Goal: Task Accomplishment & Management: Manage account settings

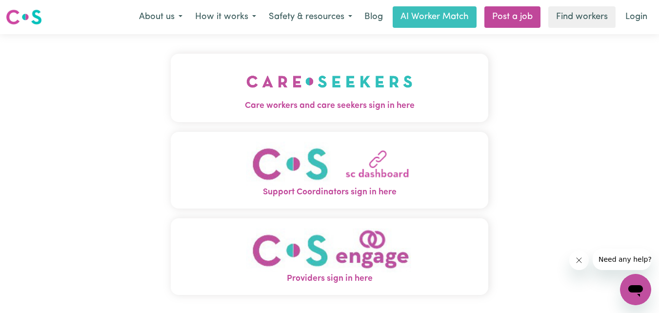
click at [369, 104] on span "Care workers and care seekers sign in here" at bounding box center [330, 105] width 318 height 13
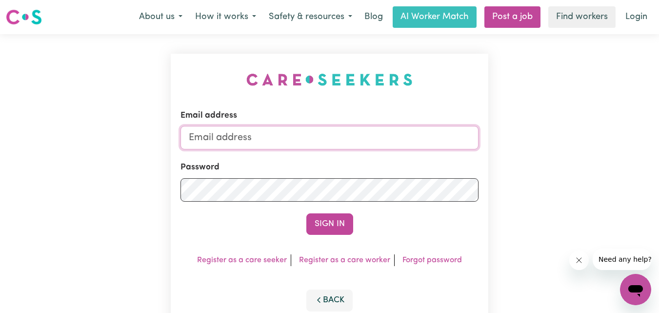
click at [304, 139] on input "Email address" at bounding box center [329, 137] width 298 height 23
type input "[EMAIL_ADDRESS][DOMAIN_NAME]"
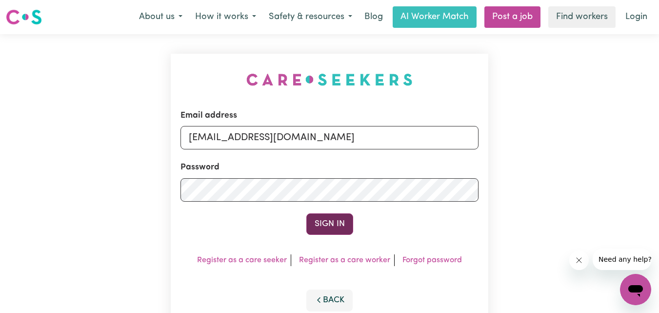
click at [325, 229] on button "Sign In" at bounding box center [329, 223] width 47 height 21
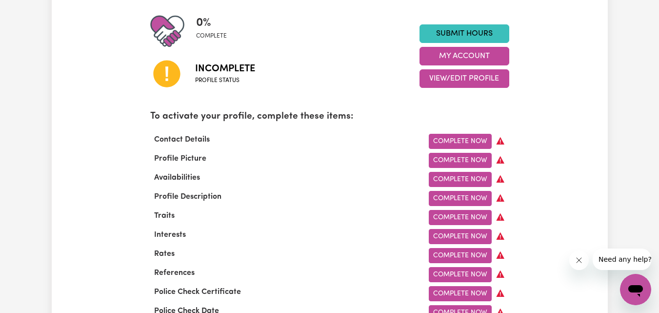
scroll to position [239, 0]
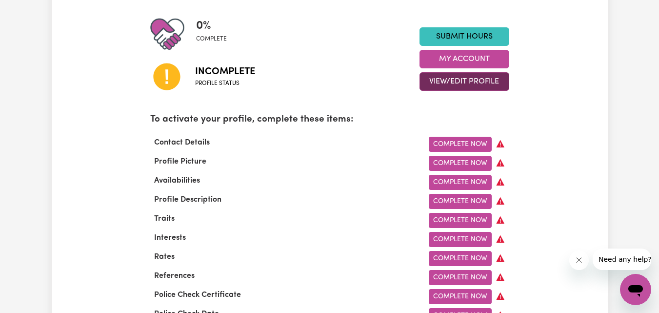
click at [463, 81] on button "View/Edit Profile" at bounding box center [464, 81] width 90 height 19
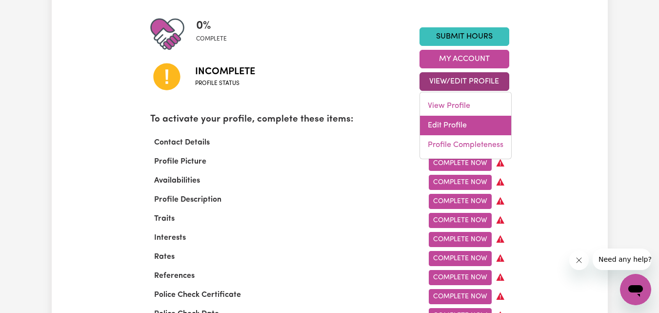
click at [445, 123] on link "Edit Profile" at bounding box center [465, 126] width 91 height 20
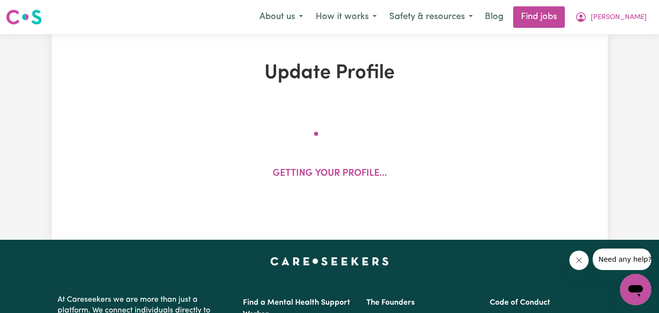
select select "Studying a healthcare related degree or qualification"
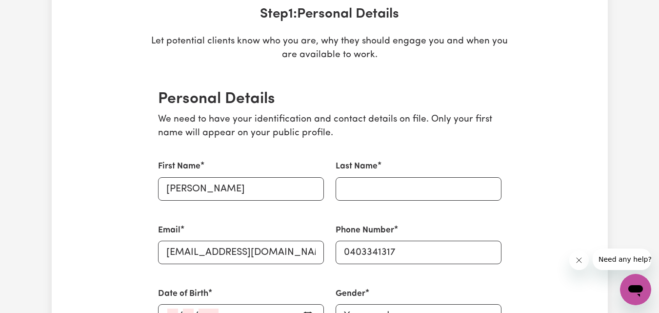
scroll to position [250, 0]
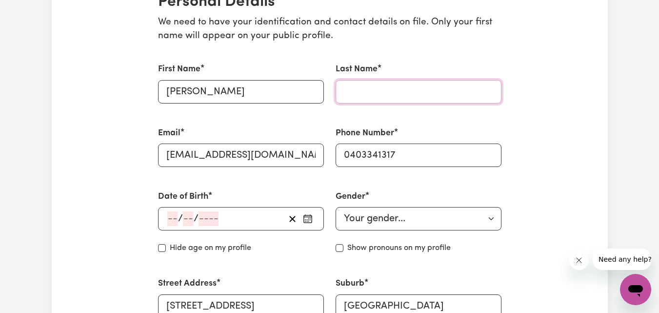
click at [407, 88] on input "Last Name" at bounding box center [419, 91] width 166 height 23
type input "Dimejesi"
click at [218, 214] on input "number" at bounding box center [208, 218] width 20 height 15
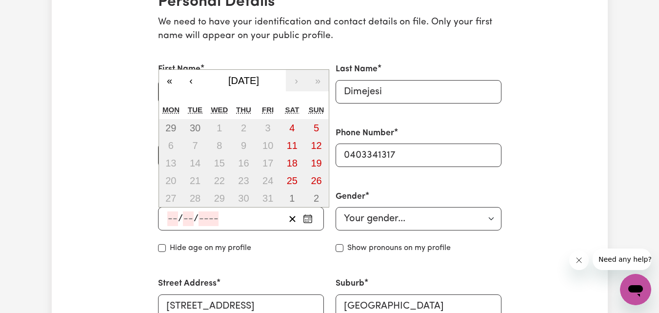
click at [172, 218] on input "number" at bounding box center [172, 218] width 11 height 15
type input "2"
type input "02"
type input "08"
type input "198"
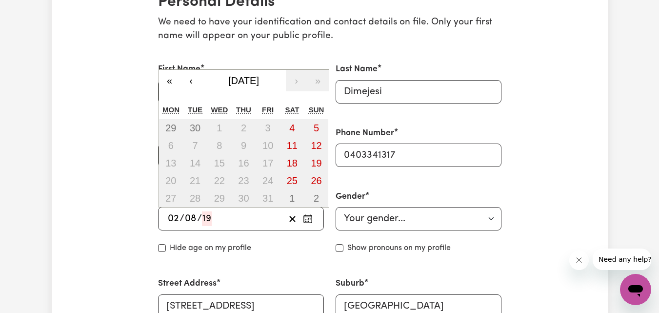
type input "[DATE]"
type input "2"
type input "8"
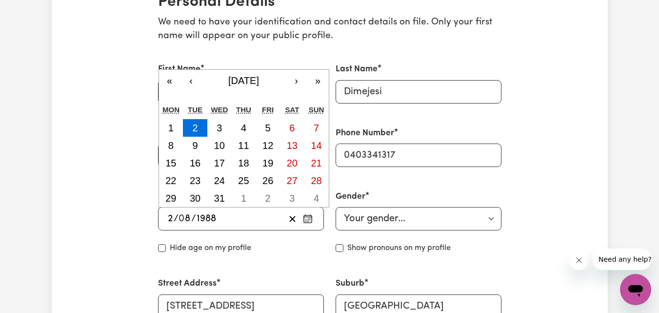
type input "1988"
click at [453, 218] on select "Your gender... [DEMOGRAPHIC_DATA] [DEMOGRAPHIC_DATA] [DEMOGRAPHIC_DATA] Other P…" at bounding box center [419, 218] width 166 height 23
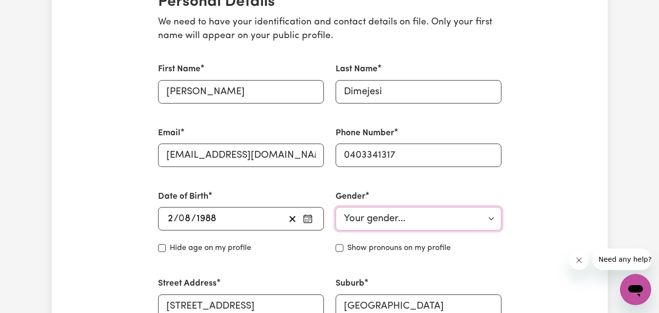
select select "[DEMOGRAPHIC_DATA]"
click at [336, 207] on select "Your gender... [DEMOGRAPHIC_DATA] [DEMOGRAPHIC_DATA] [DEMOGRAPHIC_DATA] Other P…" at bounding box center [419, 218] width 166 height 23
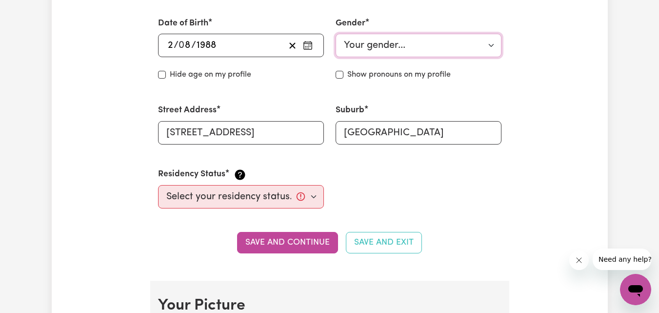
scroll to position [428, 0]
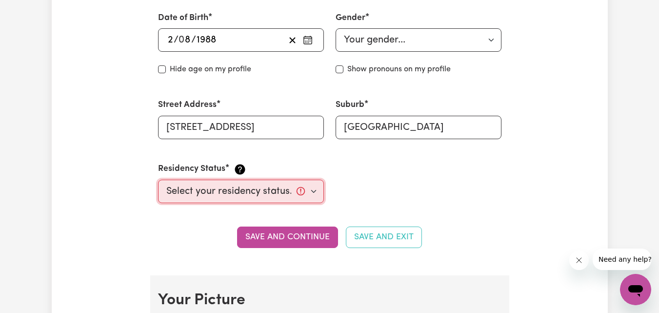
click at [312, 192] on select "Select your residency status... [DEMOGRAPHIC_DATA] citizen Australian PR [DEMOG…" at bounding box center [241, 190] width 166 height 23
select select "Student Visa"
click at [158, 179] on select "Select your residency status... [DEMOGRAPHIC_DATA] citizen Australian PR [DEMOG…" at bounding box center [241, 190] width 166 height 23
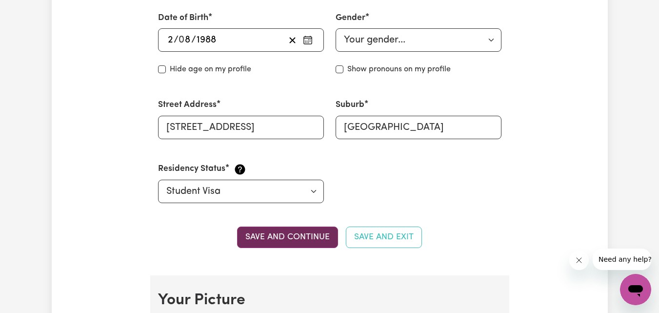
click at [299, 239] on button "Save and continue" at bounding box center [287, 236] width 101 height 21
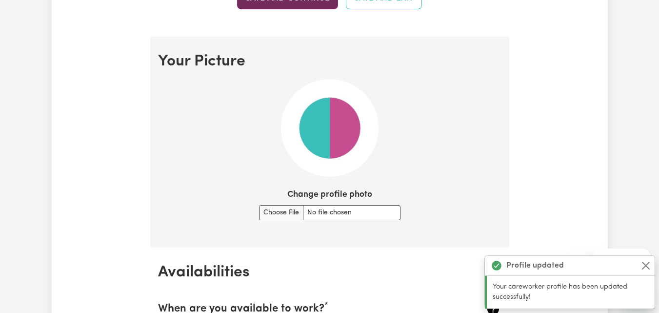
scroll to position [703, 0]
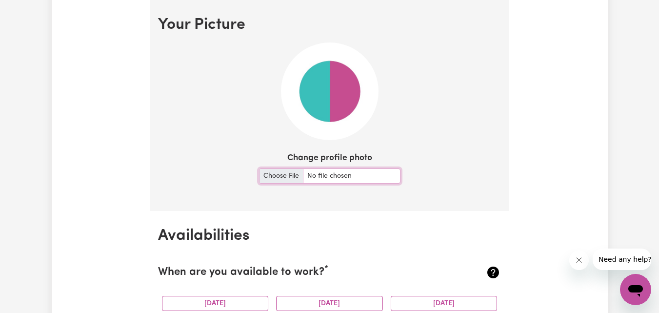
click at [334, 169] on input "Change profile photo" at bounding box center [329, 175] width 141 height 15
type input "C:\fakepath\My Photo_Augustine.jpg"
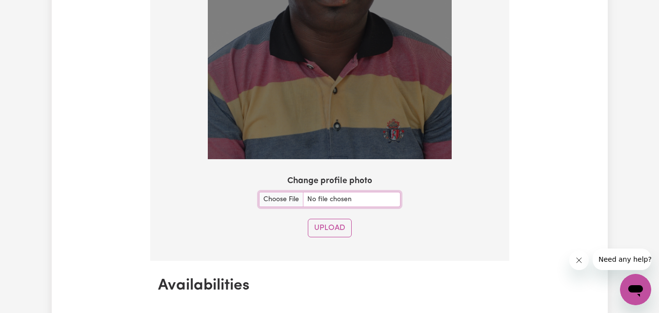
scroll to position [907, 0]
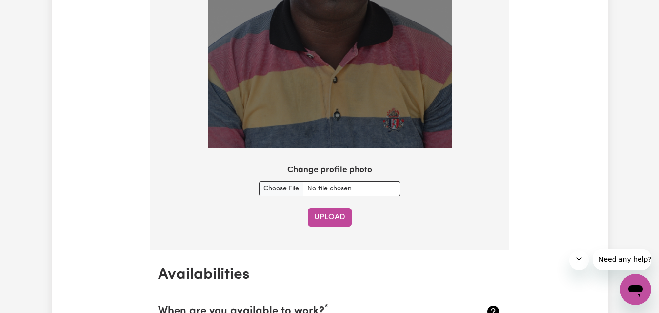
click at [330, 213] on button "Upload" at bounding box center [330, 217] width 44 height 19
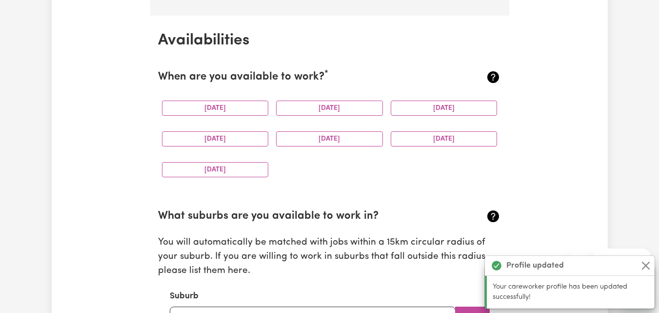
scroll to position [913, 0]
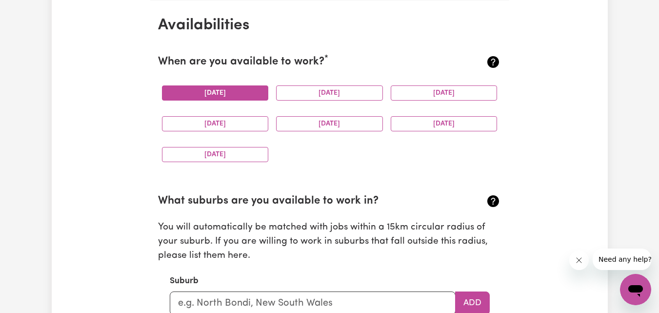
click at [256, 99] on button "[DATE]" at bounding box center [215, 92] width 107 height 15
click at [330, 95] on button "[DATE]" at bounding box center [329, 92] width 107 height 15
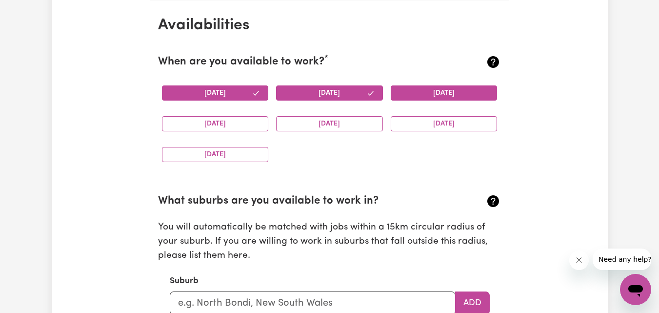
click at [401, 95] on button "[DATE]" at bounding box center [444, 92] width 107 height 15
click at [357, 117] on button "[DATE]" at bounding box center [329, 123] width 107 height 15
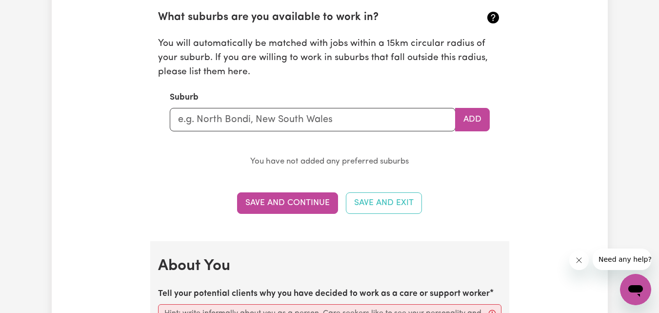
scroll to position [1102, 0]
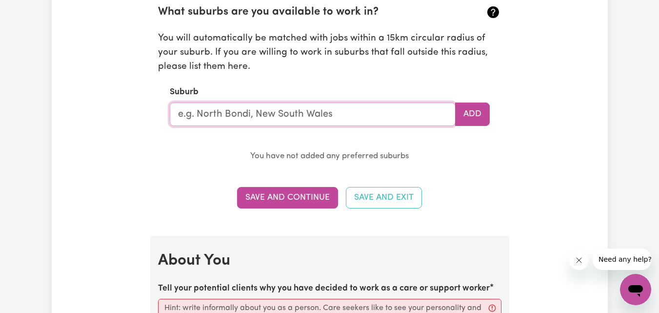
click at [408, 110] on input "text" at bounding box center [313, 113] width 286 height 23
type input "Essendon"
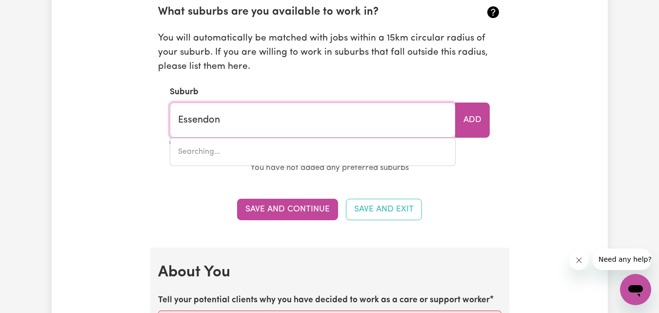
type input "Essendon, [GEOGRAPHIC_DATA], 3040"
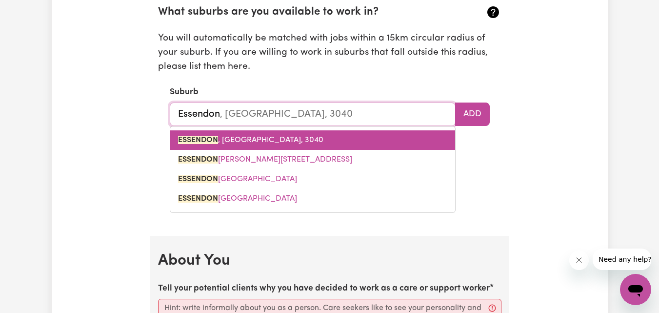
click at [315, 134] on link "ESSENDON , [GEOGRAPHIC_DATA], 3040" at bounding box center [312, 140] width 285 height 20
type input "ESSENDON, [GEOGRAPHIC_DATA], 3040"
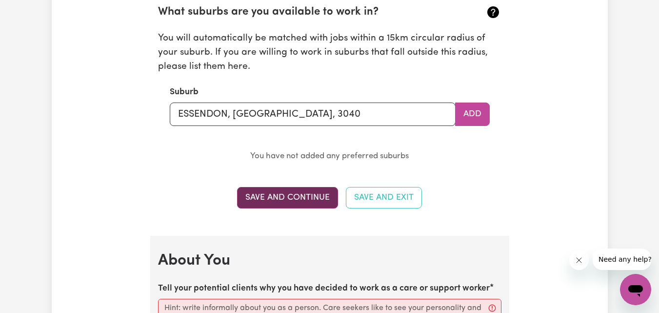
click at [314, 200] on button "Save and Continue" at bounding box center [287, 197] width 101 height 21
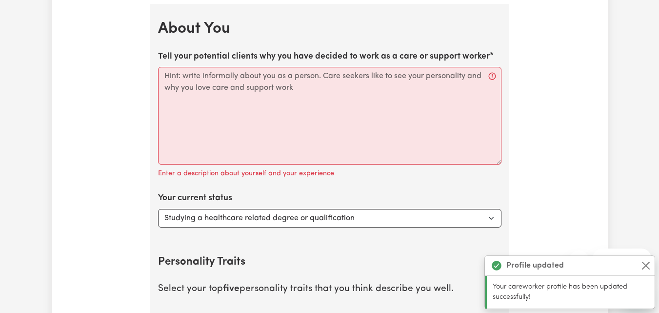
scroll to position [1338, 0]
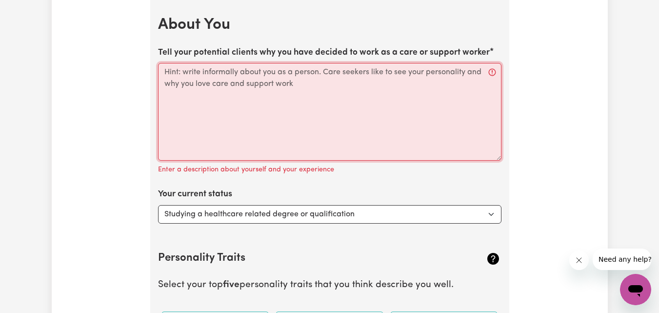
click at [390, 132] on textarea "Tell your potential clients why you have decided to work as a care or support w…" at bounding box center [329, 112] width 343 height 98
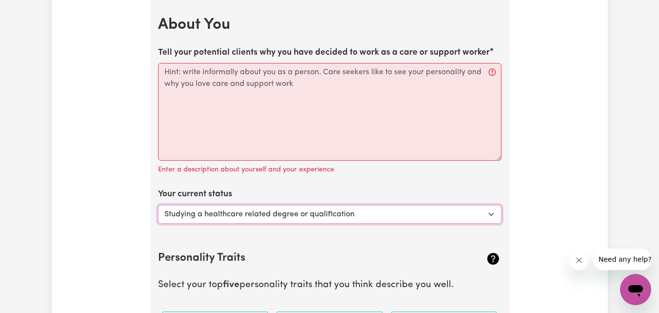
click at [404, 214] on select "Select... Studying a healthcare related degree or qualification Studying a non-…" at bounding box center [329, 214] width 343 height 19
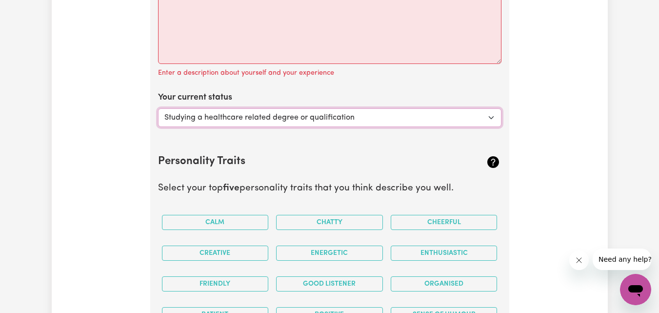
scroll to position [1455, 0]
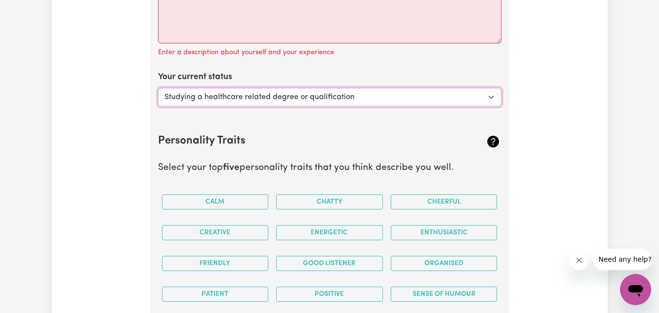
click at [493, 98] on select "Select... Studying a healthcare related degree or qualification Studying a non-…" at bounding box center [329, 97] width 343 height 19
click at [492, 98] on select "Select... Studying a healthcare related degree or qualification Studying a non-…" at bounding box center [329, 97] width 343 height 19
select select "Embarking on a career change into the care industry"
click at [158, 88] on select "Select... Studying a healthcare related degree or qualification Studying a non-…" at bounding box center [329, 97] width 343 height 19
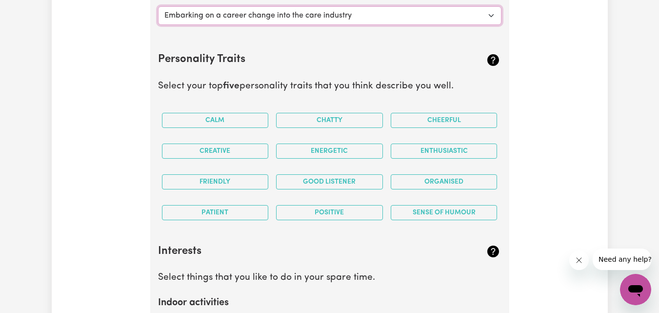
scroll to position [1547, 0]
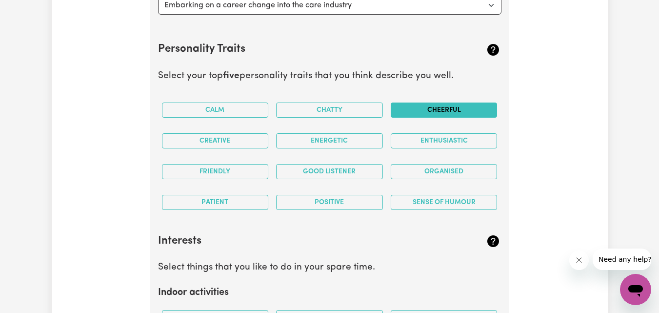
click at [420, 110] on button "Cheerful" at bounding box center [444, 109] width 107 height 15
click at [357, 145] on button "Energetic" at bounding box center [329, 140] width 107 height 15
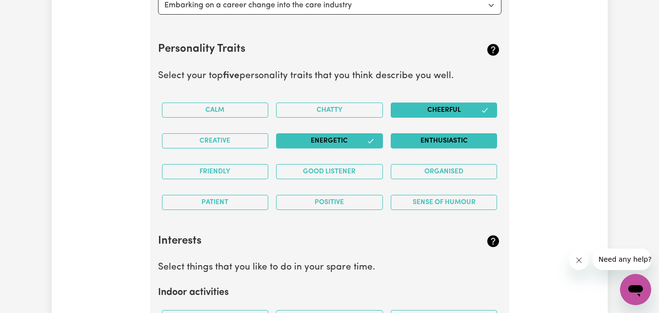
click at [415, 143] on button "Enthusiastic" at bounding box center [444, 140] width 107 height 15
click at [229, 171] on button "Friendly" at bounding box center [215, 171] width 107 height 15
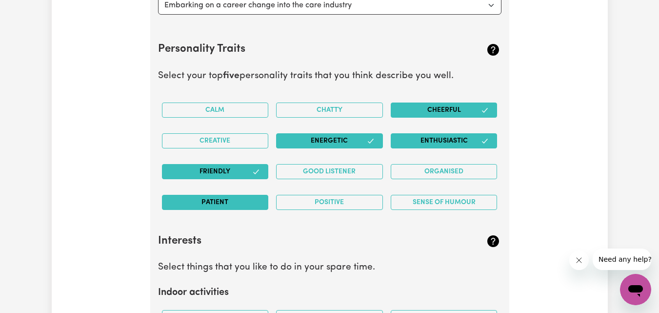
click at [238, 201] on button "Patient" at bounding box center [215, 202] width 107 height 15
click at [321, 174] on button "Good Listener" at bounding box center [329, 171] width 107 height 15
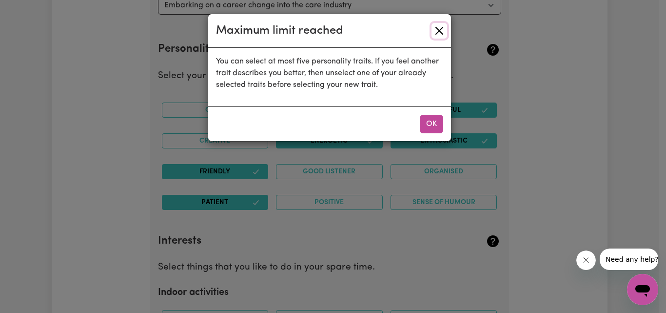
click at [432, 34] on button "Close" at bounding box center [440, 31] width 16 height 16
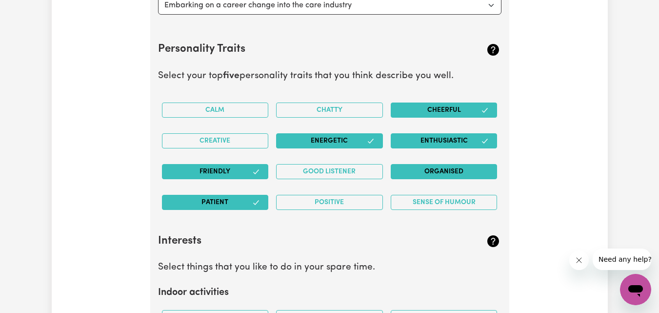
click at [440, 173] on button "Organised" at bounding box center [444, 171] width 107 height 15
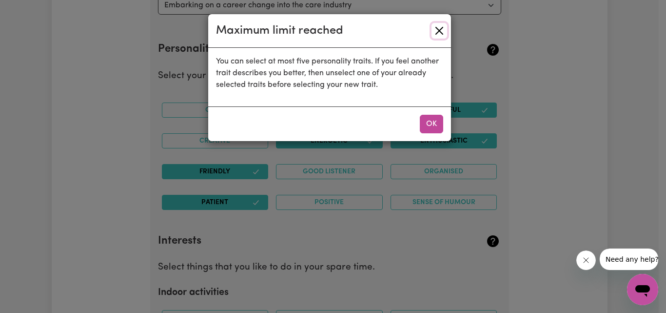
click at [441, 24] on button "Close" at bounding box center [440, 31] width 16 height 16
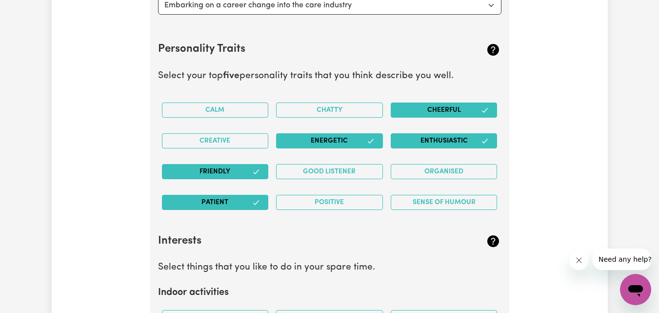
click at [440, 113] on button "Cheerful" at bounding box center [444, 109] width 107 height 15
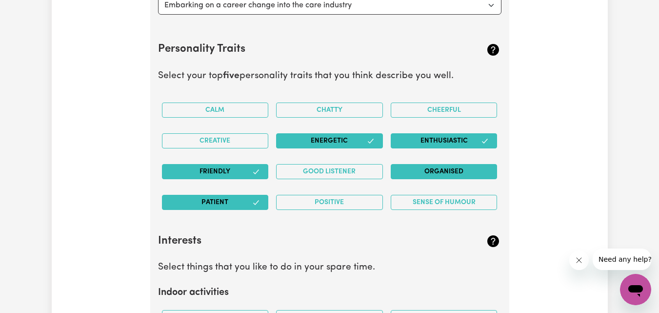
click at [439, 172] on button "Organised" at bounding box center [444, 171] width 107 height 15
click at [442, 141] on button "Enthusiastic" at bounding box center [444, 140] width 107 height 15
click at [445, 140] on button "Enthusiastic" at bounding box center [444, 140] width 107 height 15
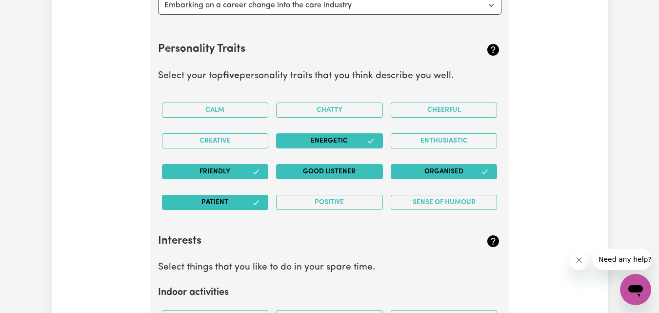
click at [345, 167] on button "Good Listener" at bounding box center [329, 171] width 107 height 15
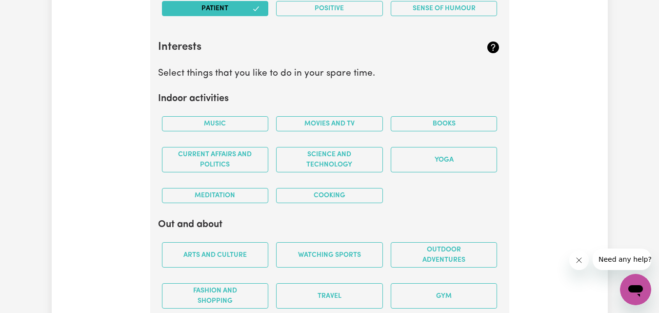
scroll to position [1735, 0]
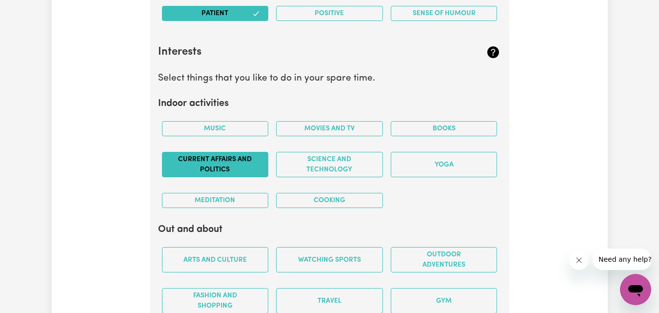
click at [245, 162] on button "Current Affairs and Politics" at bounding box center [215, 164] width 107 height 25
click at [248, 128] on button "Music" at bounding box center [215, 128] width 107 height 15
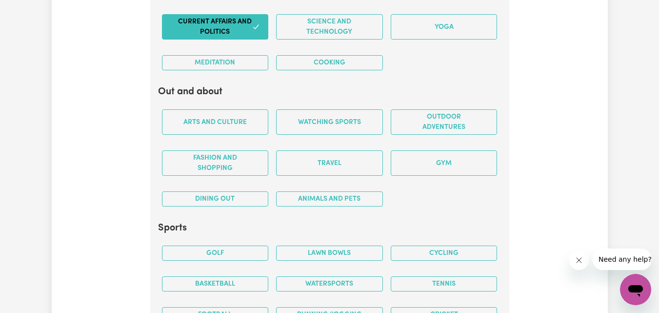
scroll to position [1883, 0]
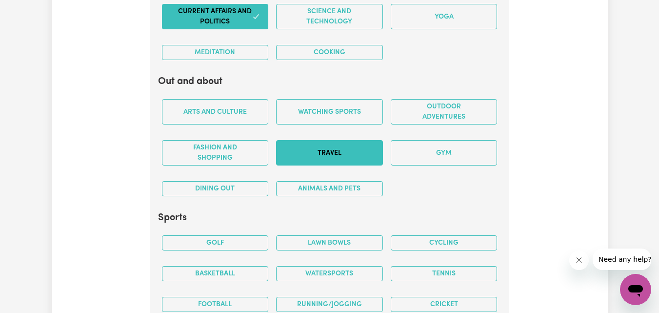
click at [363, 156] on button "Travel" at bounding box center [329, 152] width 107 height 25
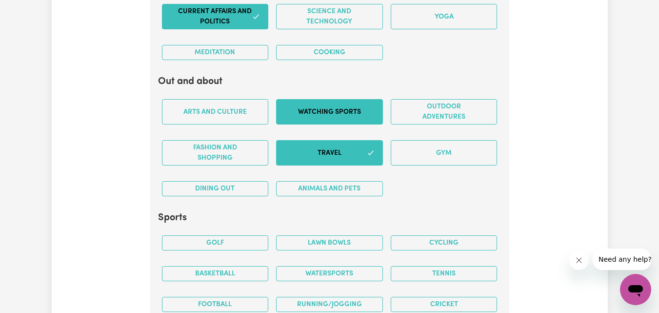
click at [339, 117] on button "Watching sports" at bounding box center [329, 111] width 107 height 25
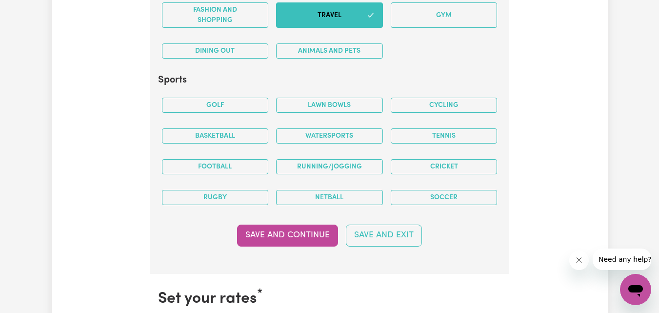
scroll to position [2031, 0]
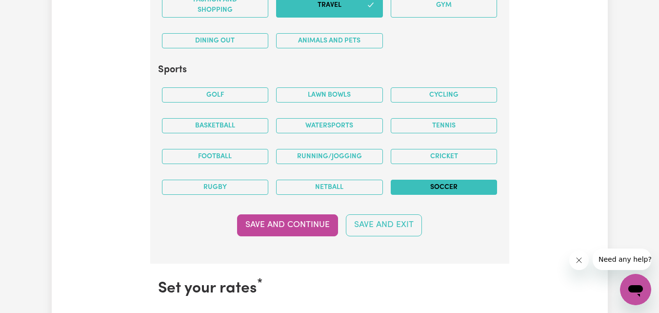
click at [466, 186] on button "Soccer" at bounding box center [444, 186] width 107 height 15
click at [242, 124] on button "Basketball" at bounding box center [215, 125] width 107 height 15
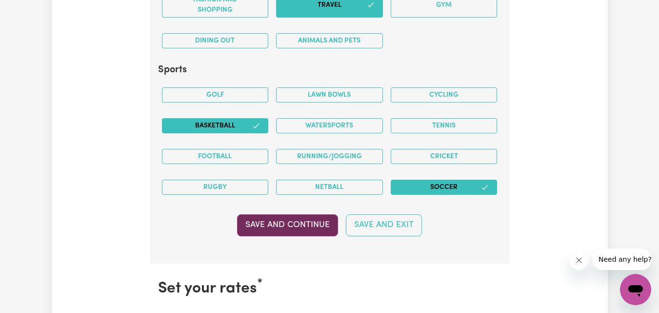
click at [303, 219] on button "Save and Continue" at bounding box center [287, 224] width 101 height 21
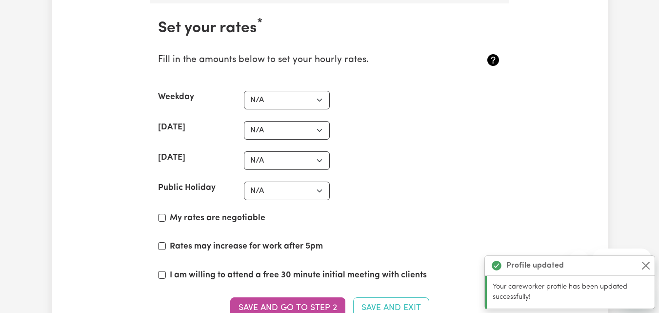
scroll to position [2294, 0]
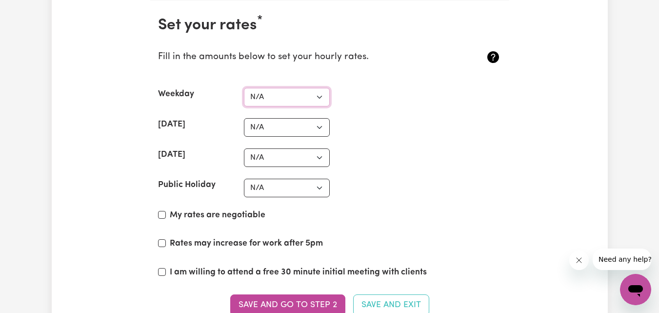
click at [318, 95] on select "N/A $37 $38 $39 $40 $41 $42 $43 $44 $45 $46 $47 $48 $49 $50 $51 $52 $53 $54 $55…" at bounding box center [287, 97] width 86 height 19
select select "40"
click at [244, 88] on select "N/A $37 $38 $39 $40 $41 $42 $43 $44 $45 $46 $47 $48 $49 $50 $51 $52 $53 $54 $55…" at bounding box center [287, 97] width 86 height 19
click at [320, 122] on select "N/A $37 $38 $39 $40 $41 $42 $43 $44 $45 $46 $47 $48 $49 $50 $51 $52 $53 $54 $55…" at bounding box center [287, 127] width 86 height 19
click at [407, 193] on div "Public Holiday N/A $37 $38 $39 $40 $41 $42 $43 $44 $45 $46 $47 $48 $49 $50 $51 …" at bounding box center [329, 188] width 343 height 19
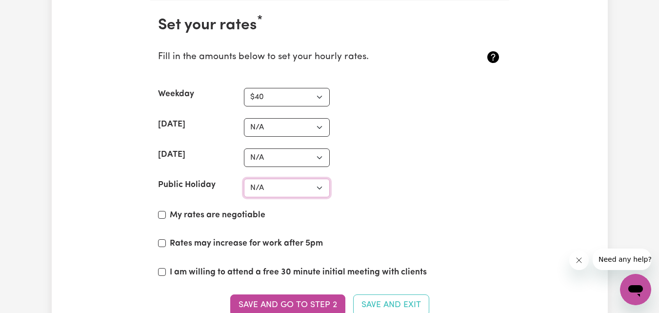
click at [320, 186] on select "N/A $37 $38 $39 $40 $41 $42 $43 $44 $45 $46 $47 $48 $49 $50 $51 $52 $53 $54 $55…" at bounding box center [287, 188] width 86 height 19
select select "60"
click at [244, 179] on select "N/A $37 $38 $39 $40 $41 $42 $43 $44 $45 $46 $47 $48 $49 $50 $51 $52 $53 $54 $55…" at bounding box center [287, 188] width 86 height 19
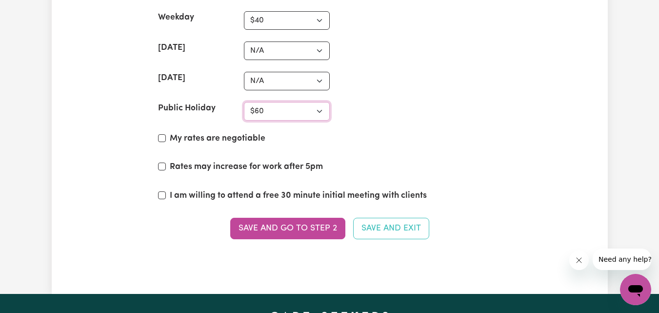
scroll to position [2381, 0]
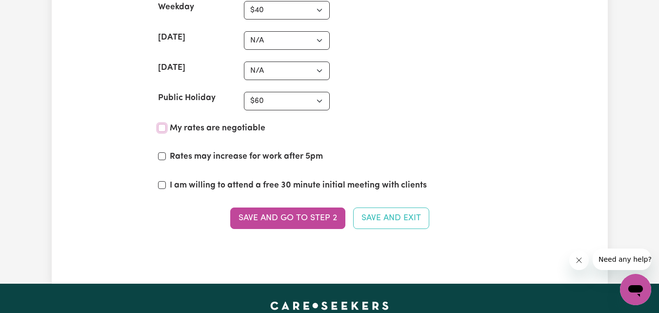
click at [162, 125] on input "My rates are negotiable" at bounding box center [162, 128] width 8 height 8
checkbox input "true"
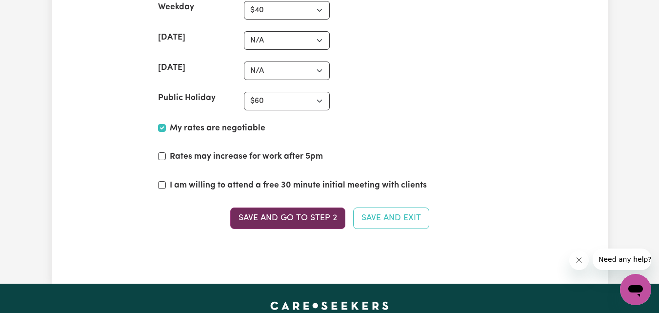
click at [297, 222] on button "Save and go to Step 2" at bounding box center [287, 217] width 115 height 21
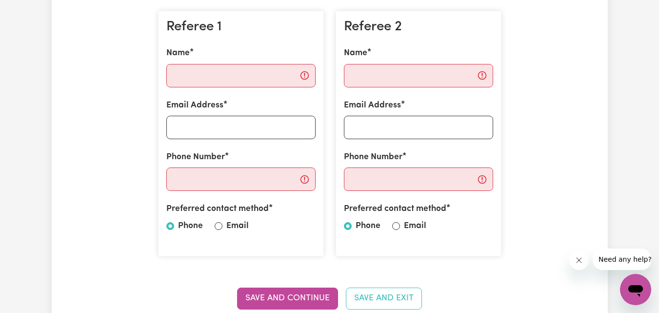
scroll to position [299, 0]
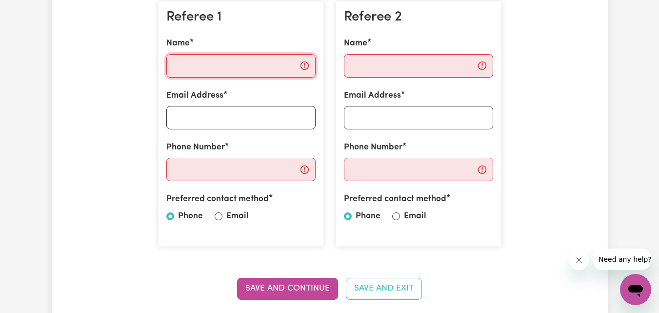
click at [249, 66] on input "Name" at bounding box center [240, 65] width 149 height 23
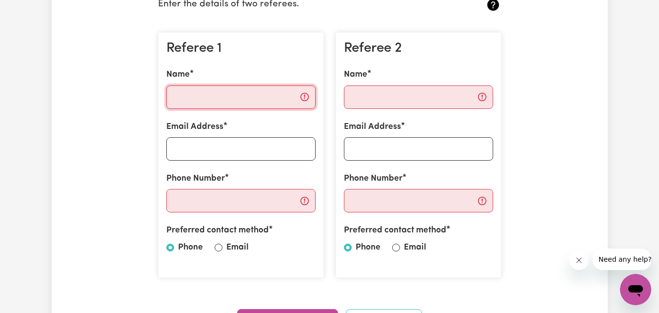
scroll to position [323, 0]
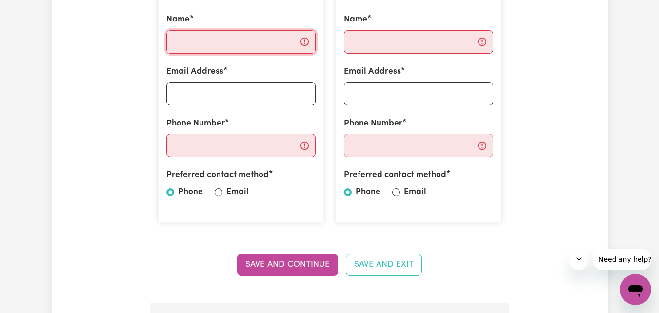
click at [234, 42] on input "Name" at bounding box center [240, 41] width 149 height 23
type input "Ngozi [PERSON_NAME]"
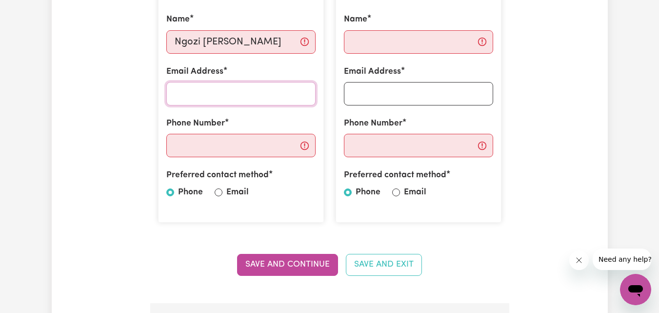
type input "[EMAIL_ADDRESS][DOMAIN_NAME]"
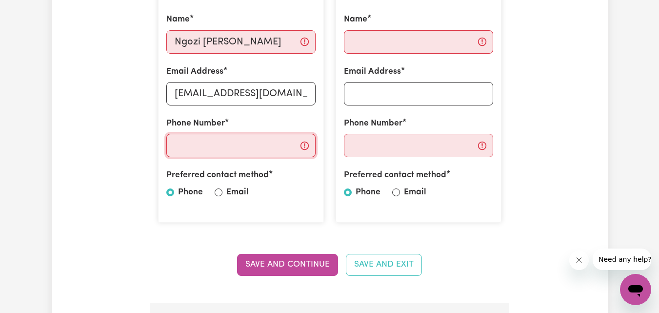
type input "0436396660"
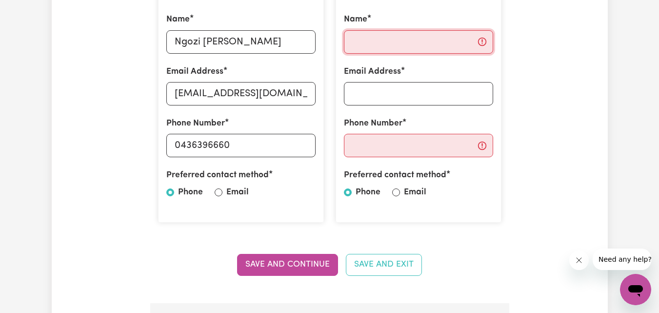
click at [403, 41] on input "Name" at bounding box center [418, 41] width 149 height 23
click at [394, 38] on input "Name" at bounding box center [418, 41] width 149 height 23
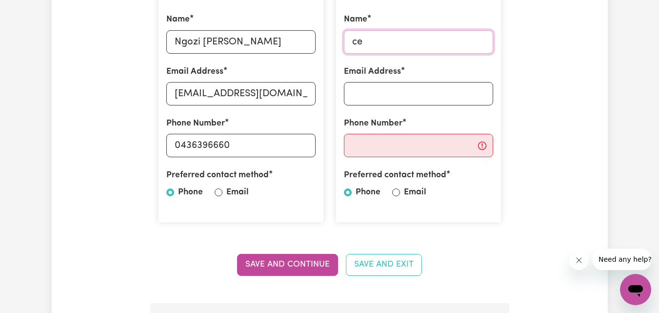
type input "c"
type input "[PERSON_NAME]"
click at [377, 87] on input "Email Address" at bounding box center [418, 93] width 149 height 23
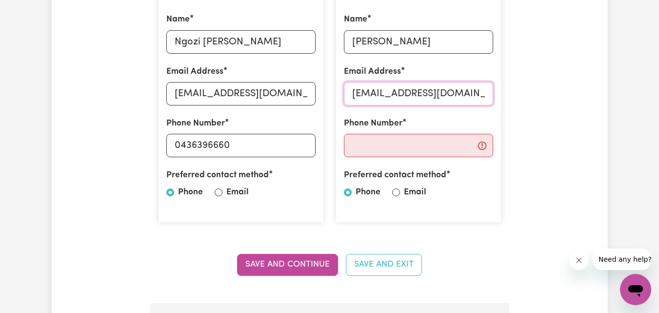
type input "[EMAIL_ADDRESS][DOMAIN_NAME]"
click at [383, 147] on input "Phone Number" at bounding box center [418, 145] width 149 height 23
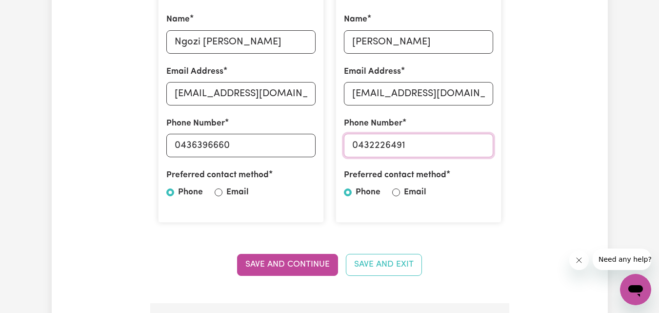
type input "0432226491"
click at [399, 194] on input "Email" at bounding box center [396, 192] width 8 height 8
radio input "true"
click at [397, 194] on input "Email" at bounding box center [396, 192] width 8 height 8
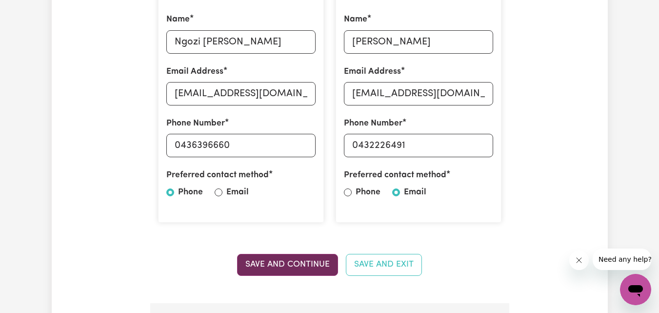
click at [309, 264] on button "Save and Continue" at bounding box center [287, 264] width 101 height 21
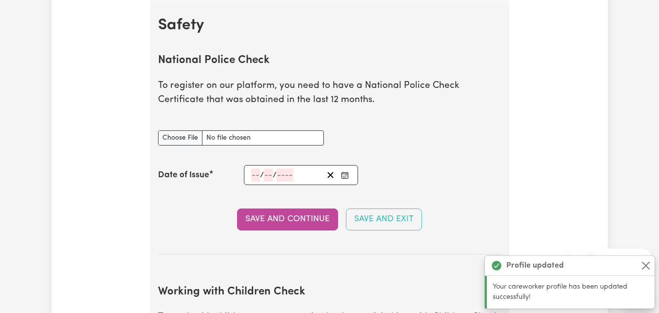
scroll to position [626, 0]
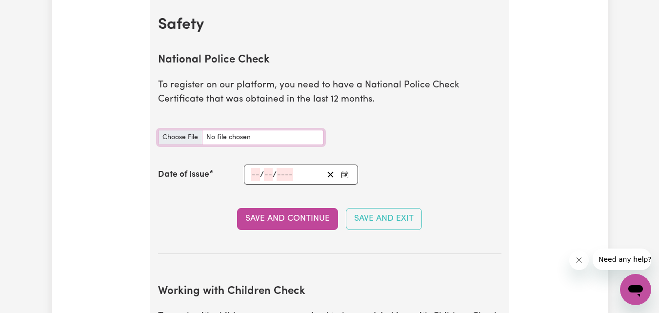
click at [207, 138] on input "National Police Check document" at bounding box center [241, 137] width 166 height 15
click at [216, 137] on input "National Police Check document" at bounding box center [241, 137] width 166 height 15
type input "C:\fakepath\National Police Check -[PERSON_NAME][GEOGRAPHIC_DATA]pdf"
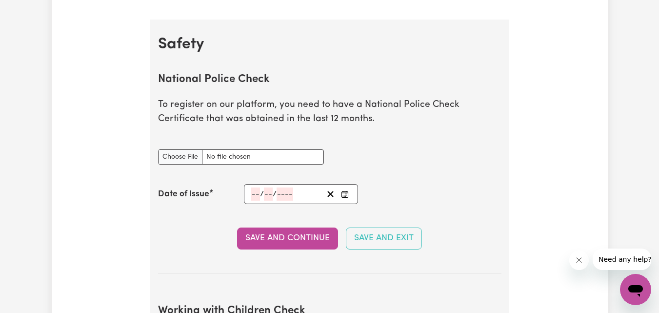
click at [251, 191] on input "number" at bounding box center [255, 193] width 9 height 13
click at [258, 194] on input "number" at bounding box center [255, 193] width 9 height 13
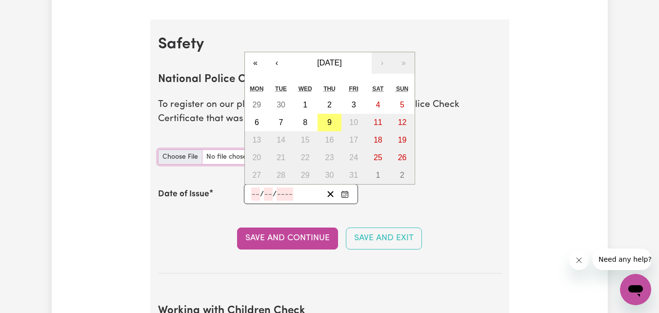
click at [189, 156] on input "National Police Check document" at bounding box center [241, 156] width 166 height 15
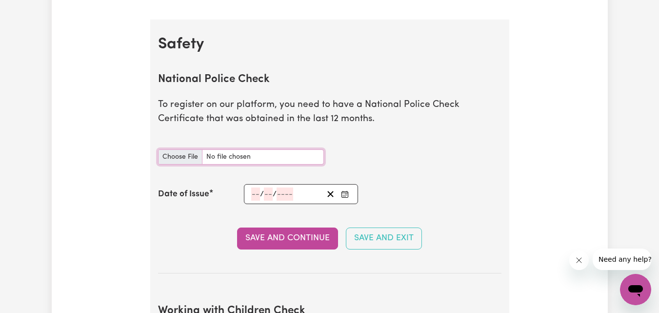
click at [194, 154] on input "National Police Check document" at bounding box center [241, 156] width 166 height 15
type input "C:\fakepath\National Police Check -[PERSON_NAME][GEOGRAPHIC_DATA]pdf"
click at [253, 199] on input "number" at bounding box center [255, 193] width 9 height 13
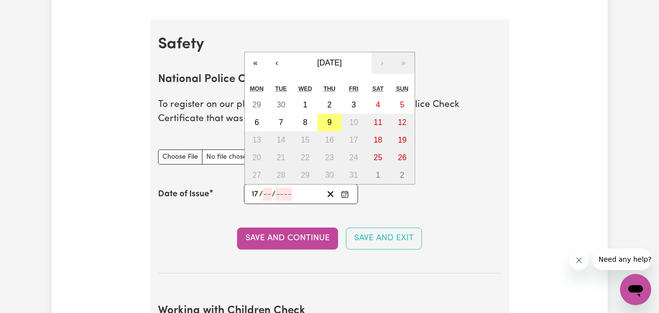
type input "17"
type input "10"
type input "0002-10-17"
type input "2"
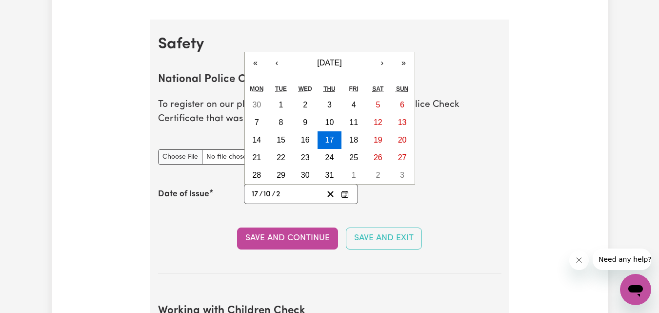
type input "0020-10-17"
type input "20"
type input "0202-10-17"
type input "202"
type input "[DATE]"
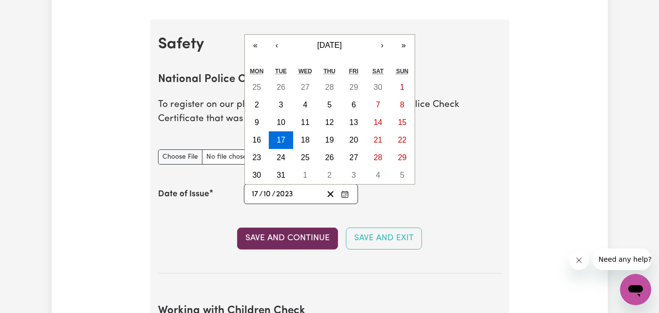
type input "2023"
click at [264, 236] on button "Save and Continue" at bounding box center [287, 237] width 101 height 21
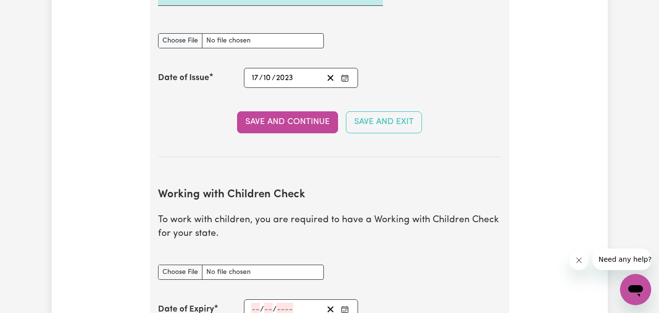
scroll to position [739, 0]
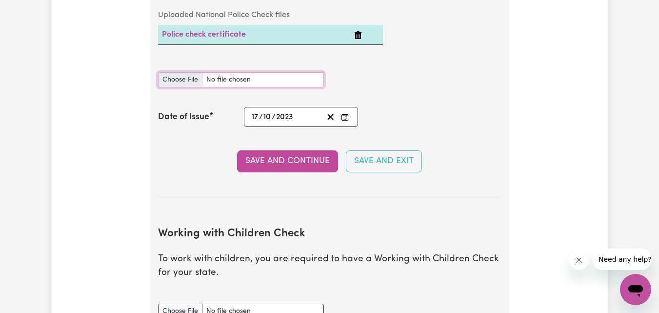
click at [182, 79] on input "National Police Check document" at bounding box center [241, 79] width 166 height 15
type input "C:\fakepath\National Police Check -[PERSON_NAME][GEOGRAPHIC_DATA]pdf"
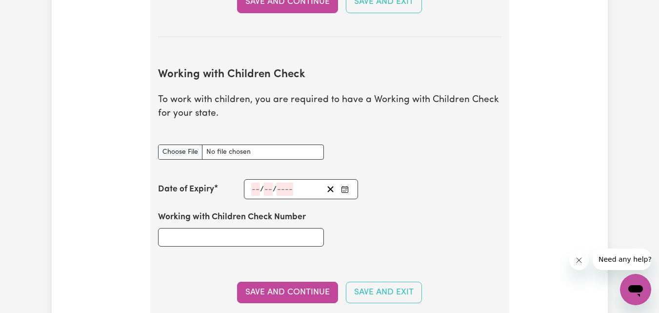
scroll to position [914, 0]
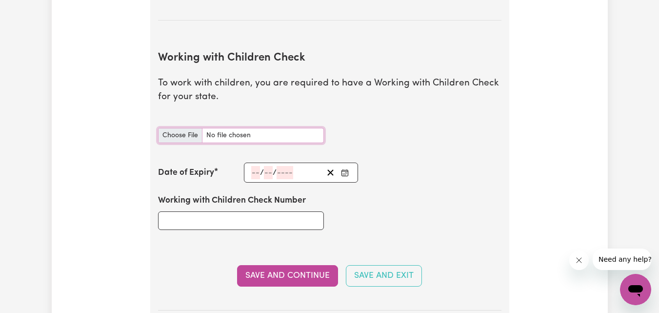
click at [191, 139] on input "Working with Children Check document" at bounding box center [241, 135] width 166 height 15
type input "C:\fakepath\Working with children.jpg"
click at [190, 133] on input "Working with Children Check document" at bounding box center [241, 135] width 166 height 15
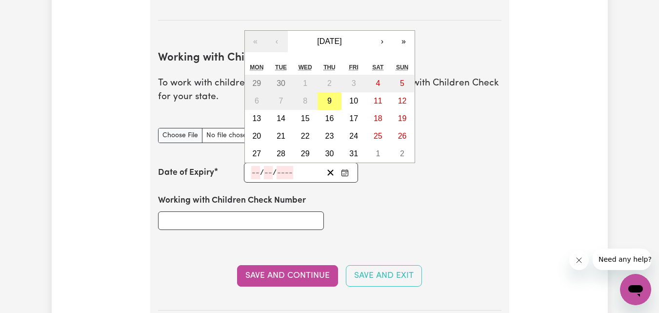
click at [259, 172] on input "number" at bounding box center [255, 172] width 9 height 13
type input "20"
type input "10"
type input "2028"
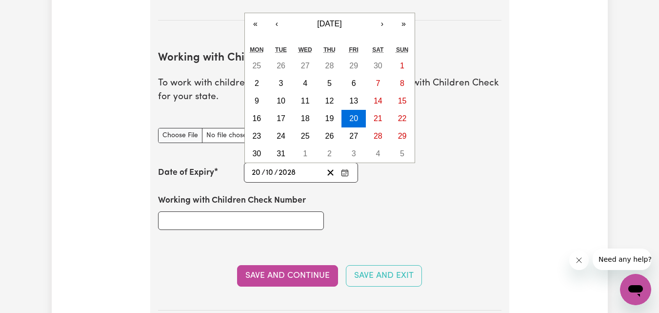
type input "[DATE]"
type input "2028"
click at [236, 218] on input "Working with Children Check Number" at bounding box center [241, 220] width 166 height 19
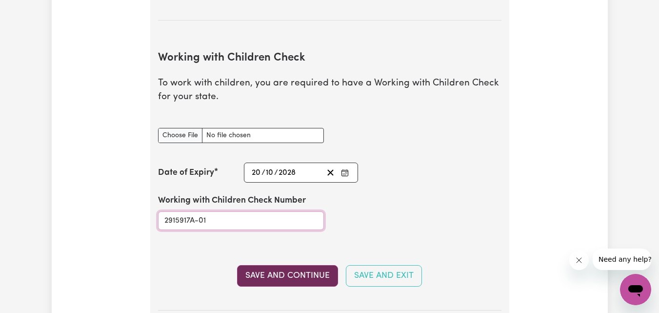
type input "2915917A-01"
click at [313, 276] on button "Save and Continue" at bounding box center [287, 275] width 101 height 21
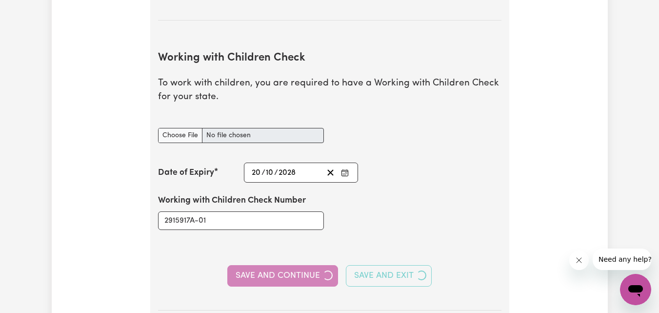
click at [214, 133] on section "Working with Children Check To work with children, you are required to have a W…" at bounding box center [329, 173] width 343 height 274
click at [185, 135] on section "Working with Children Check To work with children, you are required to have a W…" at bounding box center [329, 173] width 343 height 274
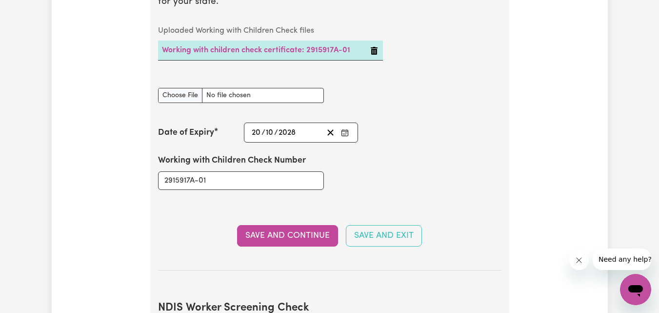
scroll to position [1006, 0]
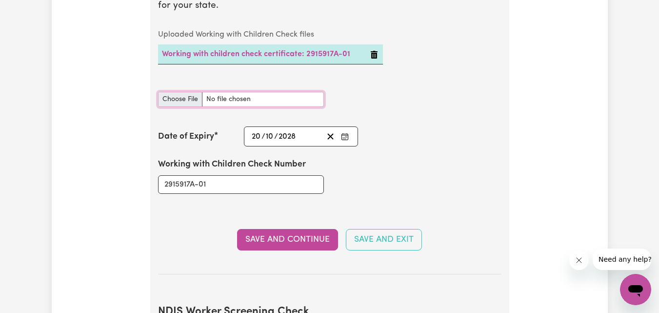
click at [186, 101] on input "Working with Children Check document" at bounding box center [241, 99] width 166 height 15
type input "C:\fakepath\Working with children.jpg"
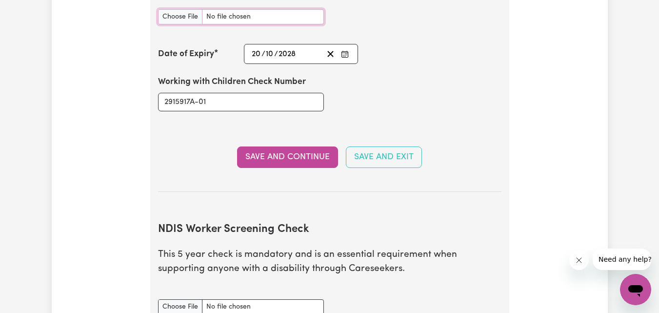
scroll to position [1090, 0]
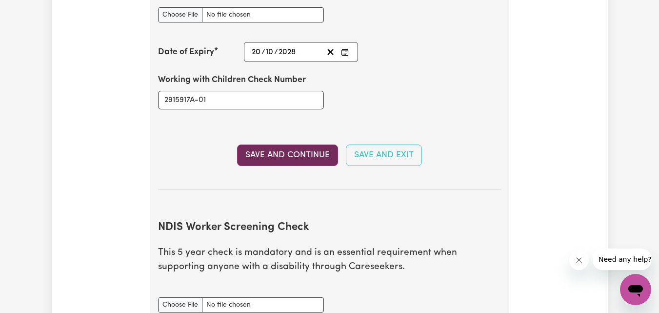
click at [287, 157] on button "Save and Continue" at bounding box center [287, 154] width 101 height 21
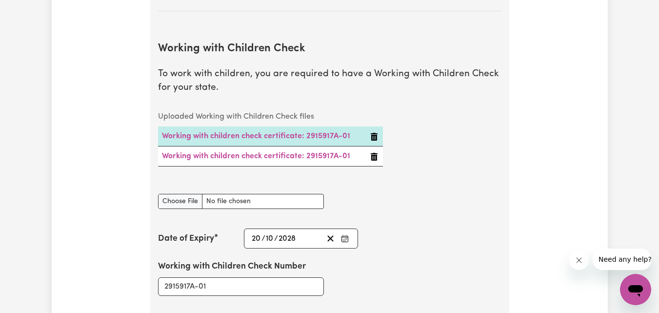
scroll to position [904, 0]
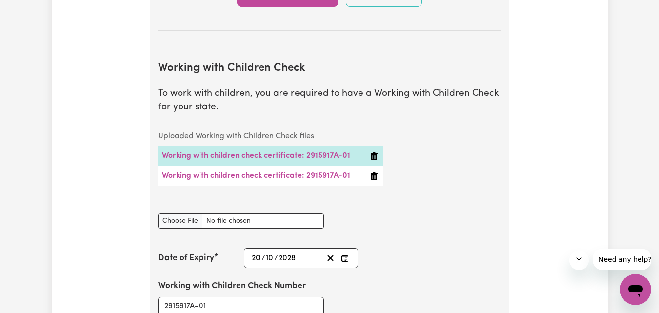
click at [374, 178] on icon "Delete Working with children check certificate: 2915917A-01" at bounding box center [374, 176] width 7 height 8
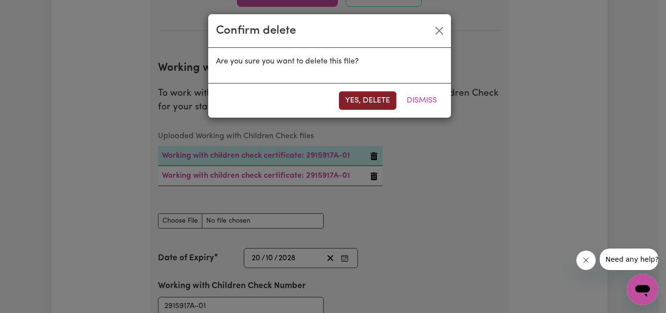
click at [366, 100] on button "Yes, delete" at bounding box center [368, 100] width 58 height 19
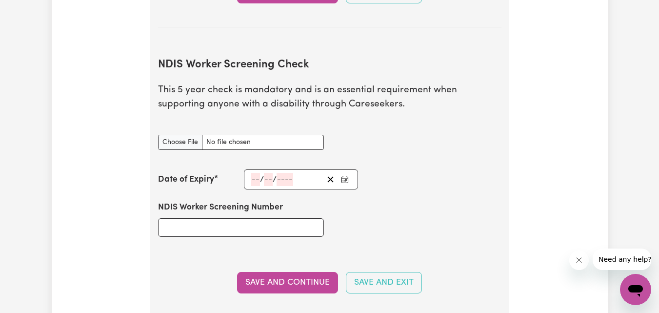
scroll to position [1262, 0]
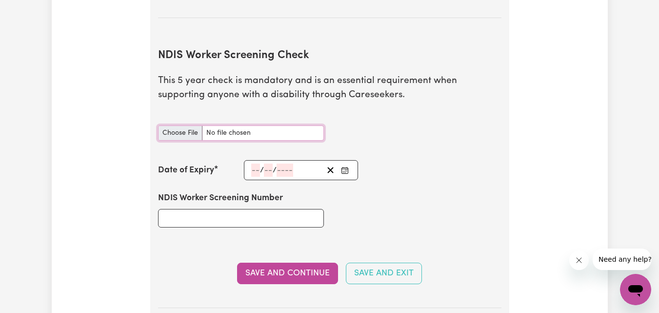
click at [180, 134] on input "NDIS Worker Screening Check document" at bounding box center [241, 132] width 166 height 15
type input "C:\fakepath\NDIS Worker Screening Clearance.pdf"
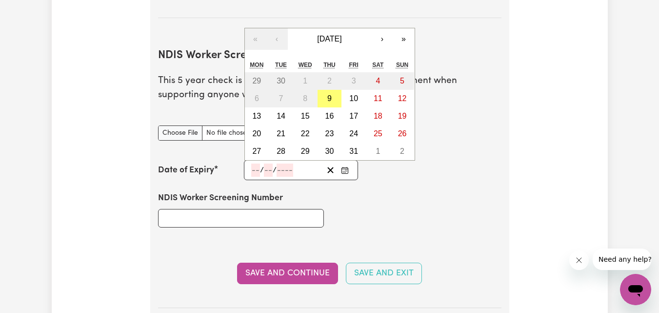
click at [255, 168] on input "number" at bounding box center [255, 169] width 9 height 13
type input "02"
type input "01"
type input "2024"
click at [244, 216] on input "NDIS Worker Screening Number" at bounding box center [241, 218] width 166 height 19
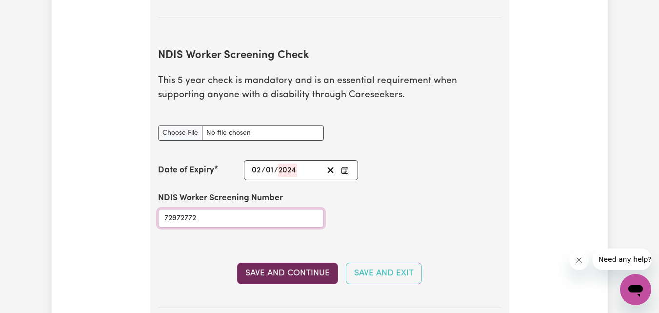
type input "72972772"
click at [275, 278] on button "Save and Continue" at bounding box center [287, 272] width 101 height 21
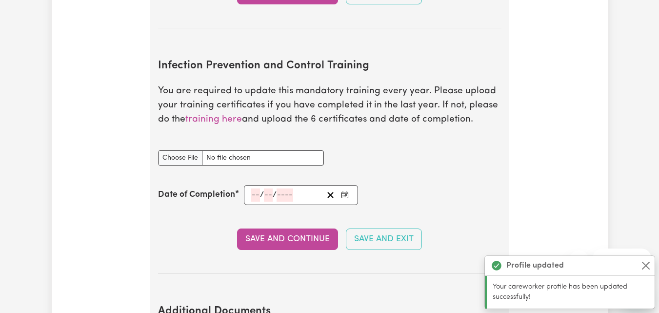
scroll to position [1605, 0]
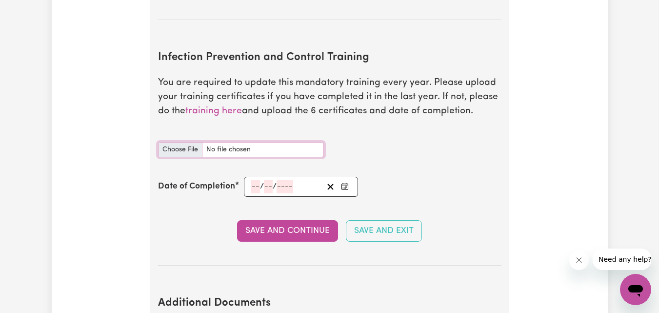
click at [188, 151] on input "Infection Prevention and Control Training document" at bounding box center [241, 149] width 166 height 15
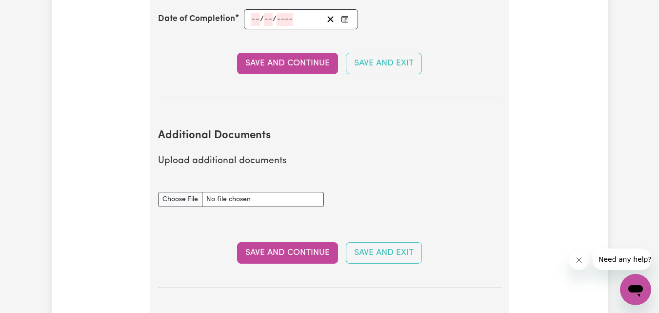
scroll to position [1780, 0]
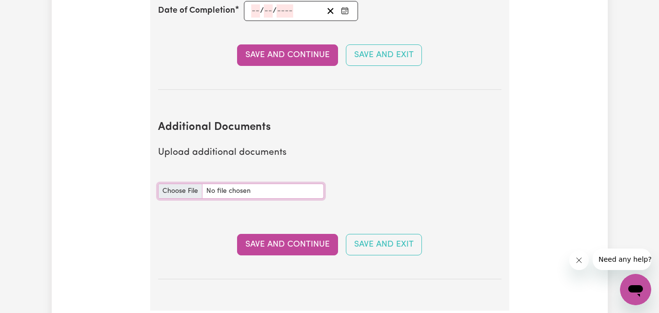
click at [192, 191] on input "Additional Documents document" at bounding box center [241, 190] width 166 height 15
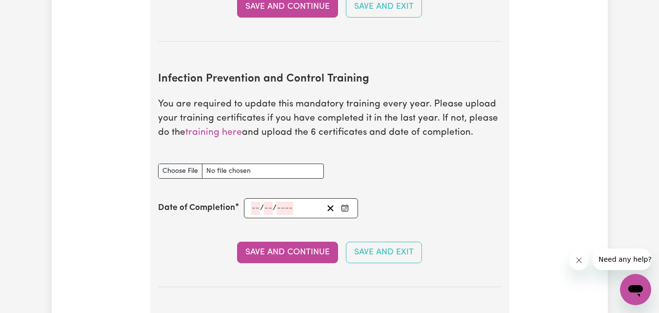
scroll to position [1587, 0]
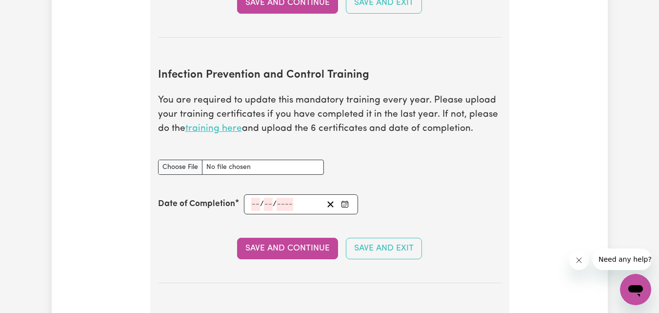
click at [212, 131] on link "training here" at bounding box center [213, 128] width 57 height 9
click at [183, 168] on input "Infection Prevention and Control Training document" at bounding box center [241, 166] width 166 height 15
type input "C:\fakepath\Chain of Infection (1).pdf"
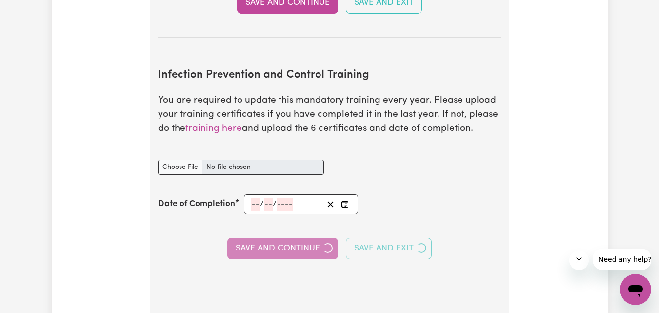
click at [256, 203] on input "number" at bounding box center [255, 204] width 9 height 13
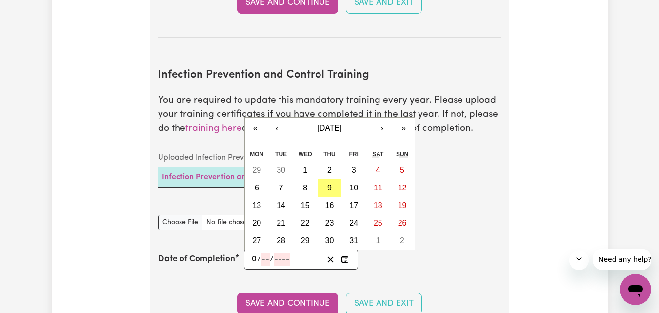
type input "09"
type input "10"
type input "0002-10-09"
type input "9"
type input "2"
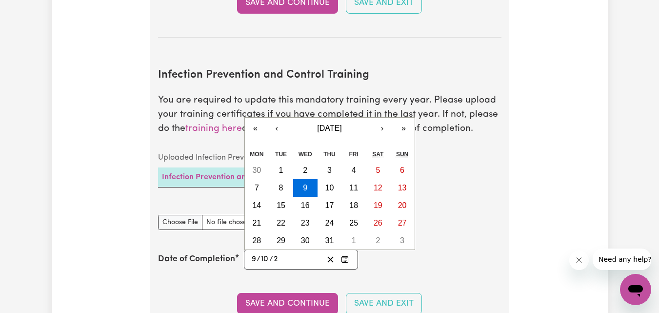
type input "0020-10-09"
type input "20"
type input "0202-10-09"
type input "202"
type input "[DATE]"
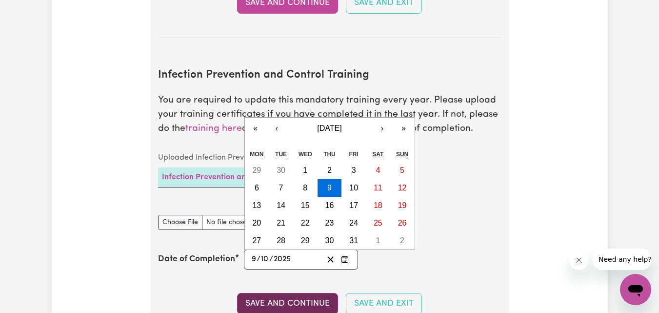
type input "2025"
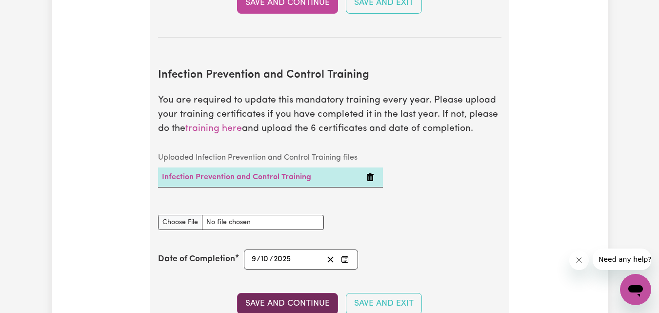
click at [300, 303] on button "Save and Continue" at bounding box center [287, 303] width 101 height 21
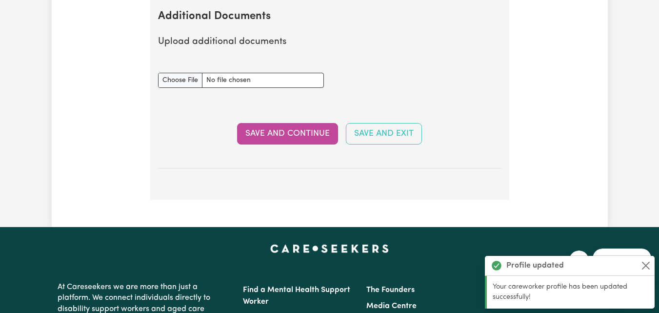
scroll to position [1960, 0]
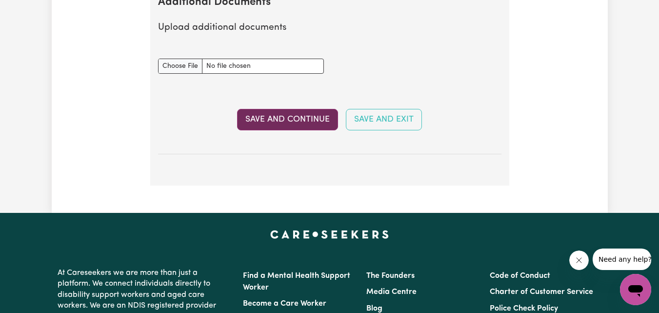
click at [308, 126] on button "Save and Continue" at bounding box center [287, 119] width 101 height 21
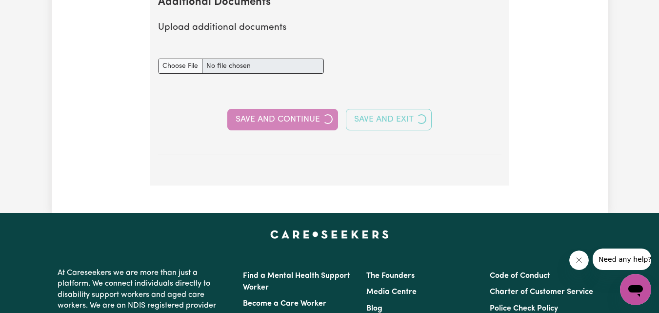
select select "Certificate III (Individual Support)"
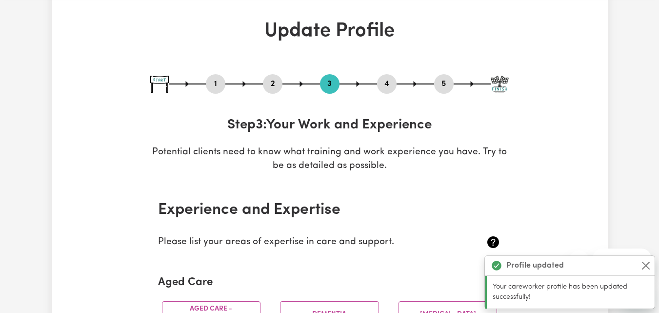
scroll to position [0, 0]
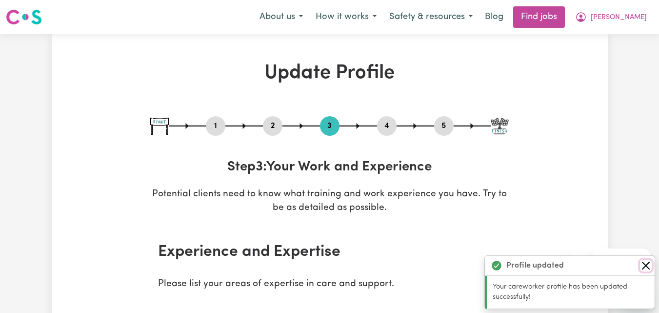
click at [645, 265] on button "Close" at bounding box center [646, 265] width 12 height 12
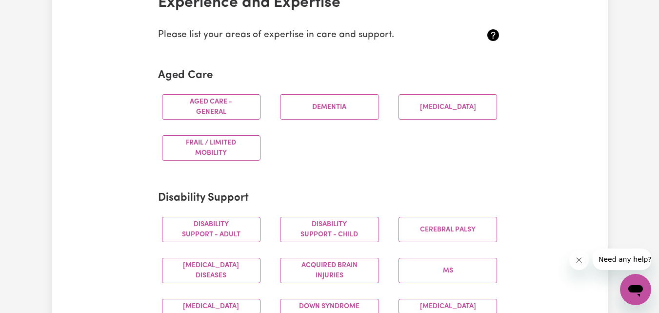
scroll to position [273, 0]
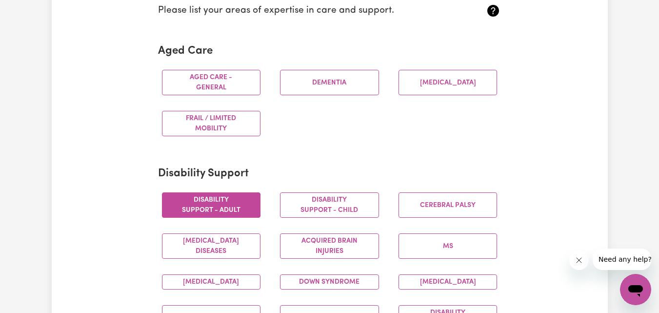
click at [244, 208] on button "Disability support - Adult" at bounding box center [211, 204] width 99 height 25
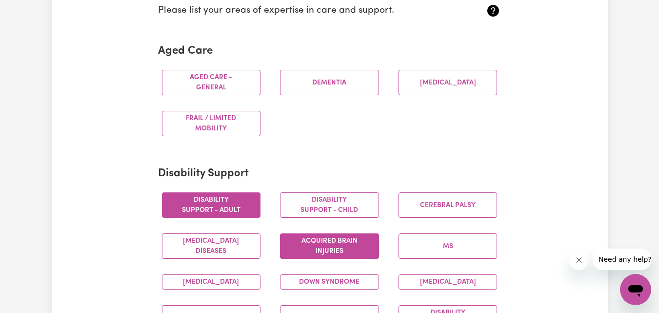
click at [372, 249] on button "Acquired Brain Injuries" at bounding box center [329, 245] width 99 height 25
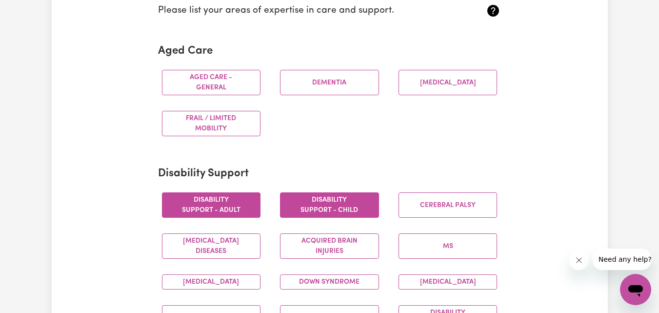
click at [354, 211] on button "Disability support - Child" at bounding box center [329, 204] width 99 height 25
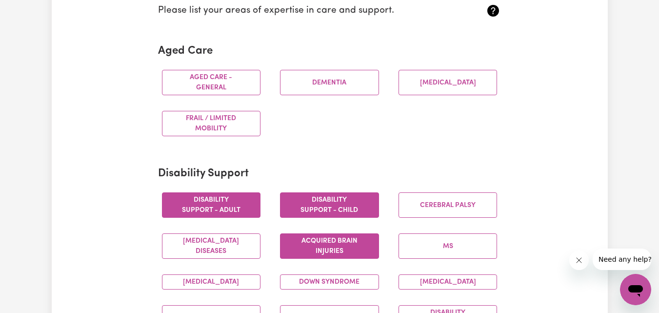
click at [344, 248] on button "Acquired Brain Injuries" at bounding box center [329, 245] width 99 height 25
click at [202, 281] on button "[MEDICAL_DATA]" at bounding box center [211, 281] width 99 height 15
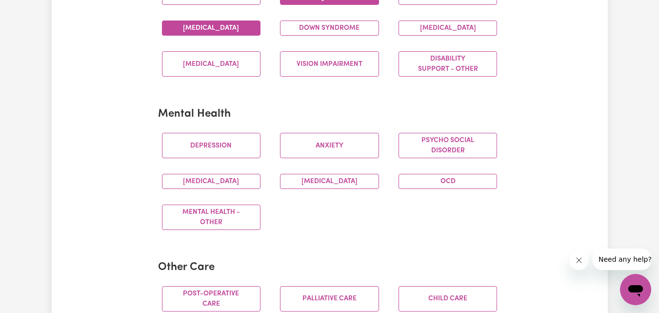
scroll to position [546, 0]
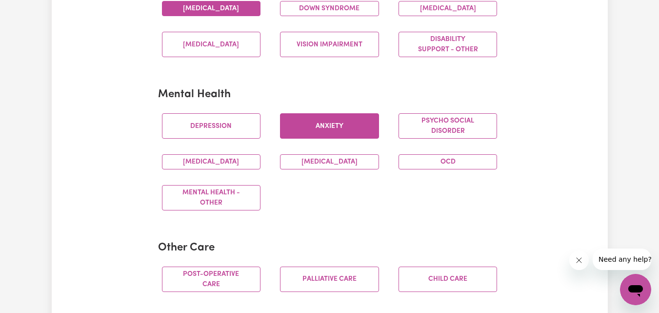
click at [323, 136] on button "Anxiety" at bounding box center [329, 125] width 99 height 25
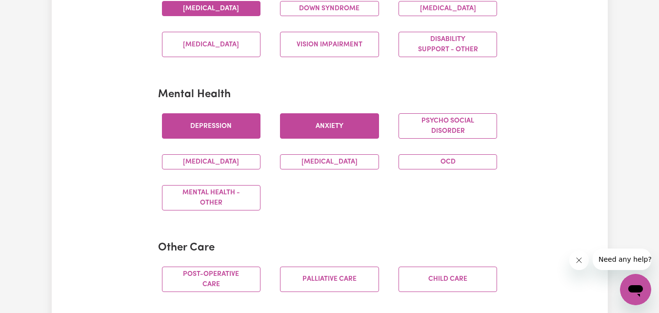
click at [239, 139] on button "Depression" at bounding box center [211, 125] width 99 height 25
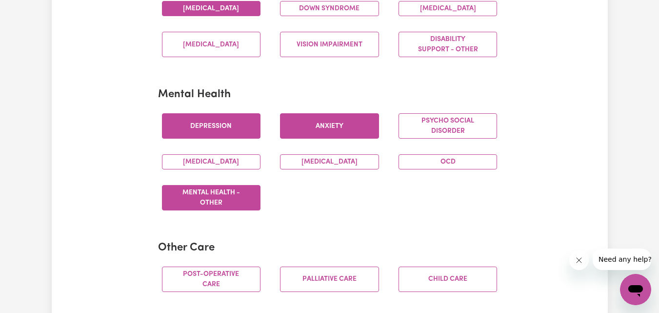
click at [205, 210] on button "Mental Health - Other" at bounding box center [211, 197] width 99 height 25
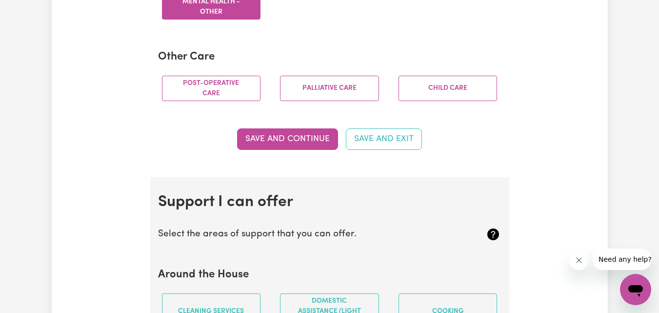
scroll to position [741, 0]
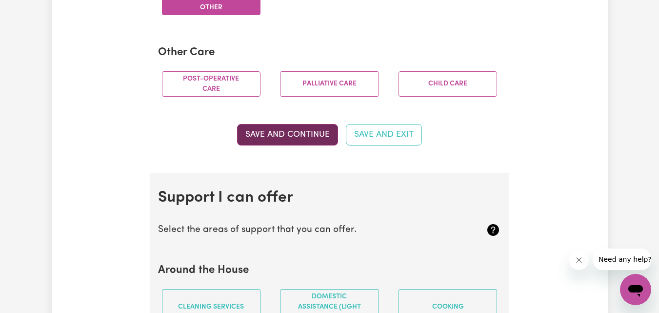
click at [306, 145] on button "Save and Continue" at bounding box center [287, 134] width 101 height 21
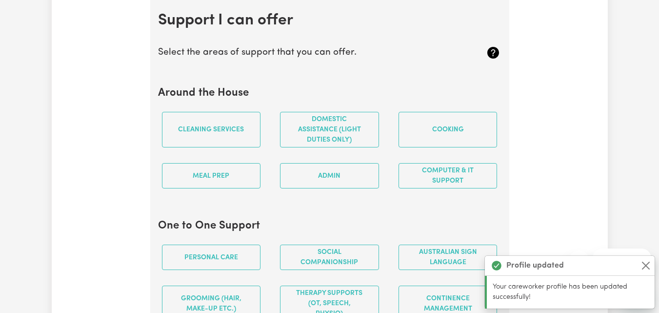
scroll to position [924, 0]
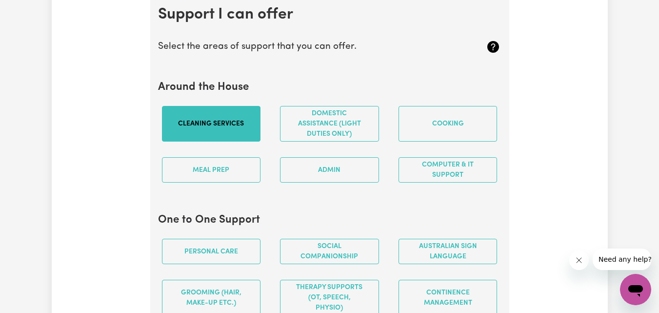
click at [234, 129] on button "Cleaning services" at bounding box center [211, 124] width 99 height 36
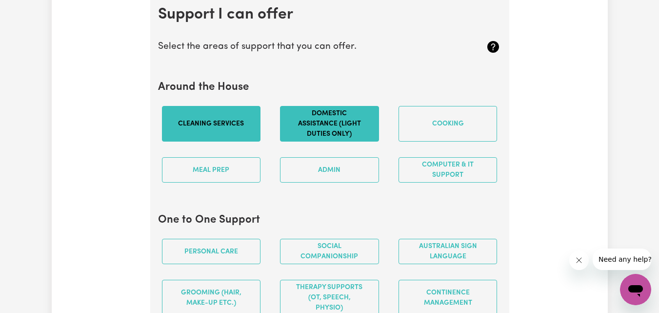
click at [350, 141] on button "Domestic assistance (light duties only)" at bounding box center [329, 124] width 99 height 36
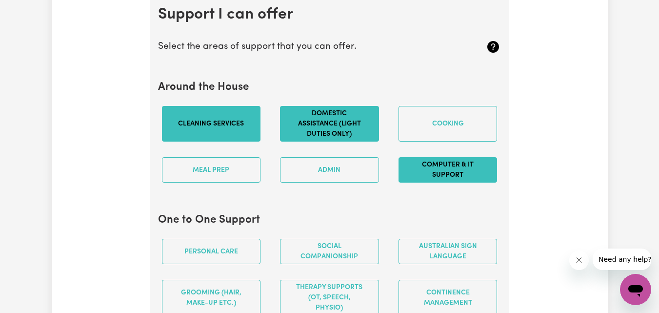
click at [443, 179] on button "Computer & IT Support" at bounding box center [447, 169] width 99 height 25
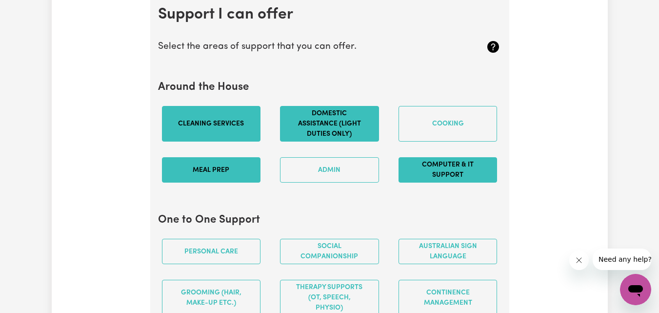
click at [245, 182] on button "Meal prep" at bounding box center [211, 169] width 99 height 25
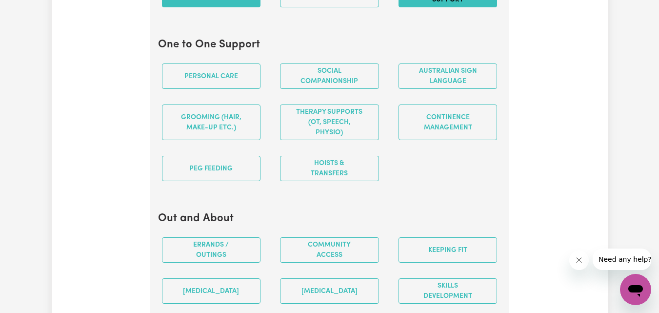
scroll to position [1100, 0]
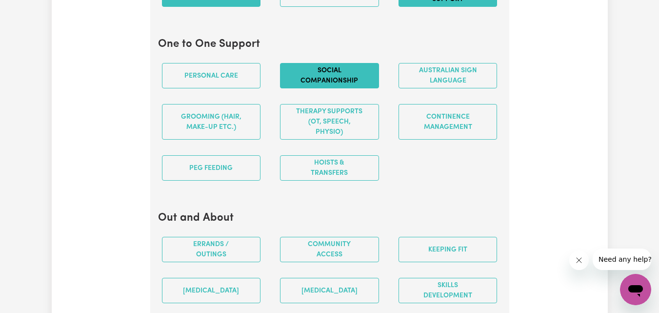
click at [361, 88] on button "Social companionship" at bounding box center [329, 75] width 99 height 25
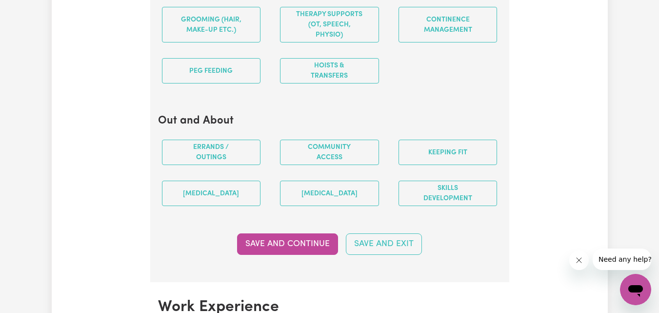
scroll to position [1197, 0]
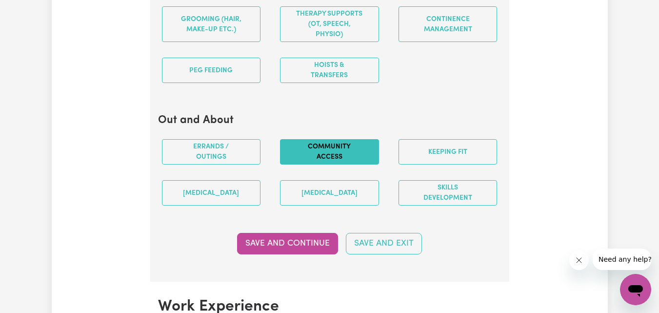
click at [328, 161] on button "Community access" at bounding box center [329, 151] width 99 height 25
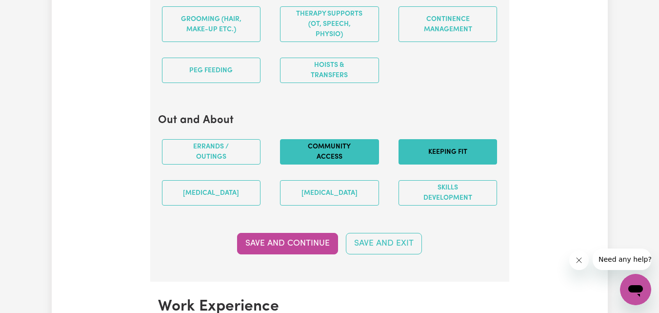
click at [424, 164] on button "Keeping fit" at bounding box center [447, 151] width 99 height 25
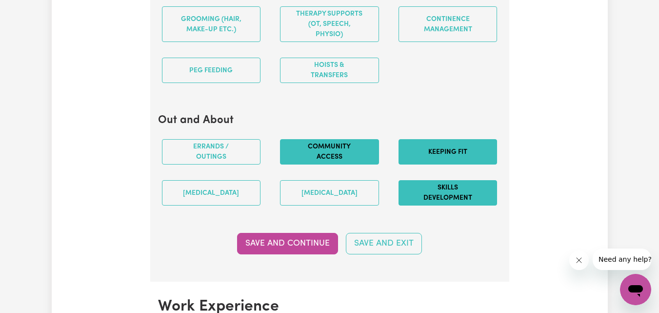
click at [408, 205] on button "Skills Development" at bounding box center [447, 192] width 99 height 25
click at [272, 248] on button "Save and Continue" at bounding box center [287, 243] width 101 height 21
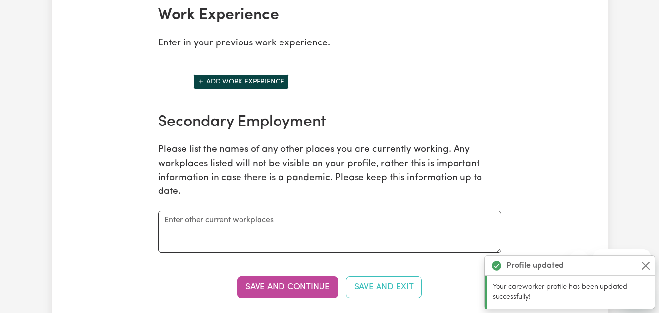
scroll to position [1489, 0]
click at [645, 264] on button "Close" at bounding box center [646, 265] width 12 height 12
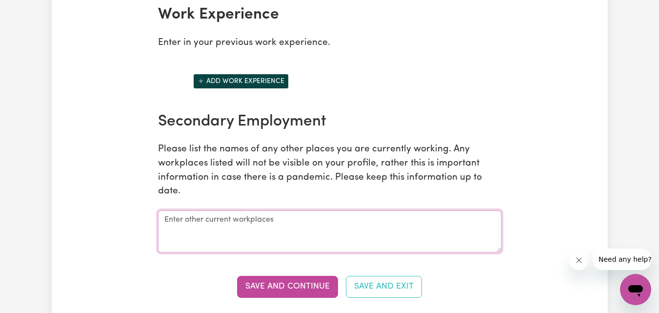
click at [296, 250] on textarea at bounding box center [329, 231] width 343 height 42
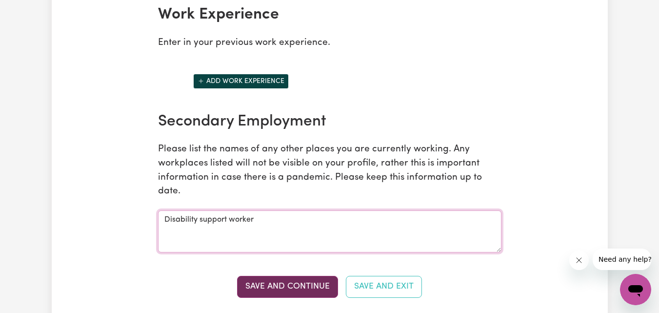
type textarea "Disability support worker"
click at [321, 297] on button "Save and Continue" at bounding box center [287, 286] width 101 height 21
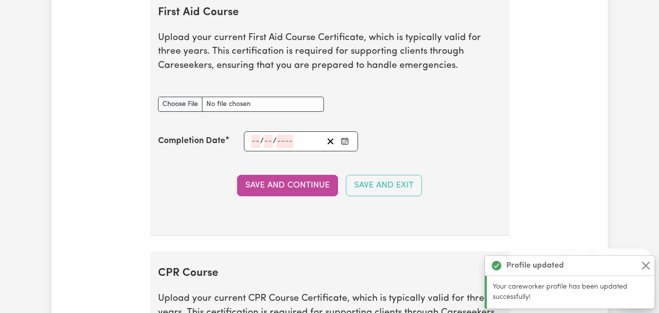
scroll to position [1824, 0]
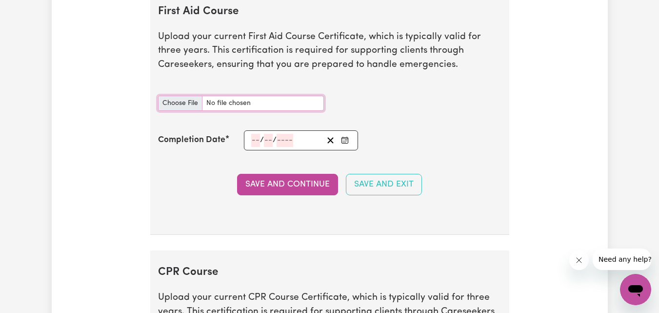
click at [176, 111] on input "First Aid Course document" at bounding box center [241, 103] width 166 height 15
type input "C:\fakepath\First Aid and CPR Statement-of-Attainment.pdf"
click at [264, 192] on button "Save and Continue" at bounding box center [287, 184] width 101 height 21
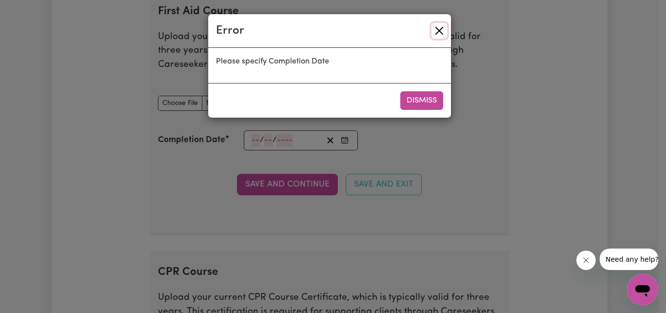
click at [440, 33] on button "Close" at bounding box center [440, 31] width 16 height 16
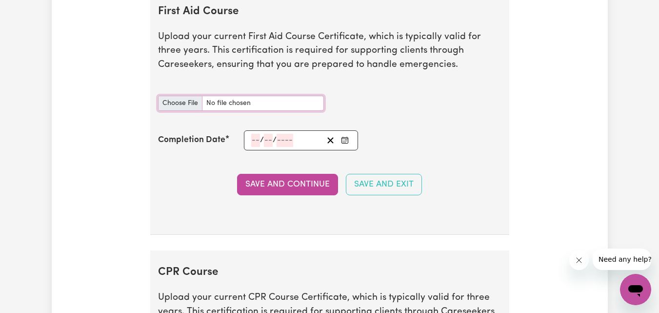
click at [197, 111] on input "First Aid Course document" at bounding box center [241, 103] width 166 height 15
type input "C:\fakepath\First Aid and CPR Statement-of-Attainment.pdf"
click at [252, 147] on input "number" at bounding box center [255, 140] width 9 height 13
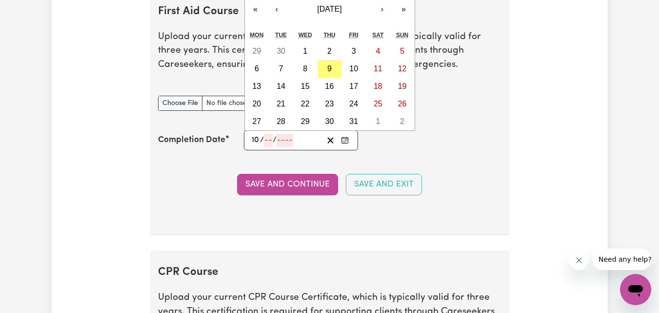
click at [257, 147] on input "10" at bounding box center [255, 140] width 9 height 13
type input "14"
type input "10"
type input "202"
type input "[DATE]"
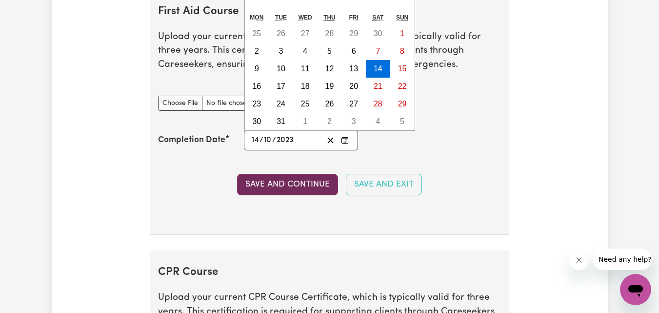
type input "2023"
click at [278, 195] on button "Save and Continue" at bounding box center [287, 184] width 101 height 21
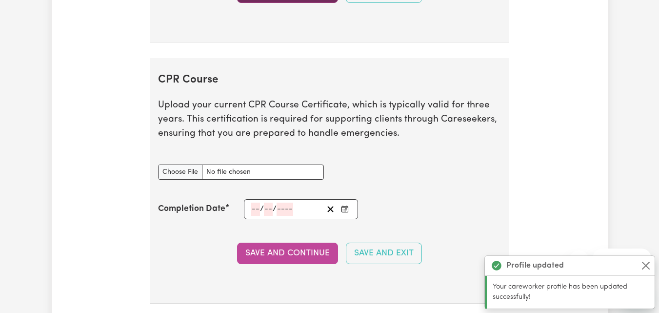
scroll to position [2084, 0]
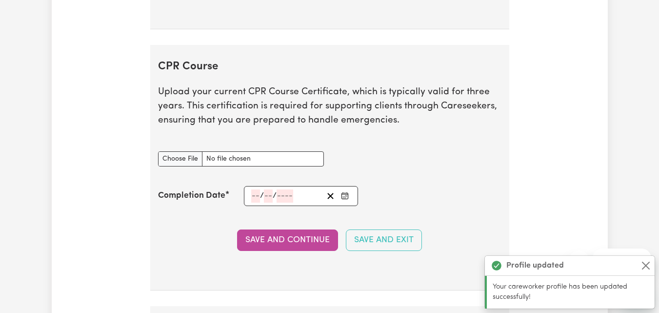
click at [255, 202] on input "number" at bounding box center [255, 195] width 9 height 13
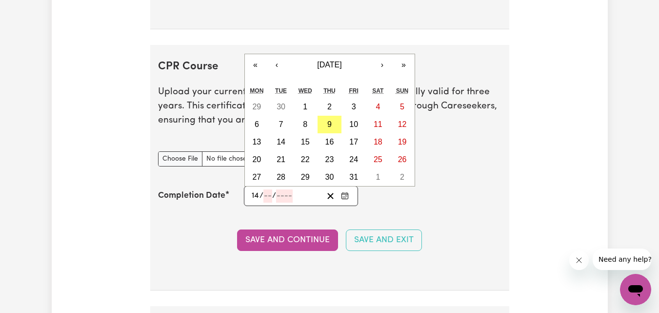
type input "14"
type input "10"
type input "202"
type input "[DATE]"
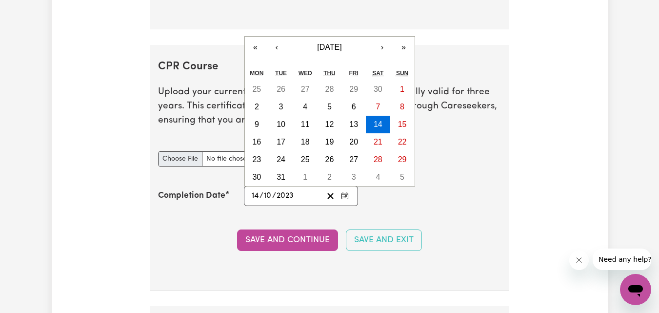
type input "2023"
click at [185, 166] on input "CPR Course document" at bounding box center [241, 158] width 166 height 15
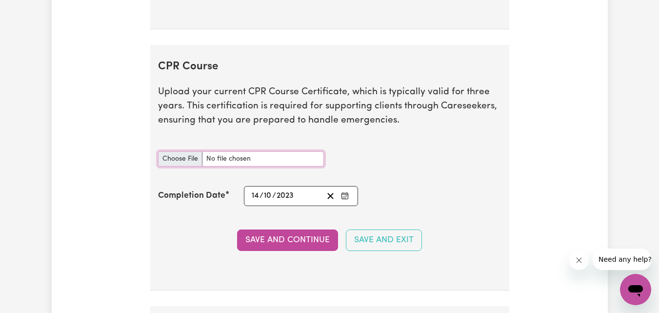
type input "C:\fakepath\First Aid and CPR Statement-of-Attainment.pdf"
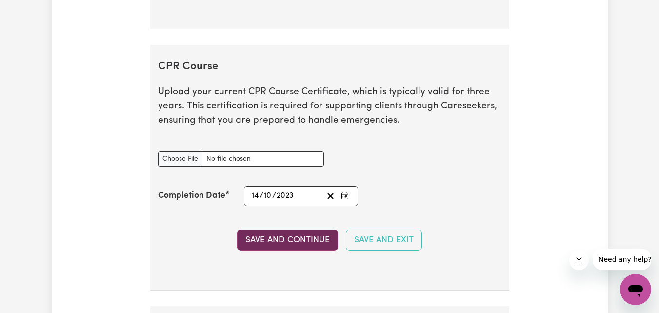
click at [298, 251] on button "Save and Continue" at bounding box center [287, 239] width 101 height 21
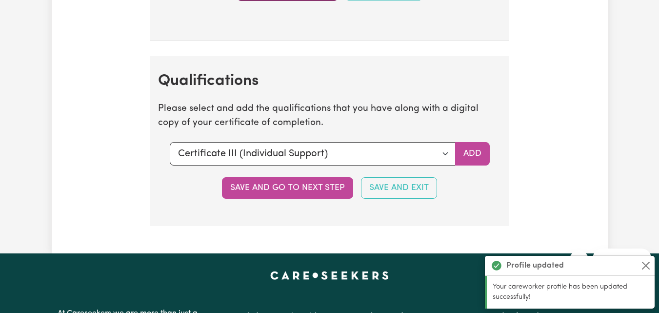
scroll to position [2401, 0]
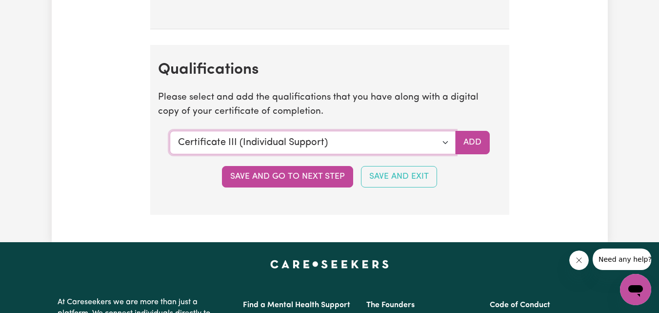
click at [447, 152] on select "Select a qualification to add... Certificate III (Individual Support) Certifica…" at bounding box center [313, 142] width 286 height 23
select select "Manual Handling"
click at [170, 140] on select "Select a qualification to add... Certificate III (Individual Support) Certifica…" at bounding box center [313, 142] width 286 height 23
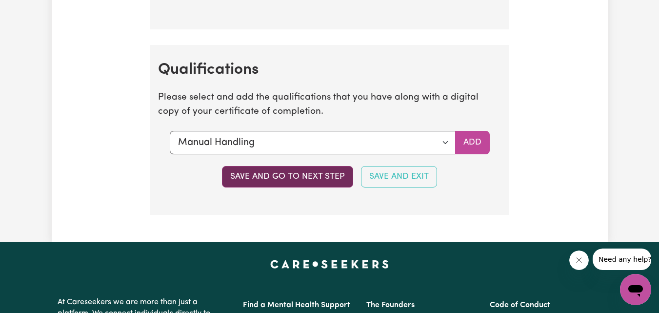
click at [326, 182] on button "Save and go to next step" at bounding box center [287, 176] width 131 height 21
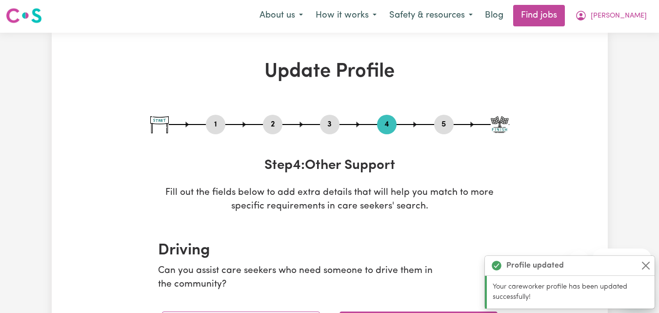
scroll to position [0, 0]
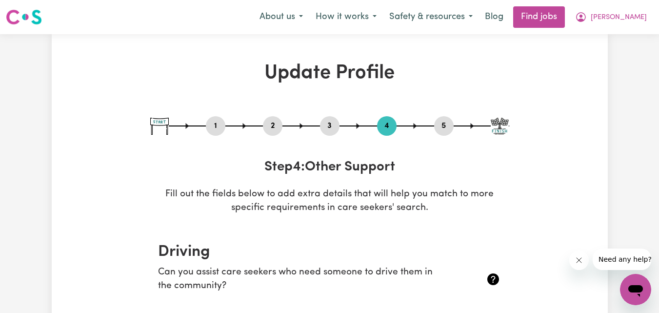
click at [272, 128] on button "2" at bounding box center [273, 125] width 20 height 13
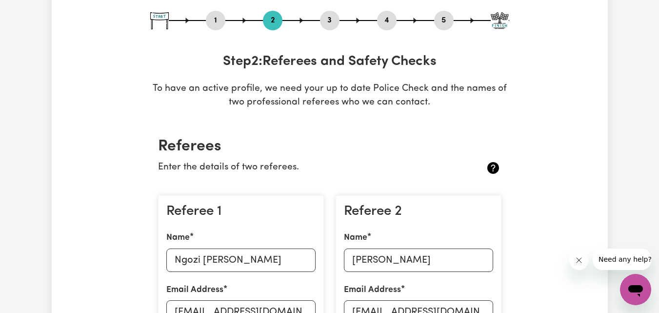
scroll to position [99, 0]
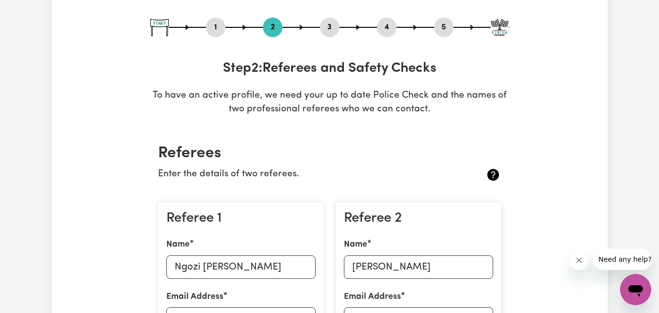
click at [215, 34] on div "1" at bounding box center [216, 28] width 20 height 20
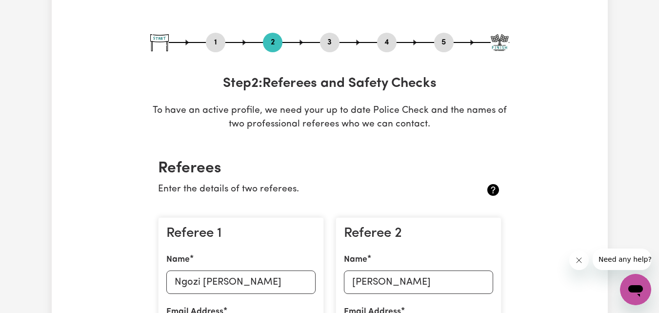
scroll to position [83, 0]
click at [218, 39] on button "1" at bounding box center [216, 43] width 20 height 13
select select "[DEMOGRAPHIC_DATA]"
select select "Student Visa"
select select "Studying a healthcare related degree or qualification"
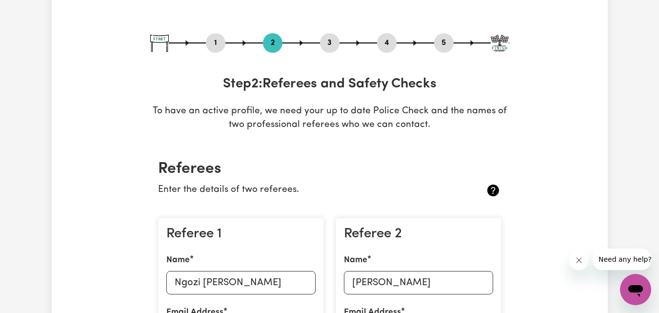
select select "40"
select select "60"
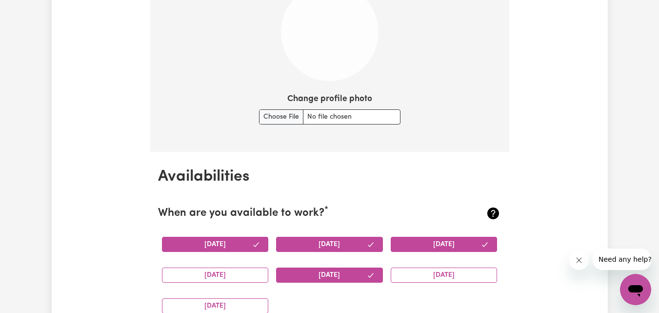
scroll to position [781, 0]
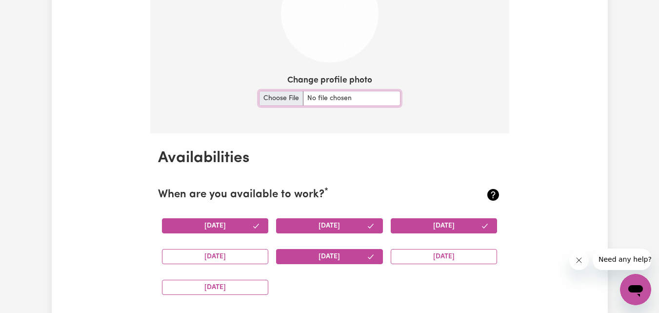
click at [272, 97] on input "Change profile photo" at bounding box center [329, 98] width 141 height 15
type input "C:\fakepath\My Photo_Augustine.jpg"
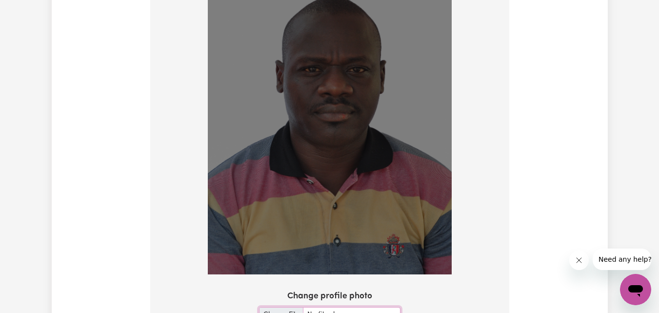
scroll to position [996, 0]
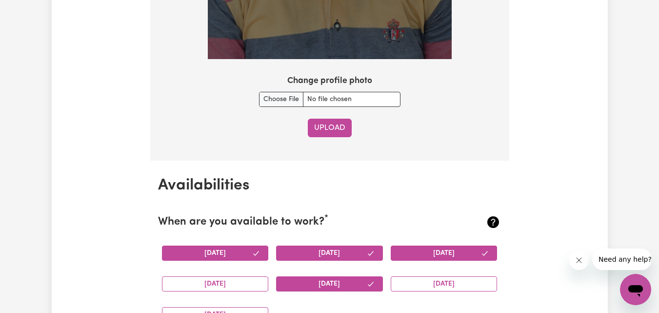
click at [332, 129] on button "Upload" at bounding box center [330, 128] width 44 height 19
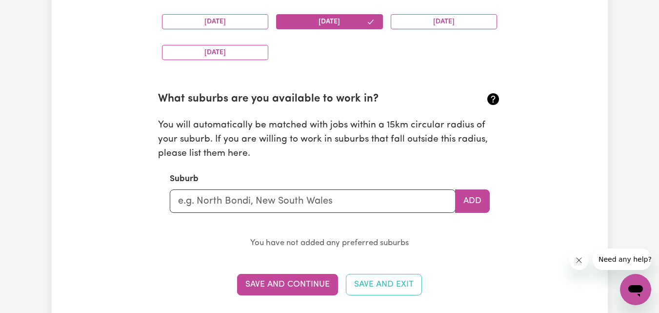
scroll to position [1031, 0]
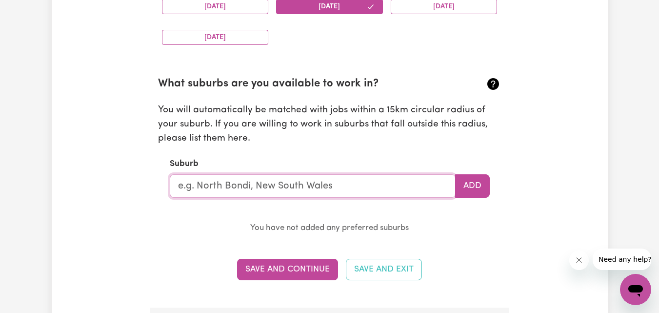
click at [394, 186] on input "text" at bounding box center [313, 185] width 286 height 23
type input "Essendon"
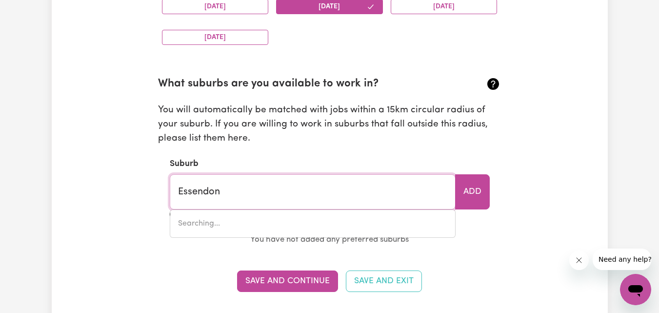
type input "Essendon, [GEOGRAPHIC_DATA], 3040"
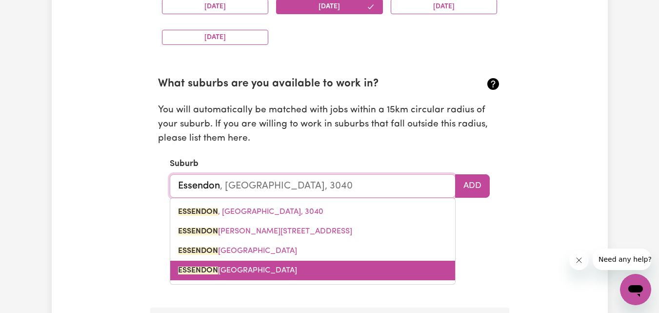
click at [292, 266] on span "[GEOGRAPHIC_DATA]" at bounding box center [237, 270] width 119 height 8
type input "[GEOGRAPHIC_DATA]"
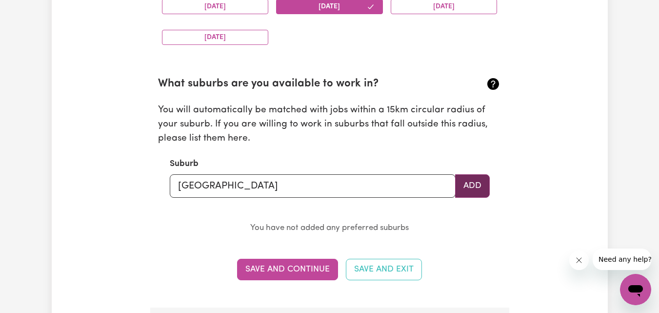
click at [478, 179] on button "Add" at bounding box center [472, 185] width 35 height 23
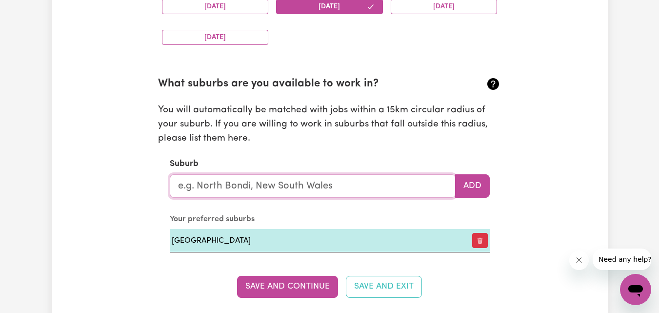
click at [373, 190] on input "text" at bounding box center [313, 185] width 286 height 23
click at [377, 210] on caption "Your preferred suburbs" at bounding box center [330, 219] width 320 height 20
click at [373, 206] on section "What suburbs are you available to work in? You will automatically be matched wi…" at bounding box center [329, 156] width 343 height 192
click at [493, 203] on section "What suburbs are you available to work in? You will automatically be matched wi…" at bounding box center [329, 156] width 343 height 192
click at [346, 180] on input "text" at bounding box center [313, 185] width 286 height 23
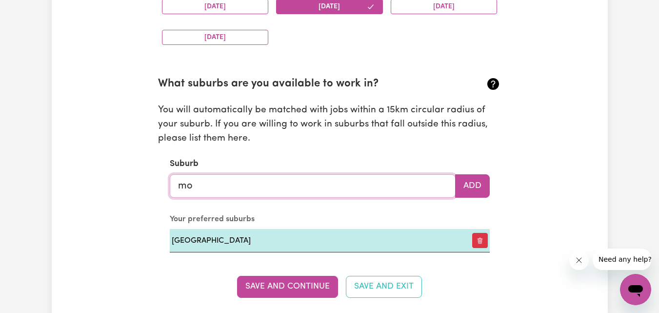
type input "moo"
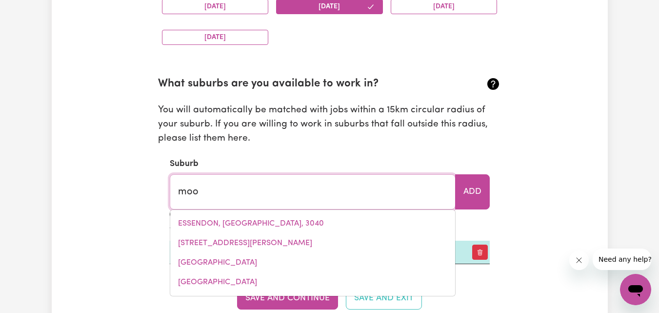
type input "mooBALL, [GEOGRAPHIC_DATA], 2483"
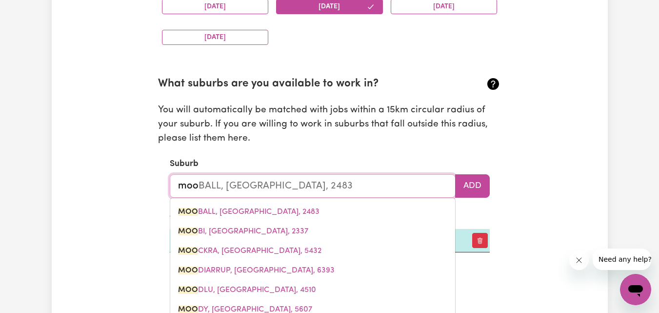
type input "moon"
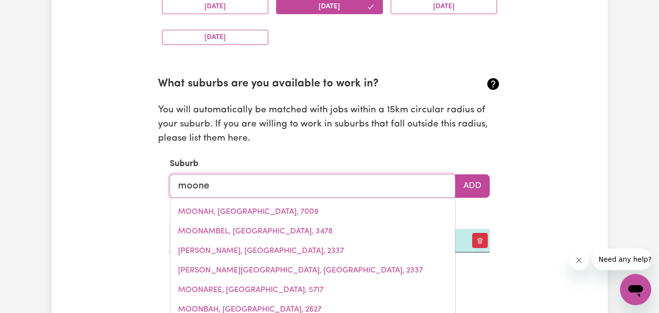
type input "moon"
type input "moonAH, [GEOGRAPHIC_DATA], 7009"
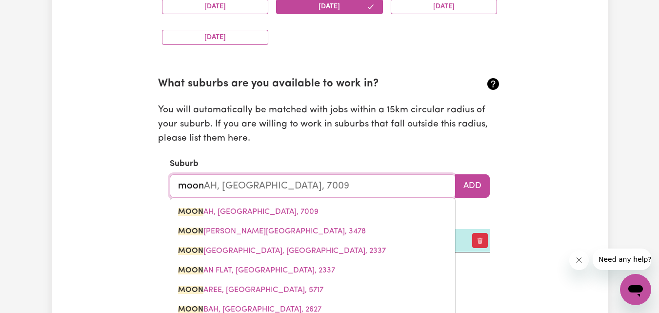
type input "moo"
type input "mooBALL, [GEOGRAPHIC_DATA], 2483"
type input "mo"
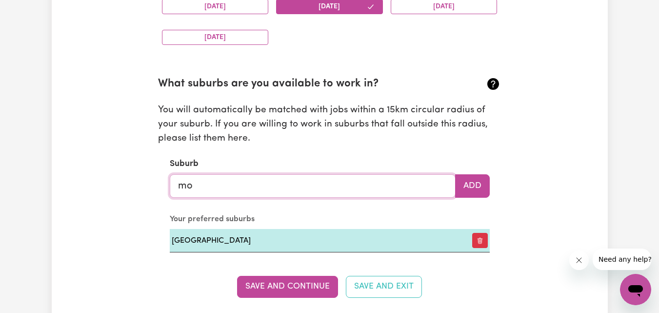
type input "moo"
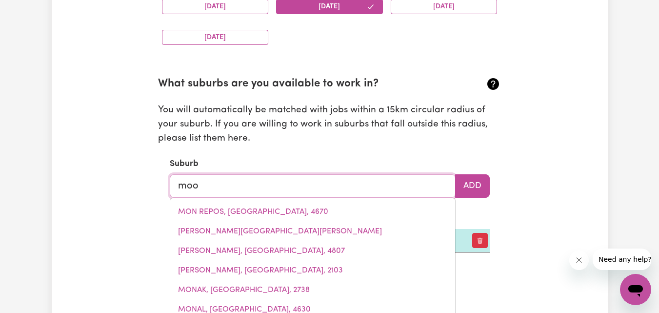
type input "mooBALL, [GEOGRAPHIC_DATA], 2483"
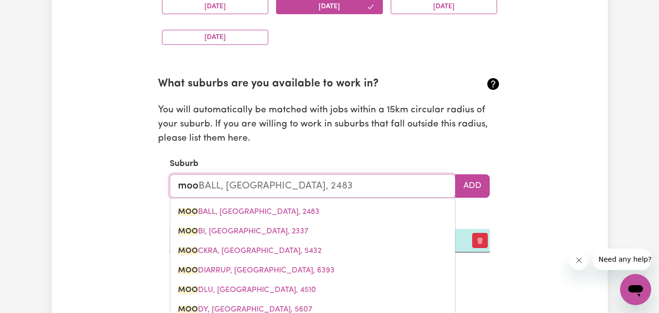
type input "moon"
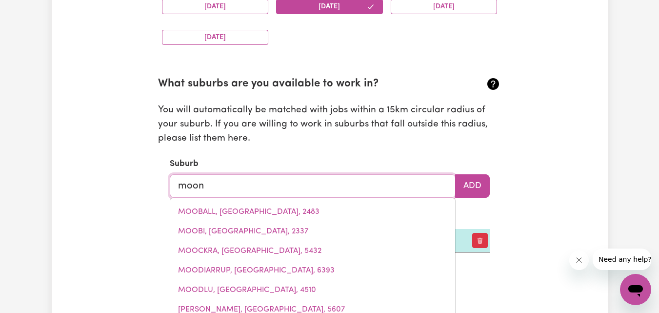
type input "moonAH, [GEOGRAPHIC_DATA], 7009"
type input "moone"
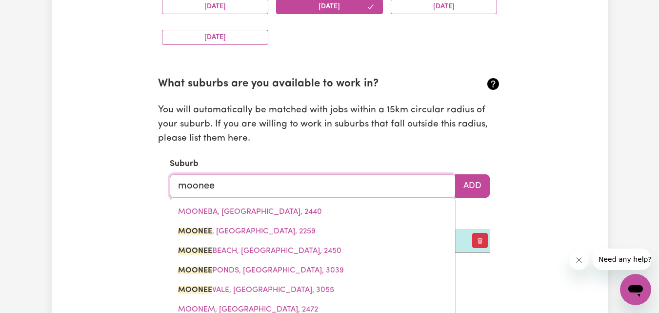
type input "moonee"
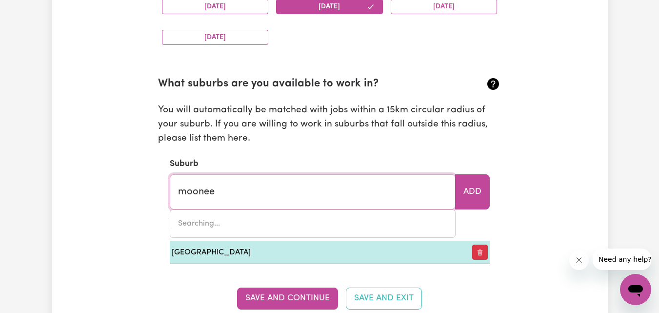
type input "[GEOGRAPHIC_DATA], [GEOGRAPHIC_DATA], 2450"
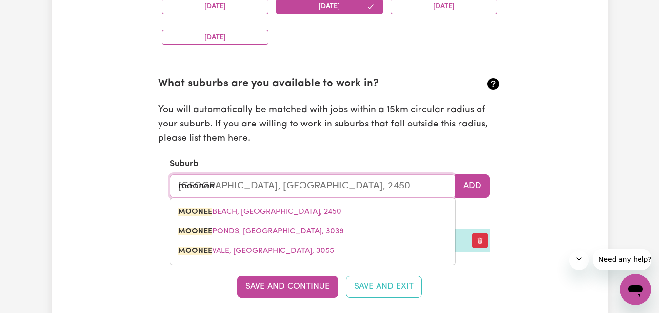
type input "moonee p"
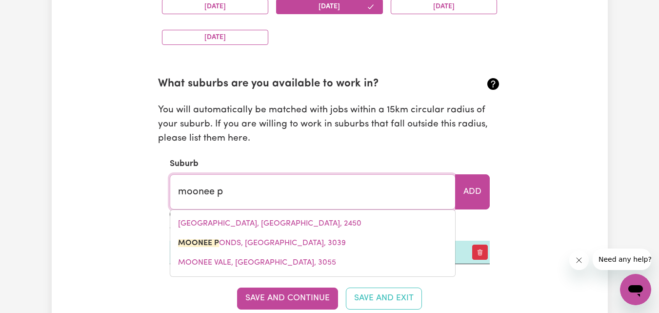
type input "moonee pONDS, [GEOGRAPHIC_DATA], 3039"
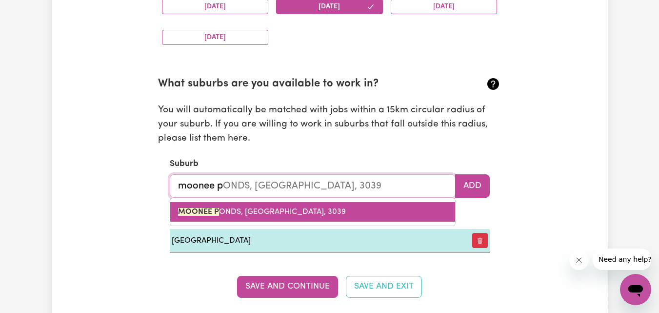
click at [308, 215] on link "MOONEE P ONDS, [GEOGRAPHIC_DATA], 3039" at bounding box center [312, 212] width 285 height 20
type input "MOONEE PONDS, [GEOGRAPHIC_DATA], 3039"
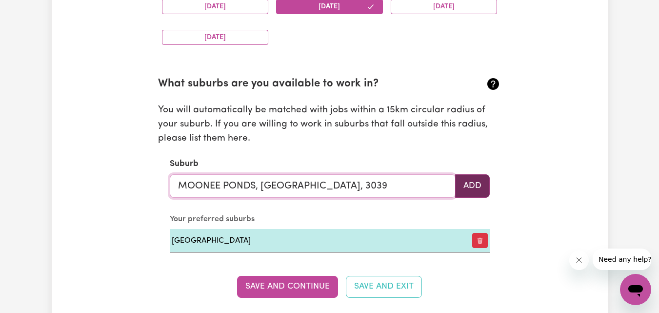
type input "MOONEE PONDS, [GEOGRAPHIC_DATA], 3039"
click at [469, 188] on button "Add" at bounding box center [472, 185] width 35 height 23
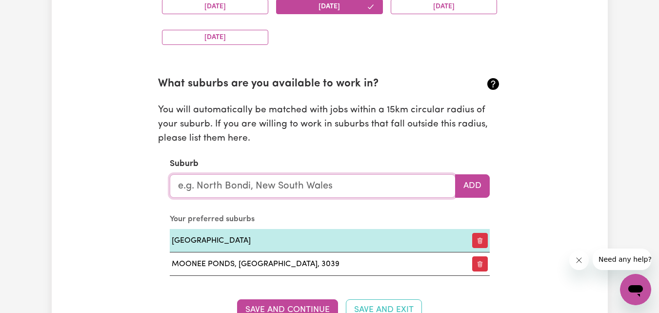
click at [334, 183] on input "text" at bounding box center [313, 185] width 286 height 23
click at [287, 180] on input "text" at bounding box center [313, 185] width 286 height 23
type input "bru"
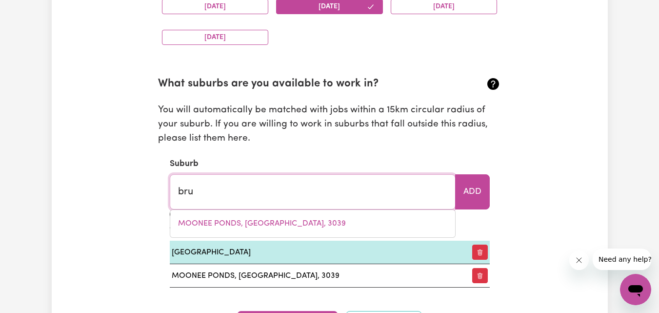
type input "bruARONG, [GEOGRAPHIC_DATA], 3749"
type input "brus"
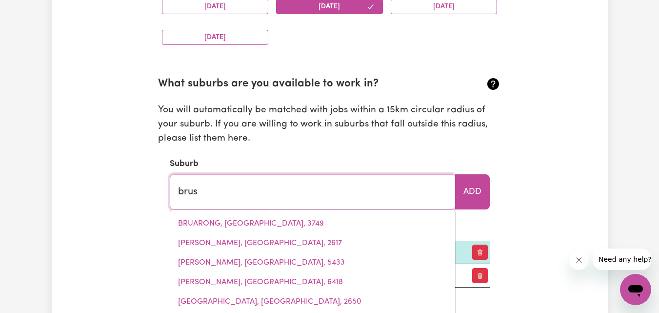
type input "brusn"
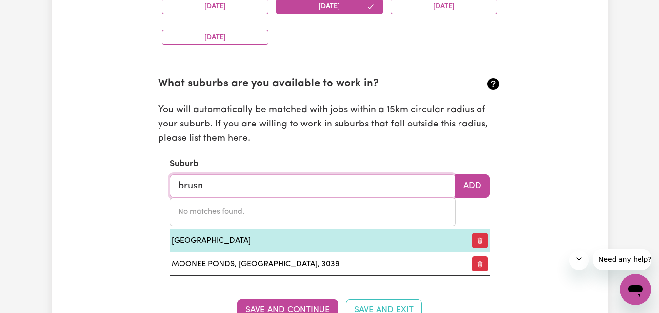
type input "brus"
type input "[GEOGRAPHIC_DATA], [GEOGRAPHIC_DATA], 4387"
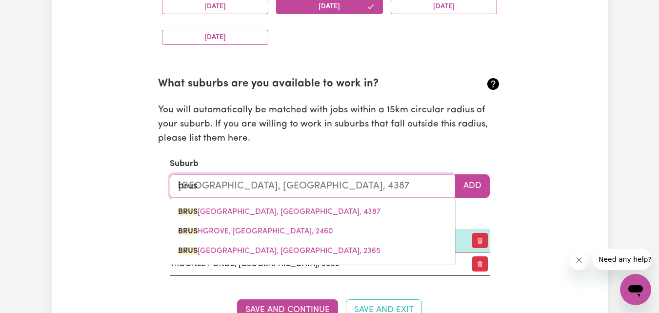
type input "bru"
type input "bruARONG, [GEOGRAPHIC_DATA], 3749"
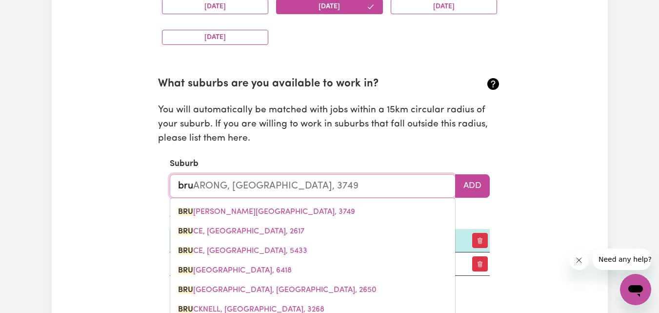
type input "brun"
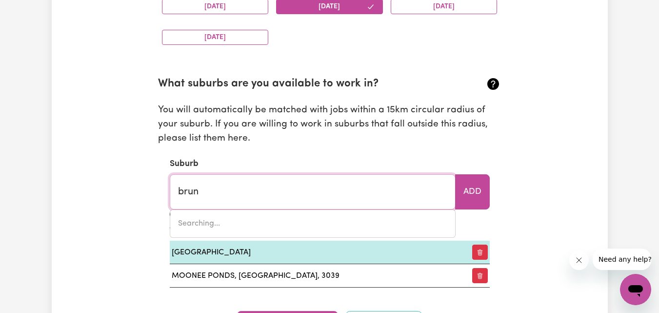
type input "brunDEE, [GEOGRAPHIC_DATA], 2540"
type input "[PERSON_NAME]"
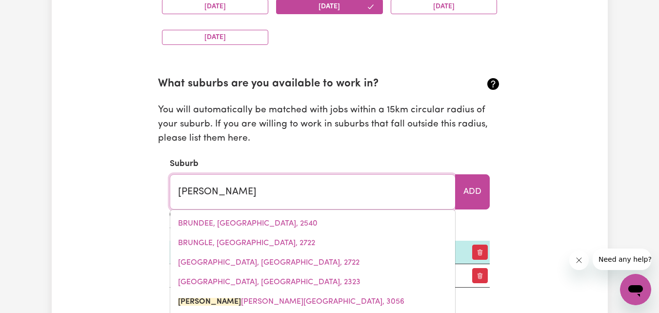
type input "brunsWICK, [GEOGRAPHIC_DATA], 3056"
type input "brunsw"
type input "brunswICK, [GEOGRAPHIC_DATA], 3056"
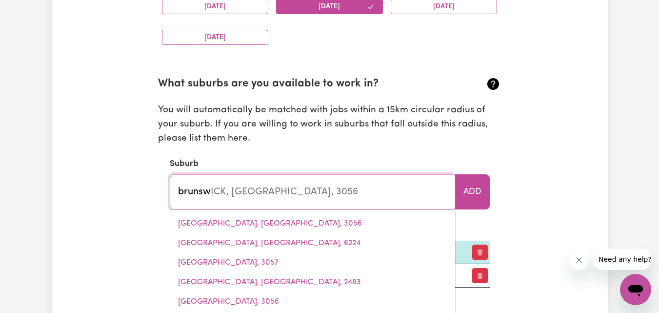
type input "brunswe"
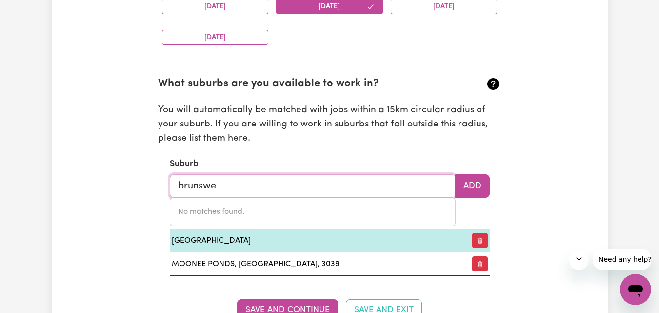
type input "brunsw"
type input "brunswICK, [GEOGRAPHIC_DATA], 3056"
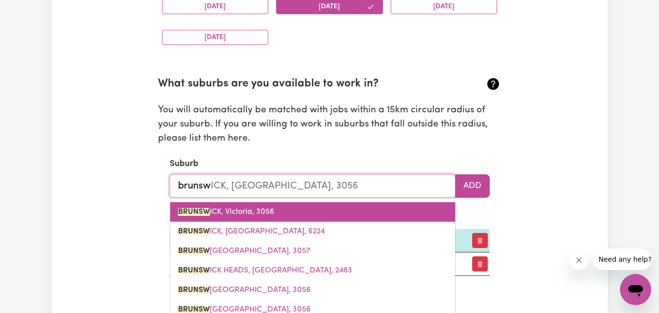
click at [267, 208] on span "BRUNSW ICK, [GEOGRAPHIC_DATA], 3056" at bounding box center [226, 212] width 96 height 8
type input "[GEOGRAPHIC_DATA], [GEOGRAPHIC_DATA], 3056"
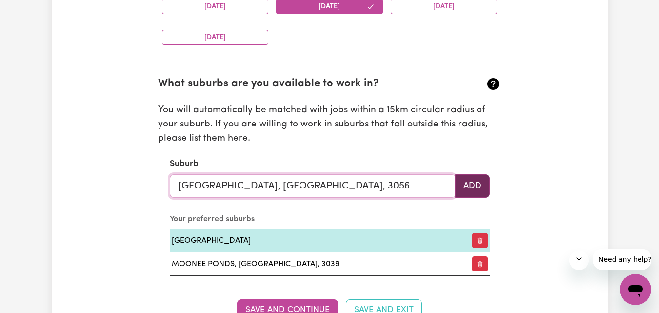
type input "[GEOGRAPHIC_DATA], [GEOGRAPHIC_DATA], 3056"
click at [475, 189] on button "Add" at bounding box center [472, 185] width 35 height 23
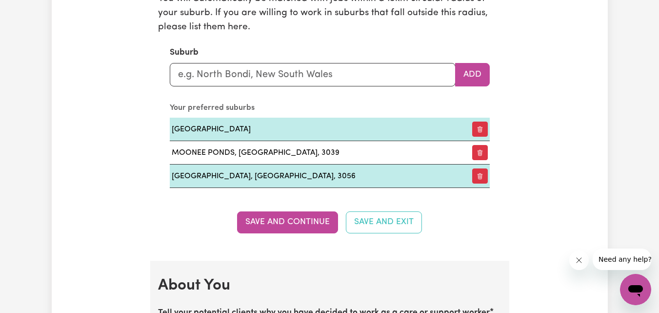
scroll to position [1161, 0]
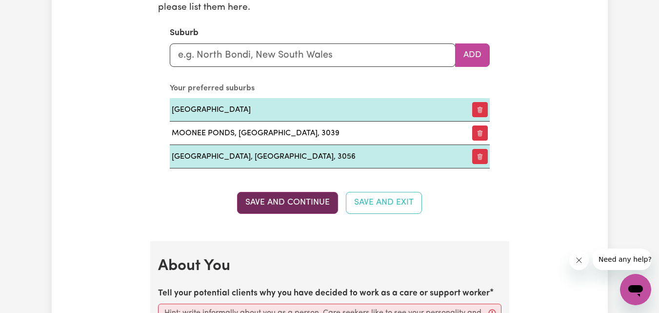
click at [306, 206] on button "Save and Continue" at bounding box center [287, 202] width 101 height 21
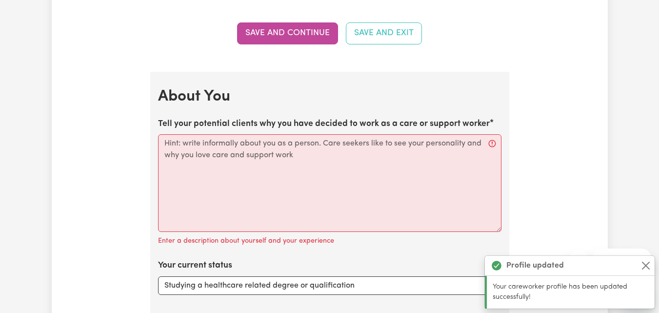
scroll to position [1402, 0]
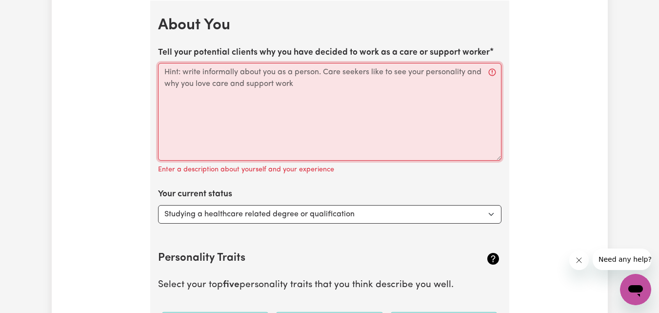
click at [238, 104] on textarea "Tell your potential clients why you have decided to work as a care or support w…" at bounding box center [329, 112] width 343 height 98
paste textarea "A dedicated and experienced professional with, a strong academic foundation in …"
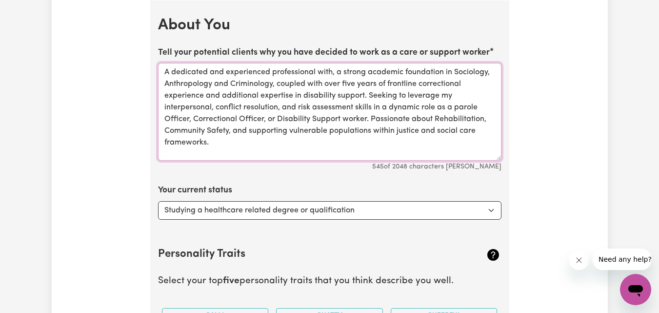
type textarea "A dedicated and experienced professional with, a strong academic foundation in …"
click at [487, 211] on select "Select... Studying a healthcare related degree or qualification Studying a non-…" at bounding box center [329, 210] width 343 height 19
select select "Embarking on a career change into the care industry"
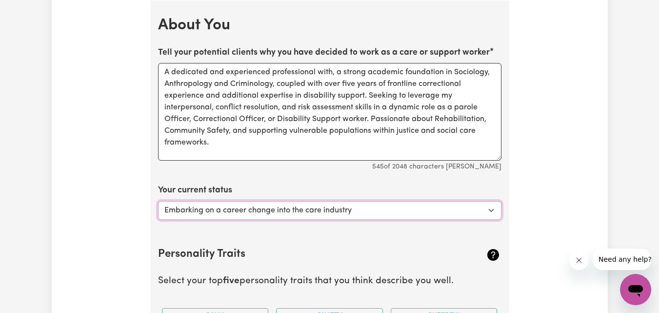
click at [158, 201] on select "Select... Studying a healthcare related degree or qualification Studying a non-…" at bounding box center [329, 210] width 343 height 19
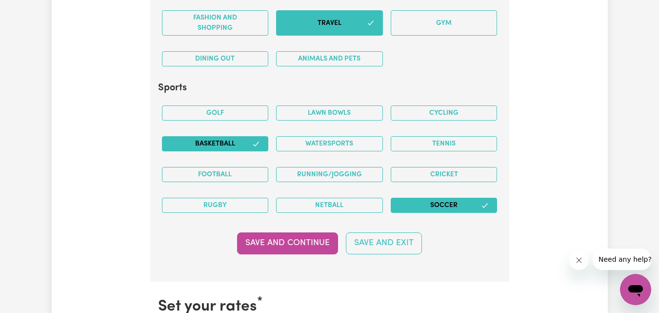
scroll to position [2099, 0]
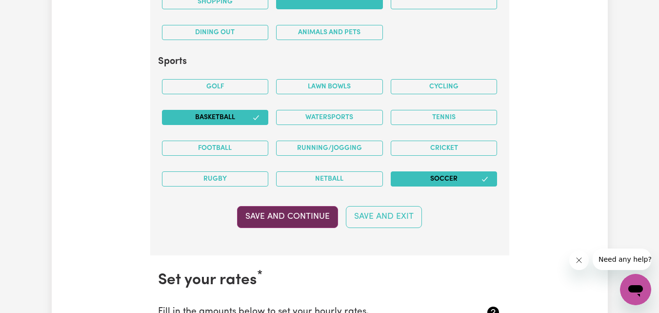
click at [294, 225] on button "Save and Continue" at bounding box center [287, 216] width 101 height 21
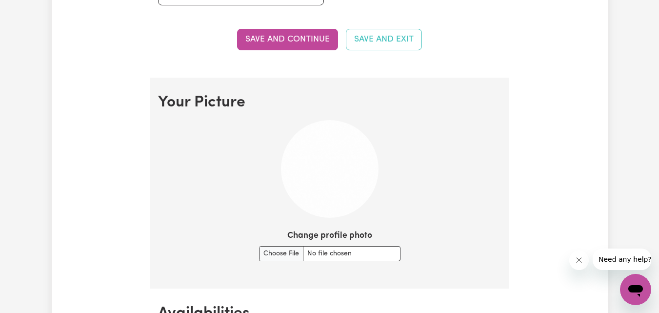
scroll to position [633, 0]
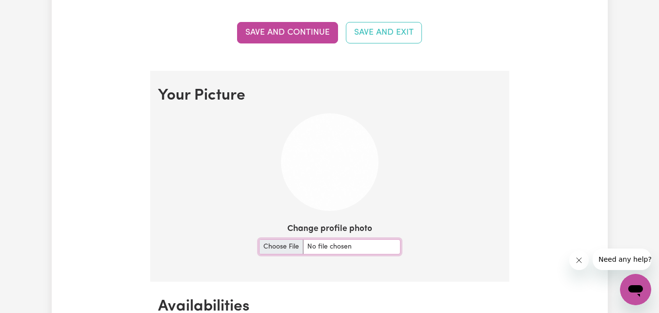
click at [284, 249] on input "Change profile photo" at bounding box center [329, 246] width 141 height 15
type input "C:\fakepath\Photo_Augustine.jpg"
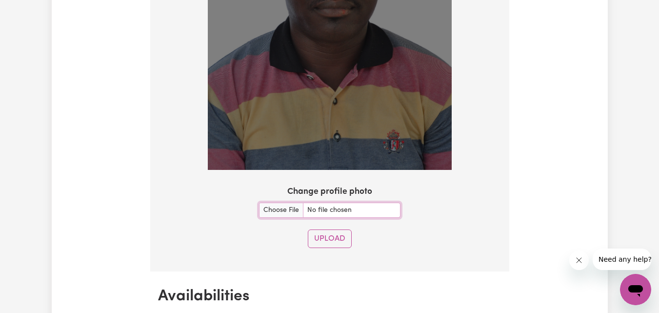
scroll to position [886, 0]
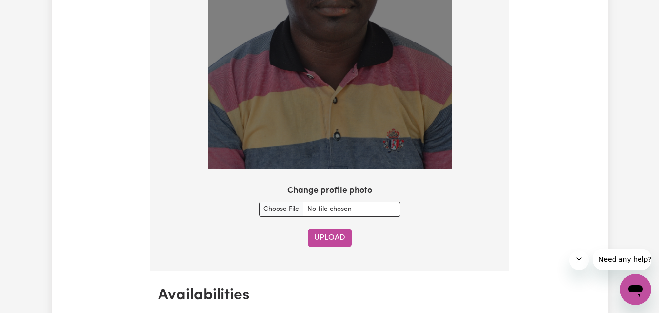
click at [337, 235] on button "Upload" at bounding box center [330, 237] width 44 height 19
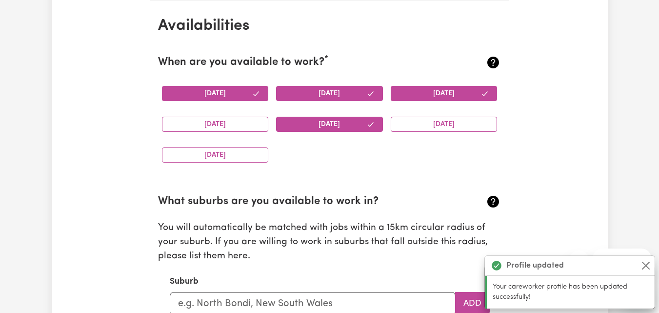
scroll to position [913, 0]
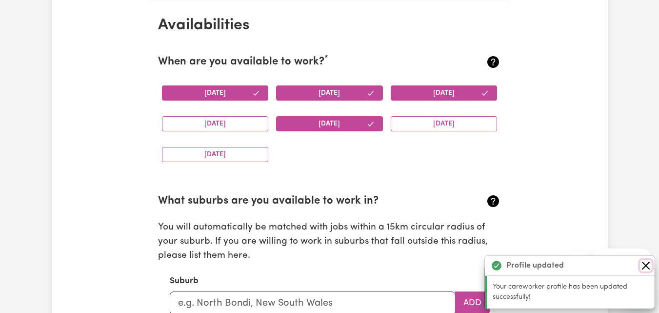
click at [644, 262] on button "Close" at bounding box center [646, 265] width 12 height 12
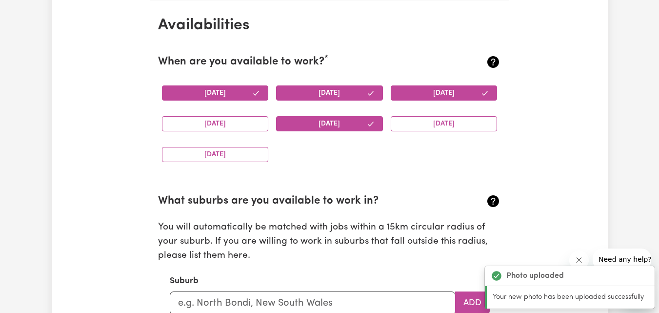
click at [644, 262] on span "Need any help?" at bounding box center [624, 259] width 53 height 8
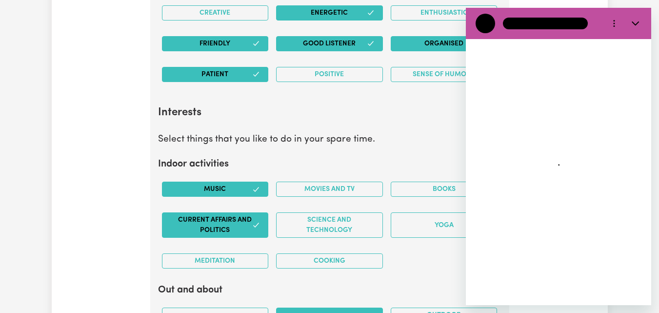
scroll to position [0, 0]
click at [634, 20] on icon "Close" at bounding box center [636, 24] width 8 height 8
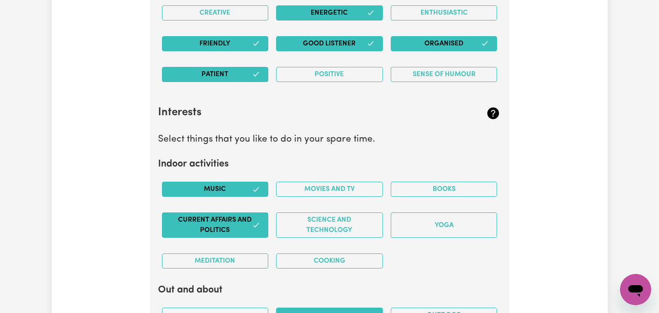
type textarea "x"
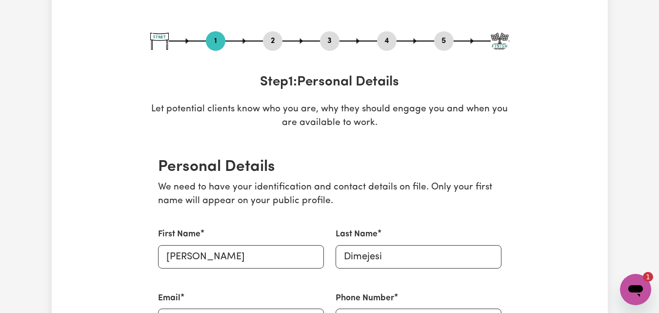
click at [386, 43] on button "4" at bounding box center [387, 41] width 20 height 13
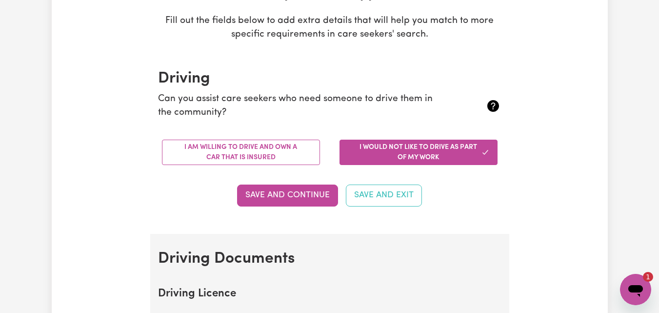
scroll to position [182, 0]
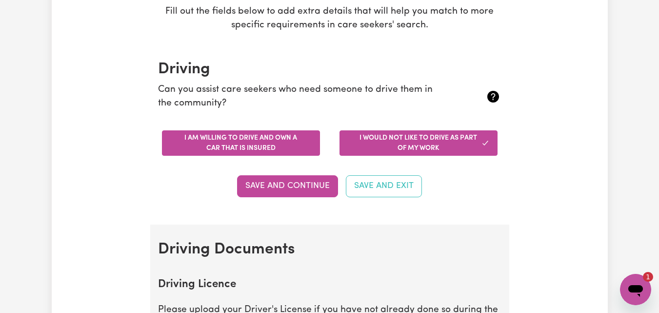
click at [279, 147] on button "I am willing to drive and own a car that is insured" at bounding box center [241, 142] width 158 height 25
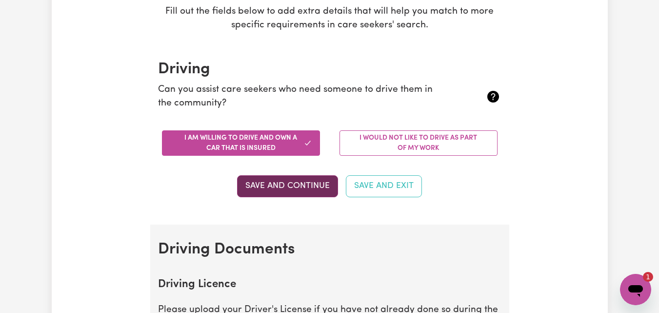
click at [308, 186] on button "Save and Continue" at bounding box center [287, 185] width 101 height 21
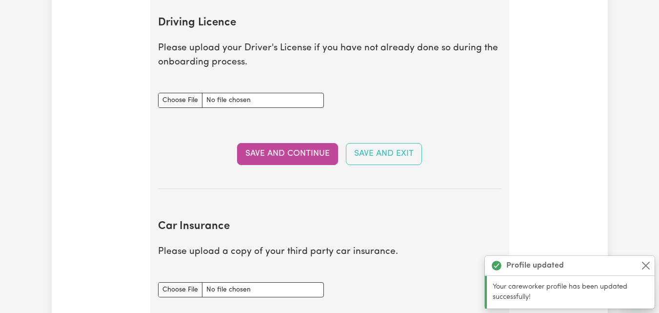
scroll to position [445, 0]
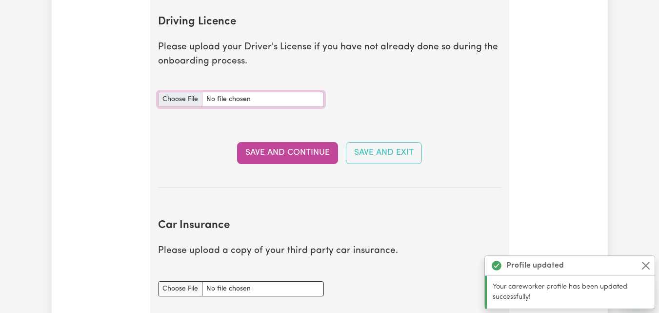
click at [183, 103] on input "Driving Licence document" at bounding box center [241, 99] width 166 height 15
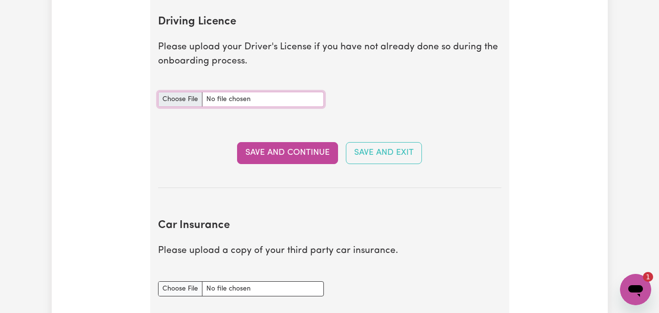
type input "C:\fakepath\Australian drivers license.jpg"
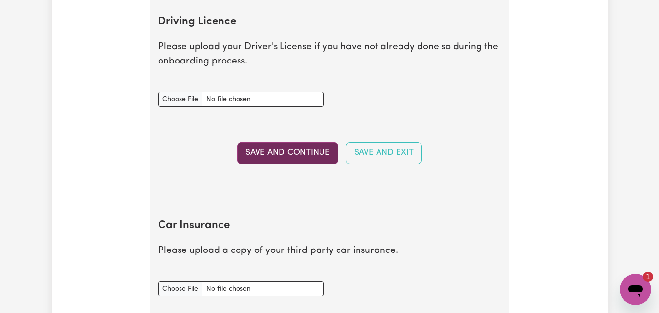
click at [279, 151] on button "Save and Continue" at bounding box center [287, 152] width 101 height 21
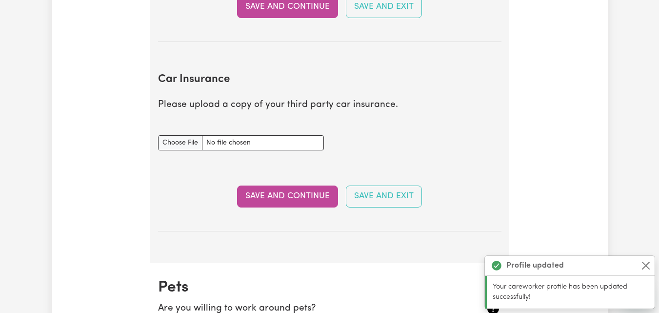
scroll to position [648, 0]
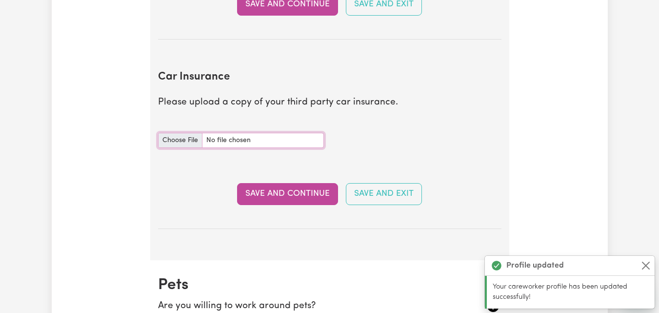
click at [191, 139] on input "Car Insurance document" at bounding box center [241, 140] width 166 height 15
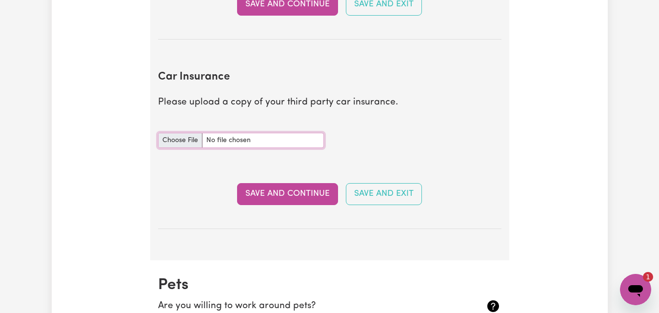
type input "C:\fakepath\RACV_CERTIFICATE_OF_INSURANCE.PDF"
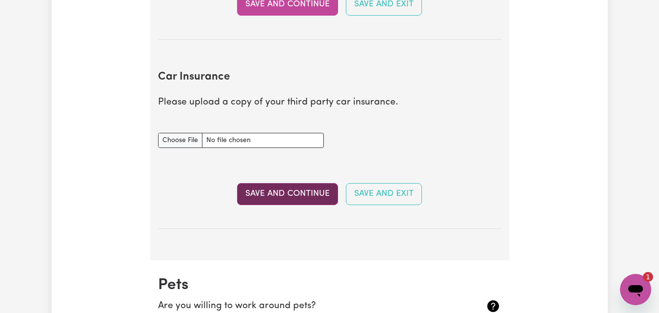
click at [288, 200] on button "Save and Continue" at bounding box center [287, 193] width 101 height 21
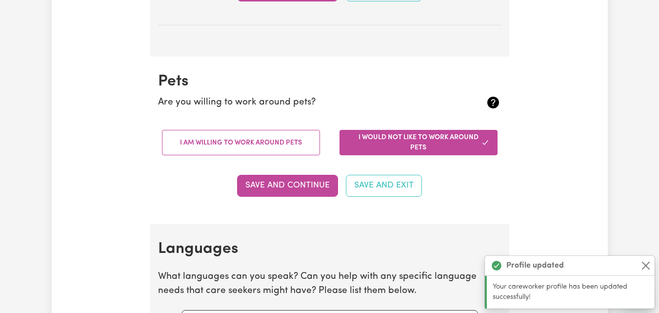
scroll to position [908, 0]
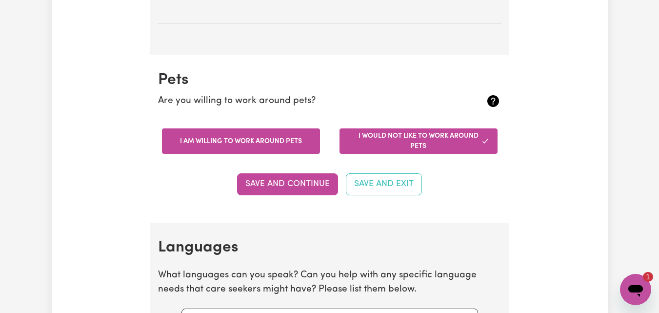
click at [306, 148] on button "I am willing to work around pets" at bounding box center [241, 140] width 158 height 25
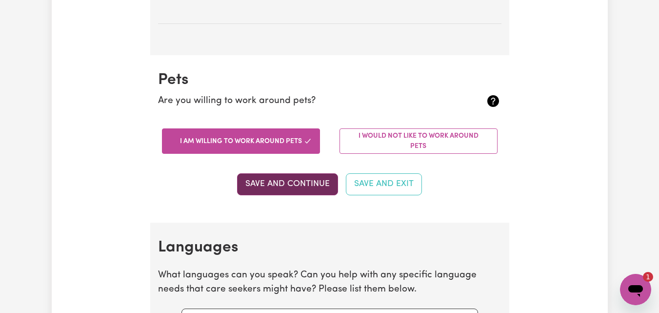
click at [295, 179] on button "Save and Continue" at bounding box center [287, 183] width 101 height 21
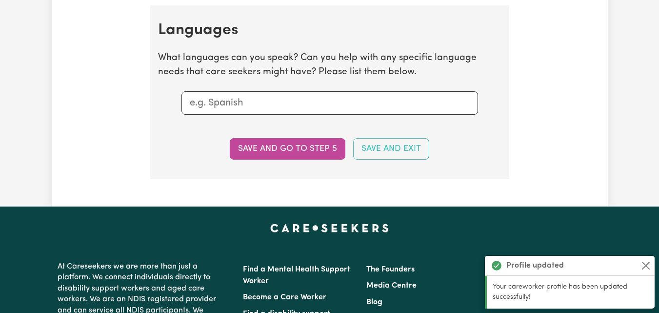
scroll to position [1131, 0]
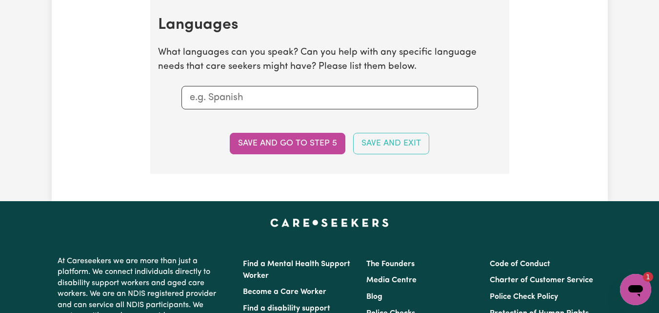
click at [343, 101] on input "text" at bounding box center [330, 97] width 280 height 15
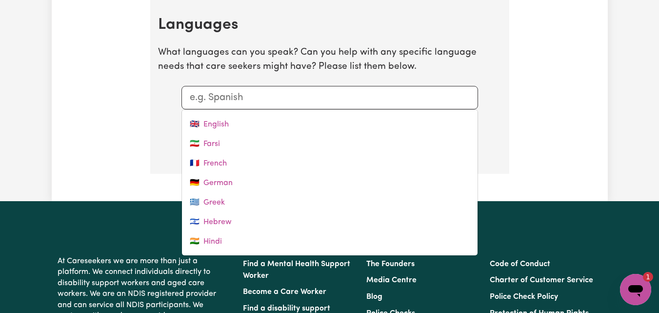
scroll to position [136, 0]
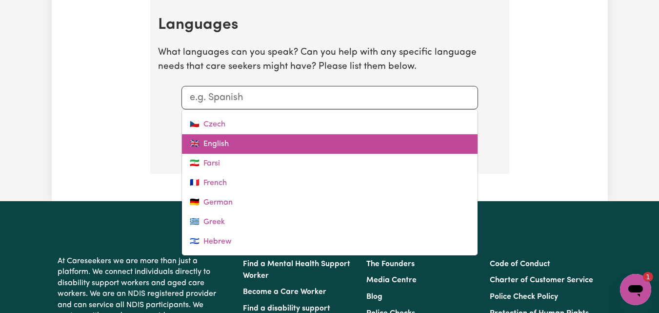
click at [263, 139] on link "🇬🇧 English" at bounding box center [330, 144] width 296 height 20
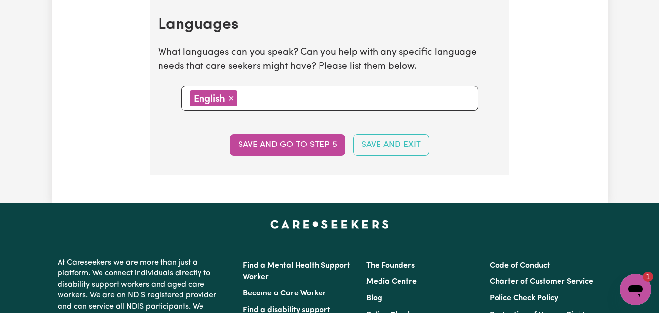
click at [263, 139] on button "Save and go to step 5" at bounding box center [288, 144] width 116 height 21
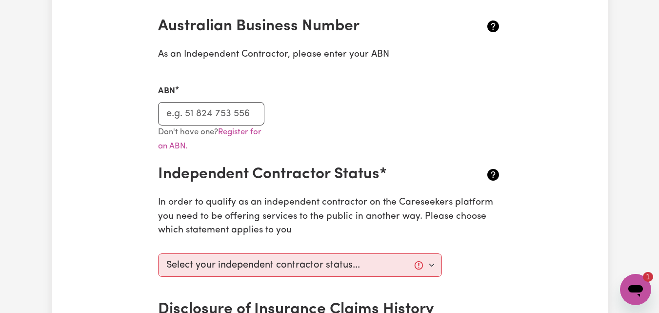
scroll to position [235, 0]
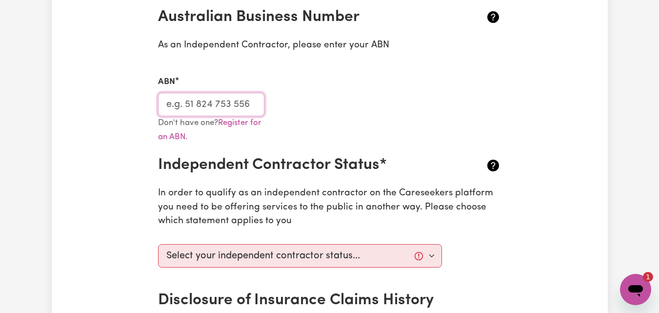
click at [247, 108] on input "ABN" at bounding box center [211, 104] width 107 height 23
click at [246, 124] on link "Register for an ABN." at bounding box center [209, 130] width 103 height 22
type textarea "x"
click at [234, 102] on input "ABN" at bounding box center [211, 104] width 107 height 23
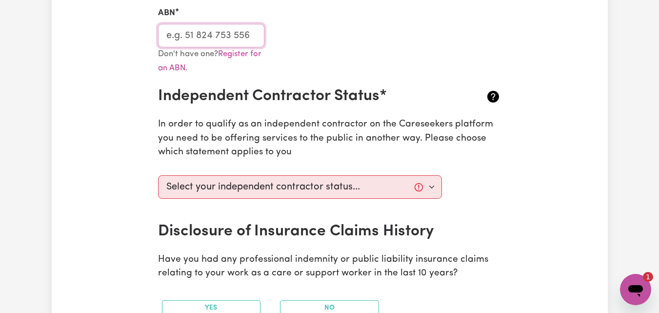
scroll to position [313, 0]
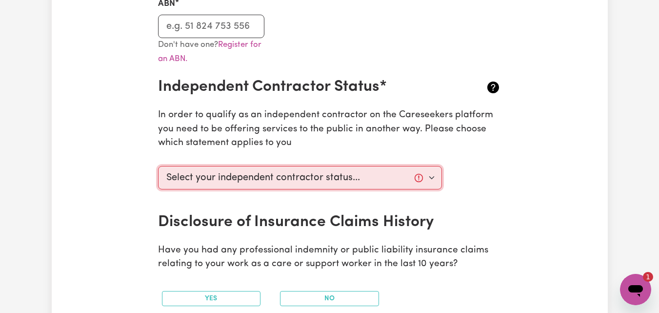
click at [429, 179] on select "Select your independent contractor status... I am providing services through an…" at bounding box center [300, 177] width 284 height 23
select select "I am providing services by being employed by an organisation"
click at [158, 166] on select "Select your independent contractor status... I am providing services through an…" at bounding box center [300, 177] width 284 height 23
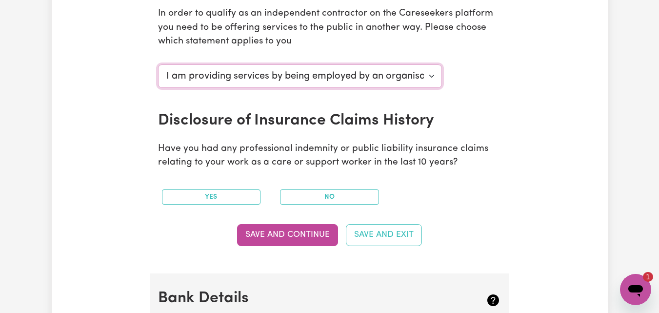
scroll to position [430, 0]
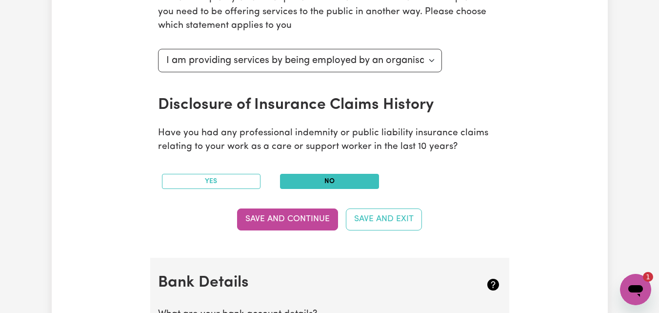
click at [304, 187] on button "No" at bounding box center [329, 181] width 99 height 15
click at [309, 185] on button "No" at bounding box center [329, 181] width 99 height 15
click at [310, 219] on button "Save and Continue" at bounding box center [287, 218] width 101 height 21
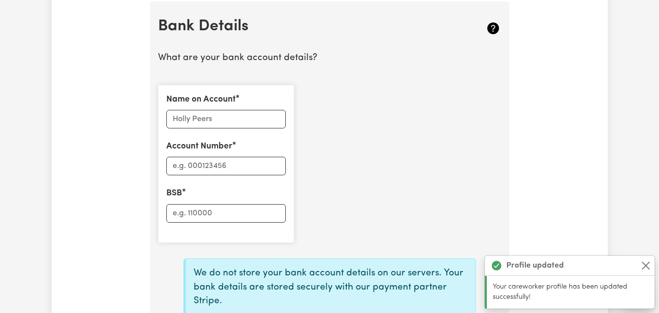
scroll to position [687, 0]
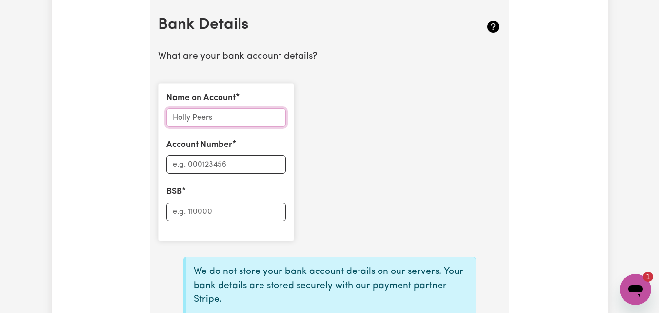
click at [258, 121] on input "Name on Account" at bounding box center [225, 117] width 119 height 19
type input "[PERSON_NAME]"
click at [247, 164] on input "Account Number" at bounding box center [225, 164] width 119 height 19
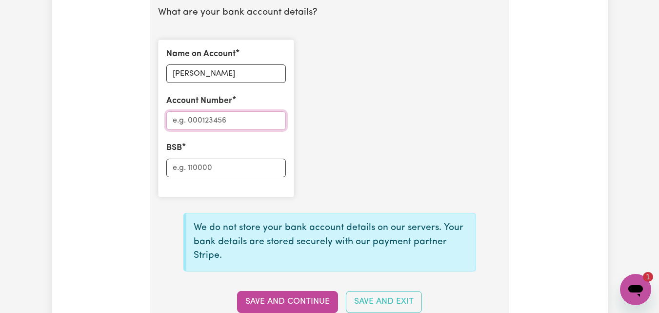
scroll to position [739, 0]
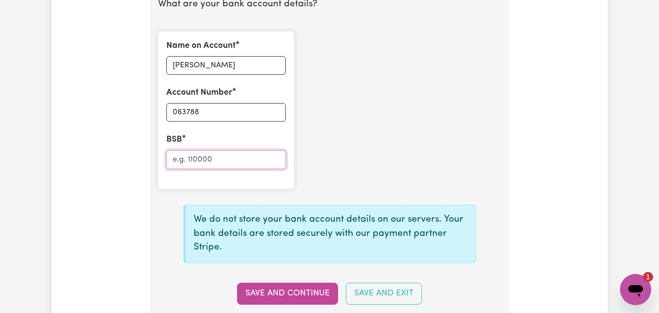
click at [205, 158] on input "BSB" at bounding box center [225, 159] width 119 height 19
click at [195, 110] on input "063788" at bounding box center [225, 112] width 119 height 19
click at [209, 110] on input "063788" at bounding box center [225, 112] width 119 height 19
type input "0"
type input "10326912"
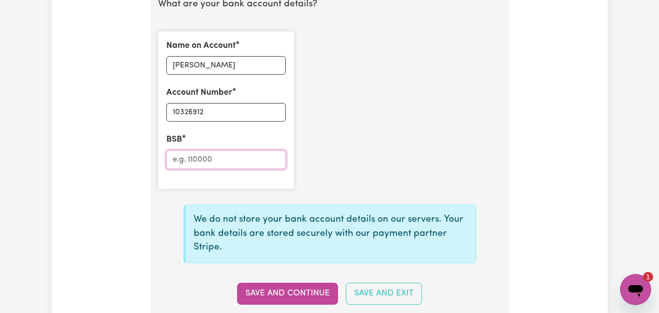
click at [202, 161] on input "BSB" at bounding box center [225, 159] width 119 height 19
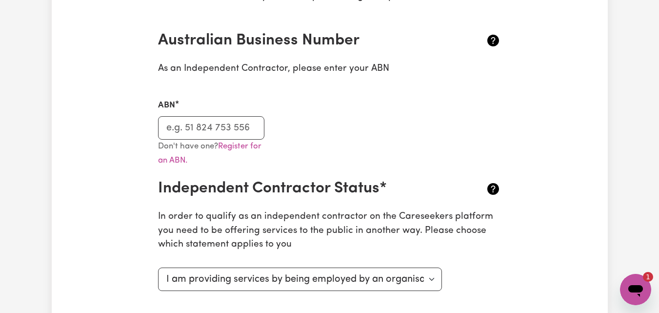
scroll to position [165, 0]
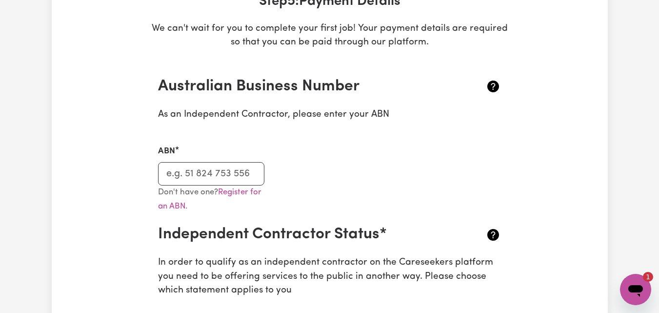
type input "063788"
click at [206, 172] on input "ABN" at bounding box center [211, 173] width 107 height 23
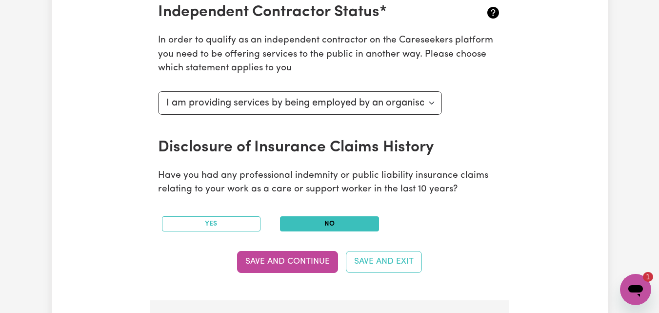
scroll to position [433, 0]
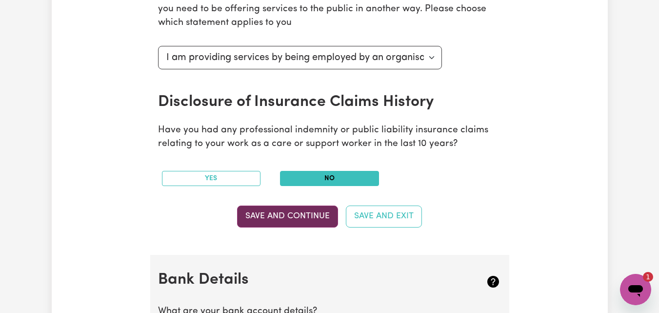
type input "87720751160"
click at [258, 215] on button "Save and Continue" at bounding box center [287, 215] width 101 height 21
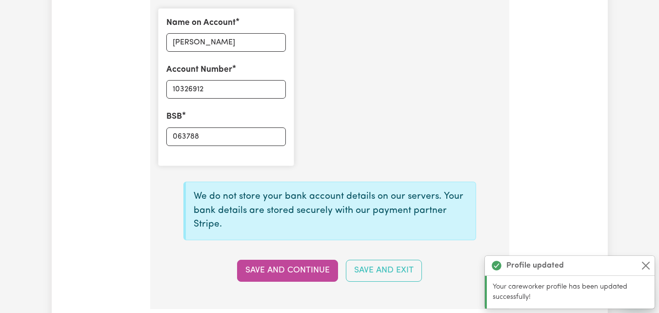
scroll to position [765, 0]
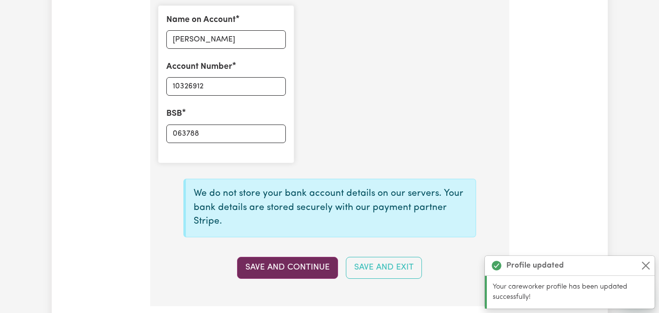
click at [308, 270] on button "Save and Continue" at bounding box center [287, 267] width 101 height 21
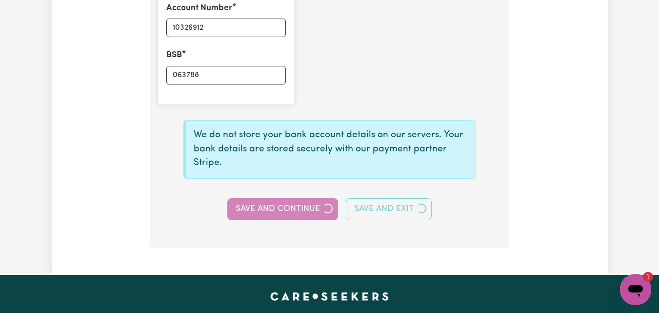
scroll to position [843, 0]
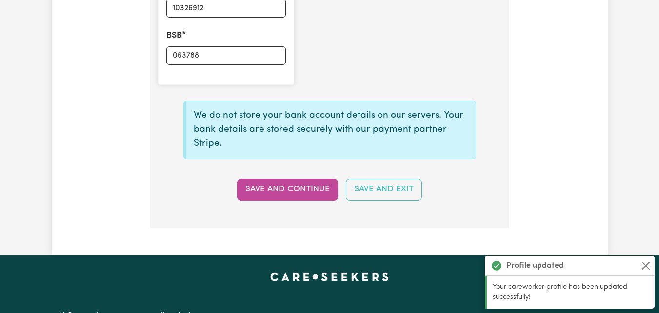
type input "****6912"
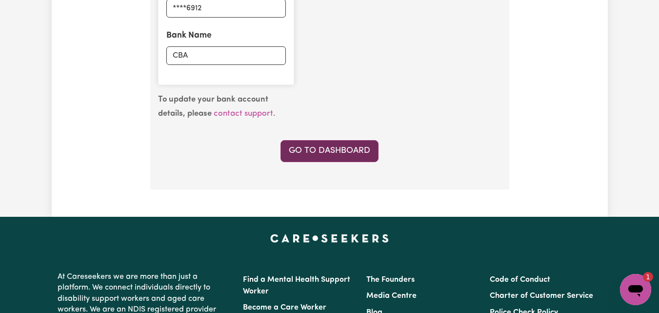
click at [349, 153] on link "Go to Dashboard" at bounding box center [329, 150] width 98 height 21
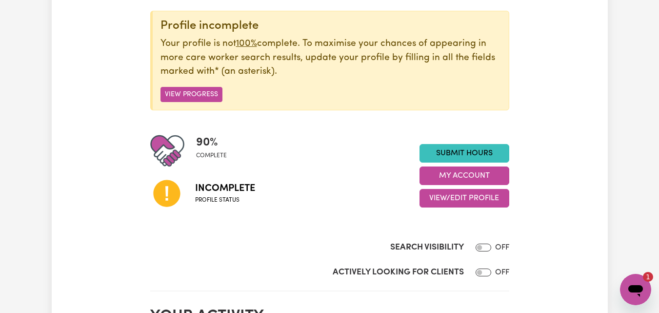
scroll to position [137, 0]
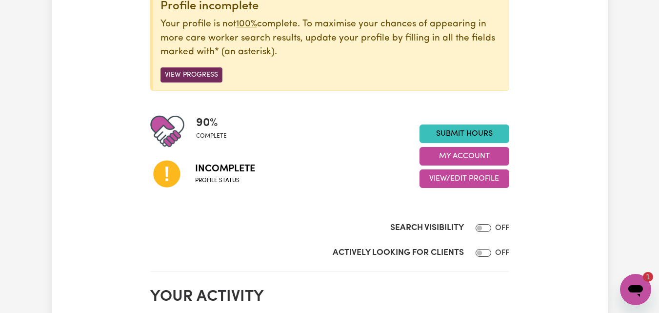
click at [174, 74] on button "View Progress" at bounding box center [191, 74] width 62 height 15
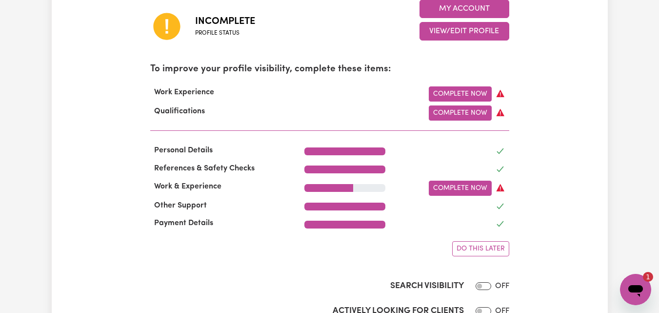
scroll to position [293, 0]
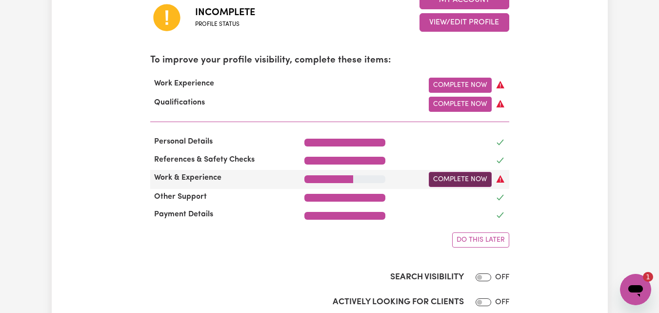
click at [457, 184] on link "Complete Now" at bounding box center [460, 179] width 63 height 15
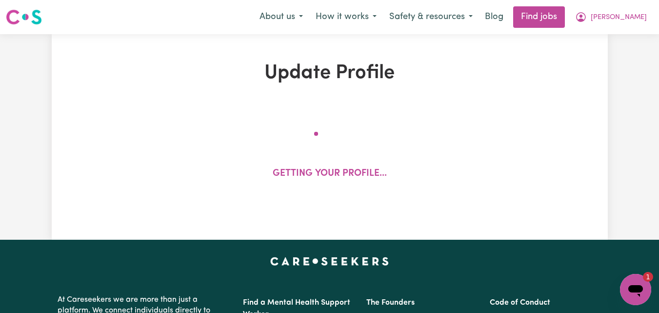
select select "Certificate III (Individual Support)"
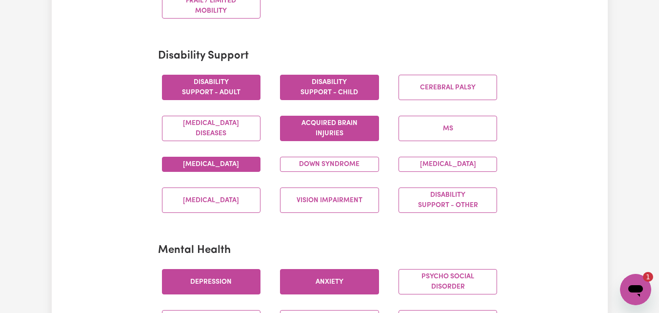
scroll to position [410, 0]
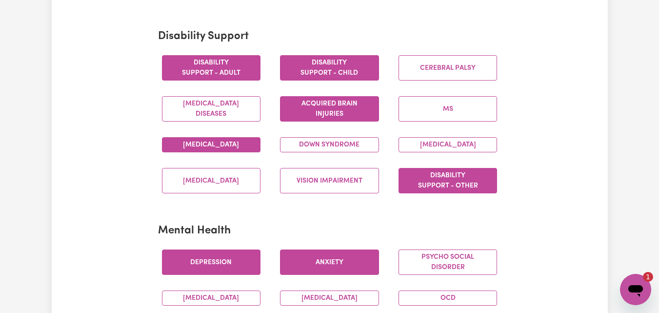
click at [443, 193] on button "Disability support - Other" at bounding box center [447, 180] width 99 height 25
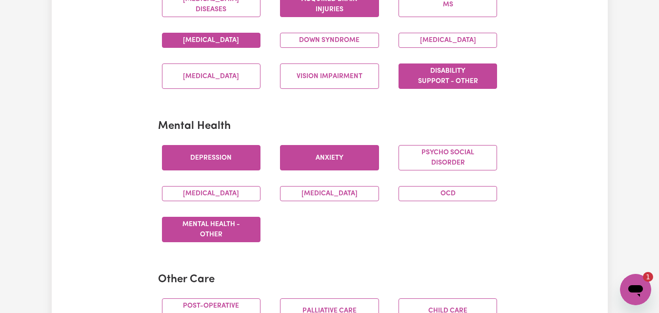
scroll to position [541, 0]
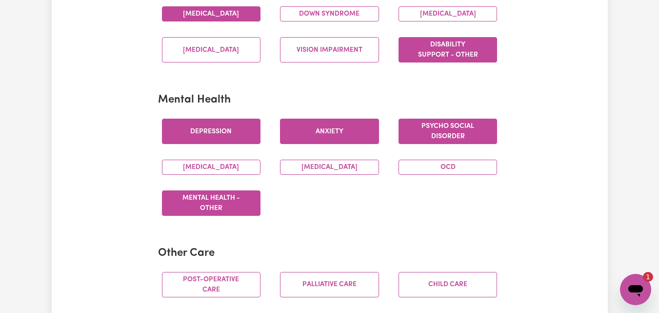
click at [444, 144] on button "Psycho social disorder" at bounding box center [447, 131] width 99 height 25
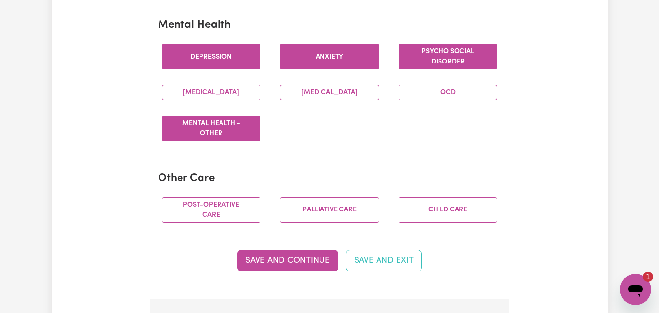
scroll to position [619, 0]
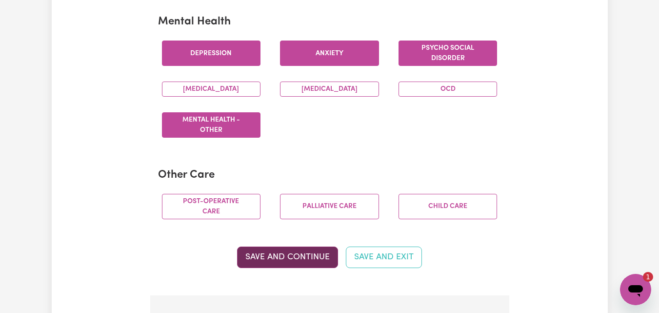
click at [306, 260] on button "Save and Continue" at bounding box center [287, 256] width 101 height 21
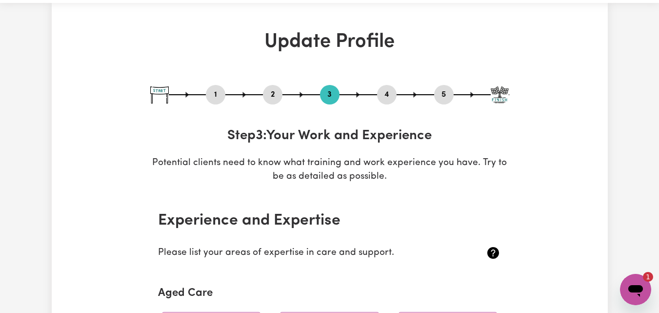
scroll to position [0, 0]
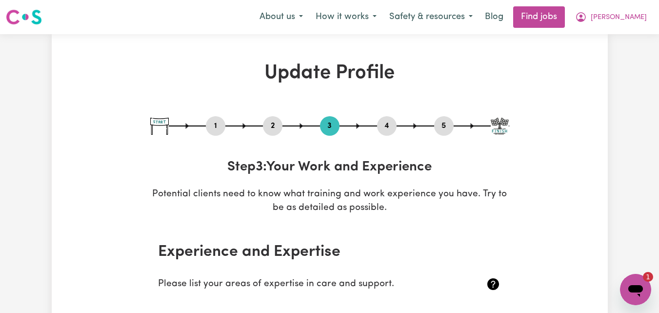
click at [444, 128] on button "5" at bounding box center [444, 125] width 20 height 13
select select "I am providing services by being employed by an organisation"
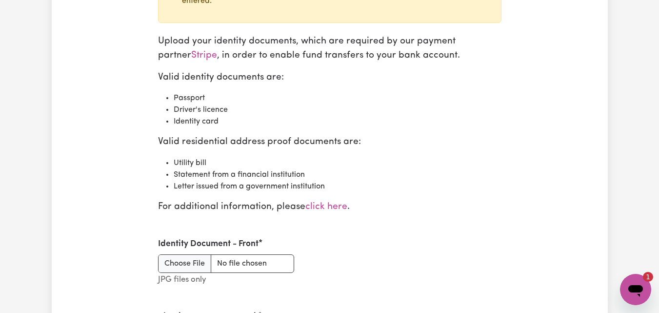
scroll to position [1128, 0]
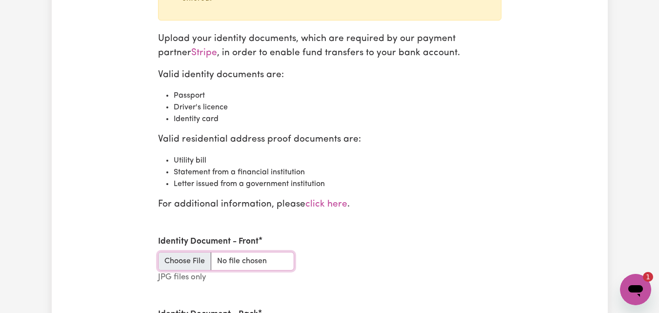
click at [187, 260] on input "Identity Document - Front" at bounding box center [226, 261] width 136 height 19
type textarea "x"
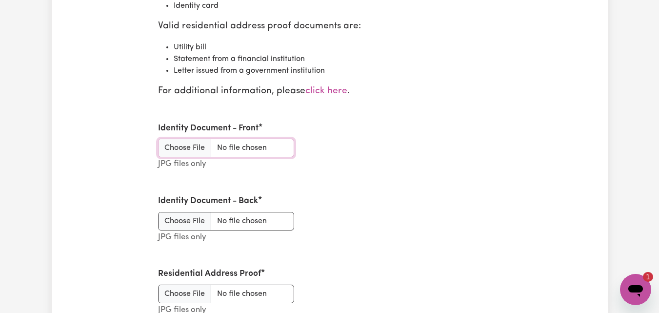
scroll to position [1245, 0]
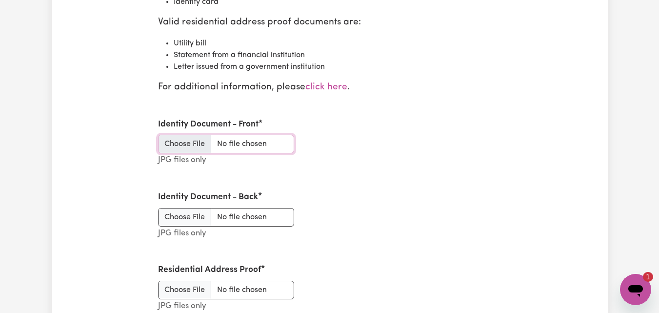
click at [202, 140] on input "Identity Document - Front" at bounding box center [226, 144] width 136 height 19
type input "C:\fakepath\International passport.jpg"
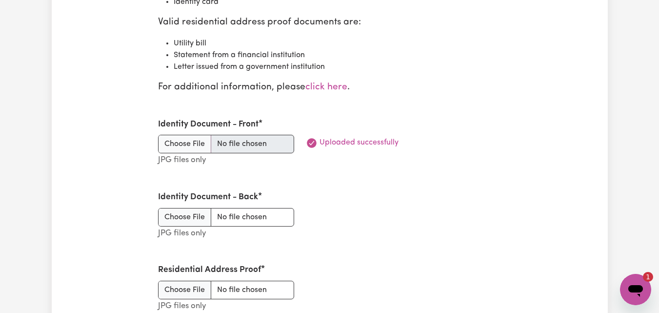
type textarea "x"
click at [200, 219] on input "Identity Document - Back" at bounding box center [226, 217] width 136 height 19
type input "C:\fakepath\international passport front cover.jpg"
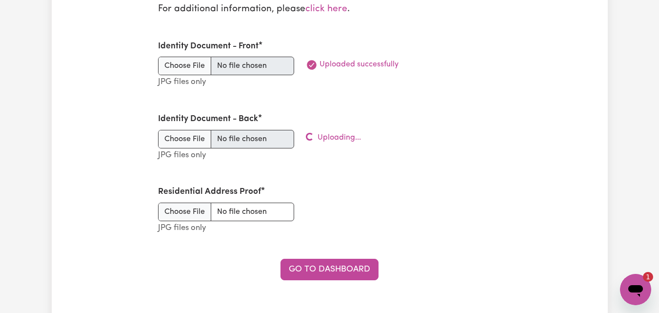
scroll to position [1342, 0]
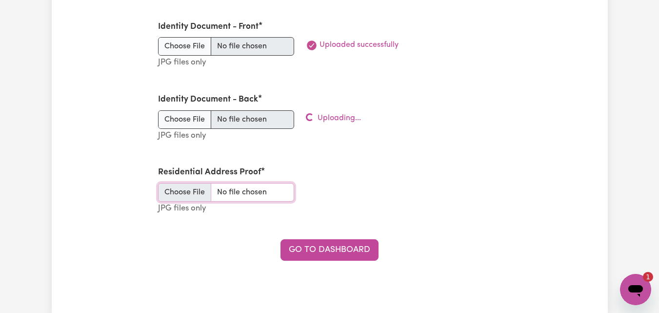
click at [199, 192] on input "Residential Address Proof" at bounding box center [226, 192] width 136 height 19
type input "C:\fakepath\Australian drivers license.jpg"
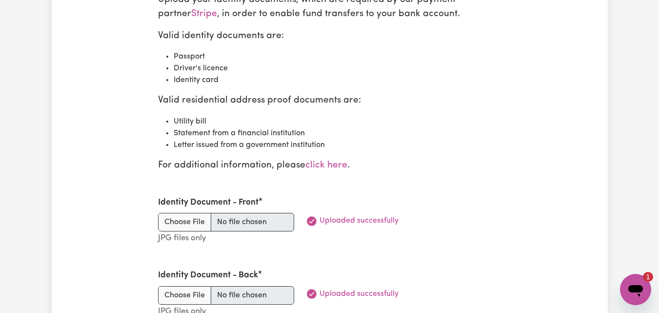
scroll to position [1147, 0]
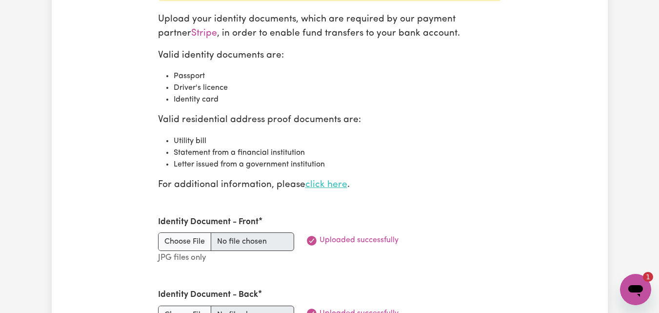
click at [330, 185] on link "click here" at bounding box center [326, 184] width 42 height 9
type textarea "x"
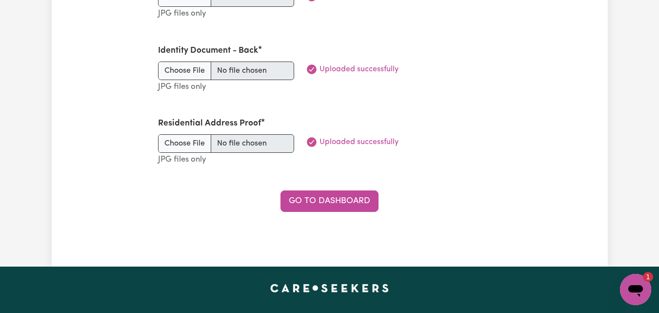
scroll to position [1401, 0]
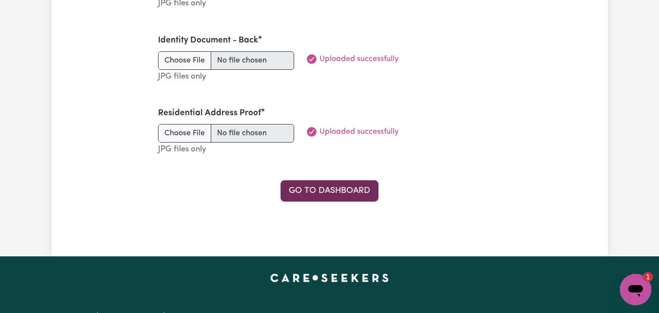
click at [363, 183] on link "Go to Dashboard" at bounding box center [329, 190] width 98 height 21
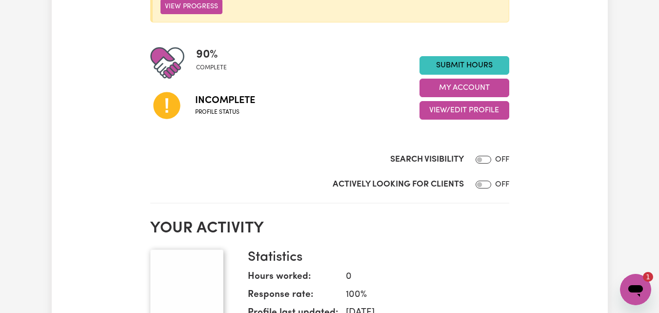
scroll to position [215, 0]
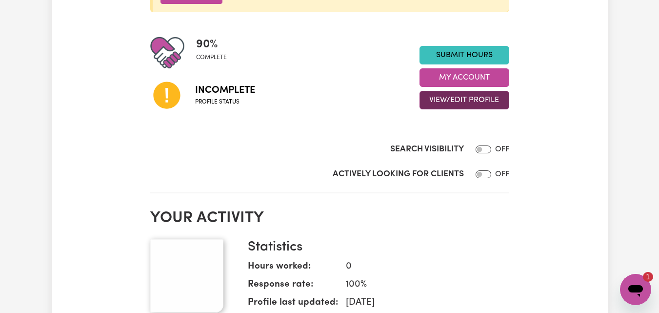
click at [463, 101] on button "View/Edit Profile" at bounding box center [464, 100] width 90 height 19
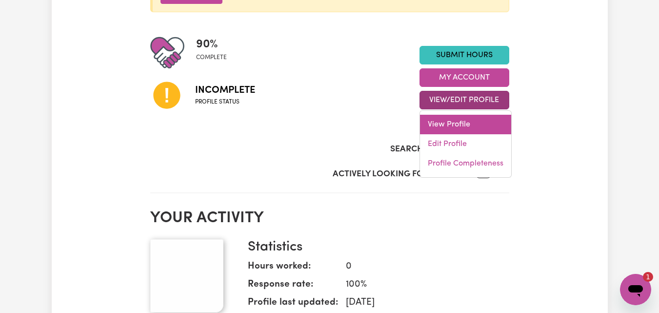
click at [458, 127] on link "View Profile" at bounding box center [465, 125] width 91 height 20
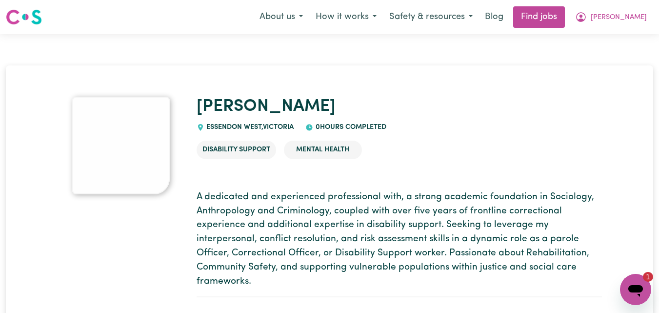
click at [120, 151] on img at bounding box center [121, 146] width 98 height 98
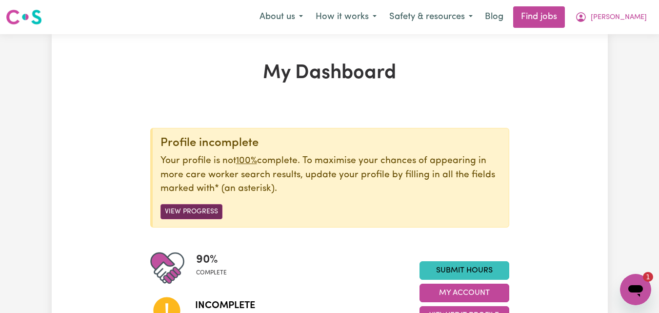
click at [184, 212] on button "View Progress" at bounding box center [191, 211] width 62 height 15
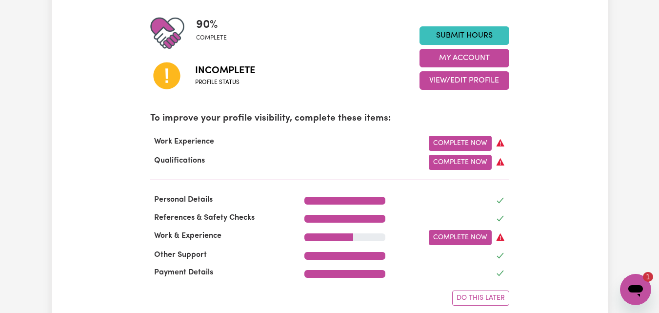
scroll to position [254, 0]
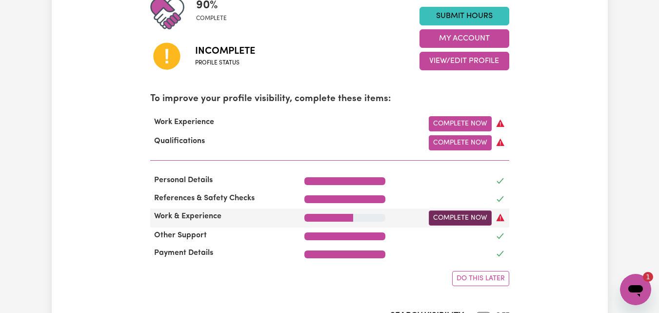
click at [466, 218] on link "Complete Now" at bounding box center [460, 217] width 63 height 15
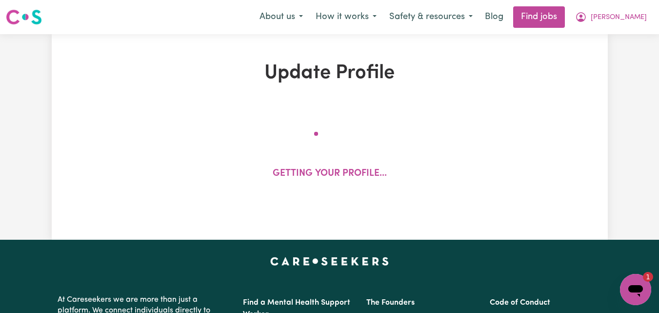
select select "Certificate III (Individual Support)"
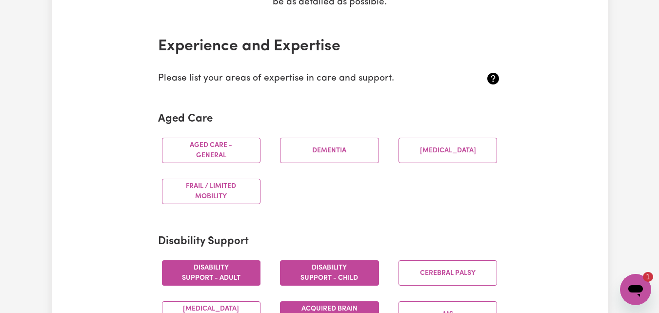
scroll to position [209, 0]
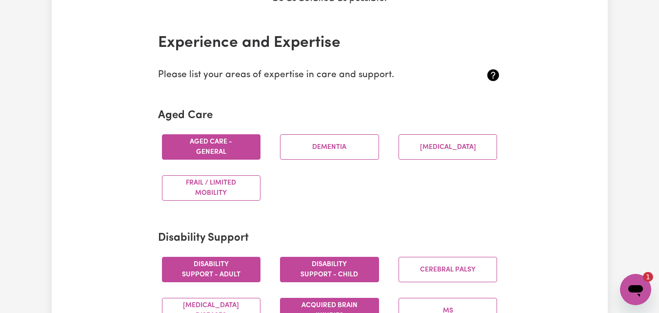
click at [236, 151] on button "Aged care - General" at bounding box center [211, 146] width 99 height 25
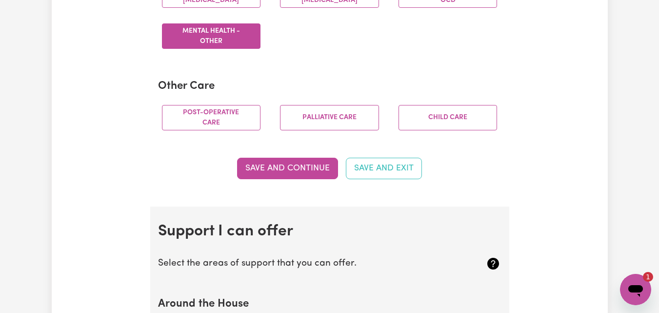
scroll to position [711, 0]
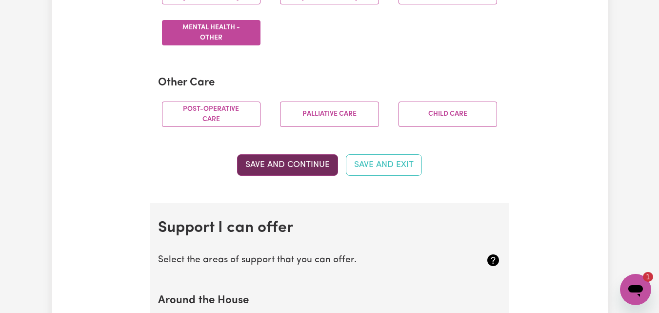
click at [299, 176] on button "Save and Continue" at bounding box center [287, 164] width 101 height 21
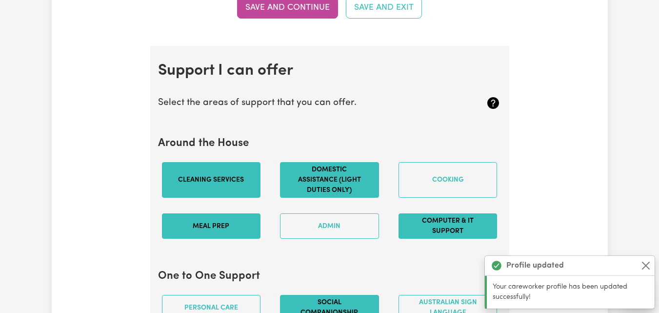
scroll to position [924, 0]
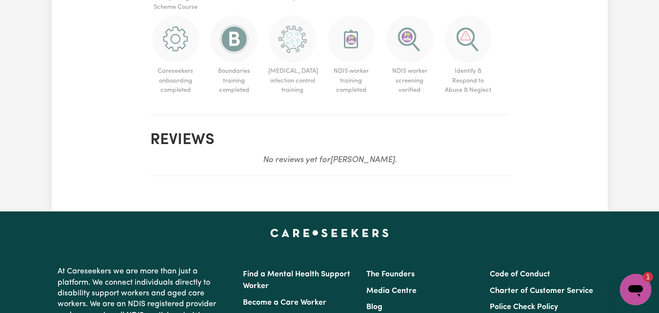
scroll to position [821, 0]
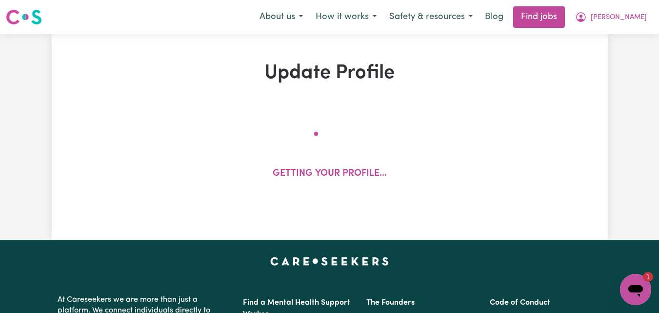
select select "Certificate III (Individual Support)"
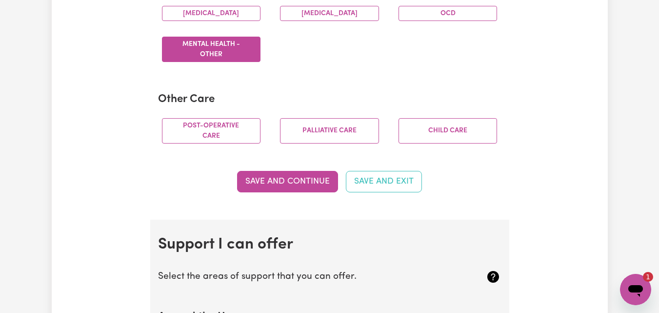
scroll to position [56, 0]
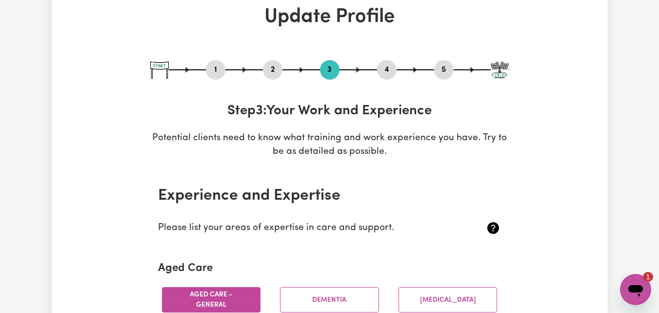
click at [438, 78] on div "1 2 3 4 5" at bounding box center [329, 70] width 359 height 20
click at [444, 71] on button "5" at bounding box center [444, 69] width 20 height 13
select select "I am providing services by being employed by an organisation"
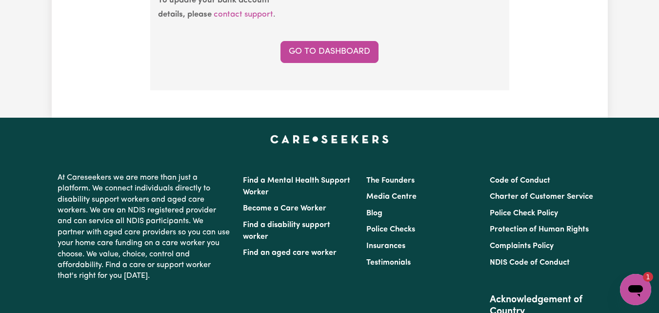
scroll to position [969, 0]
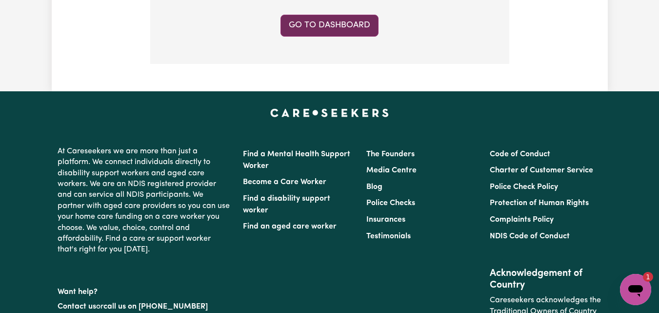
click at [343, 27] on link "Go to Dashboard" at bounding box center [329, 25] width 98 height 21
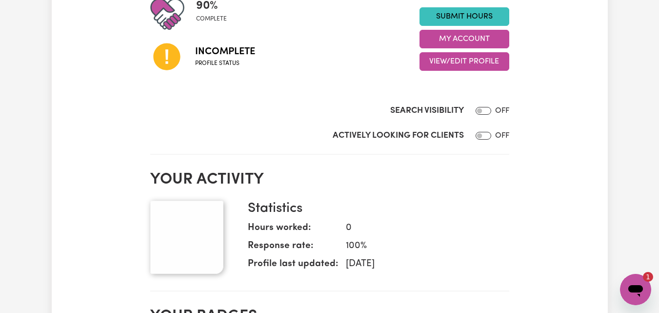
scroll to position [273, 0]
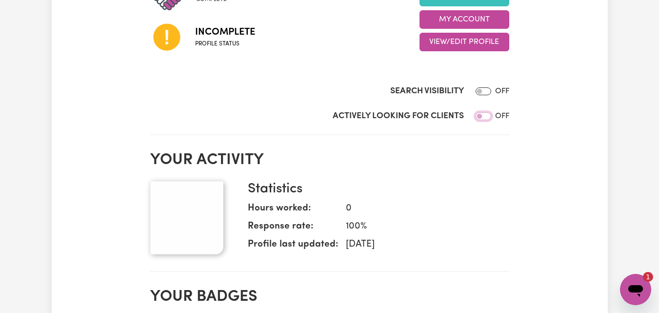
click at [485, 114] on input "Actively Looking for Clients" at bounding box center [484, 116] width 16 height 8
checkbox input "true"
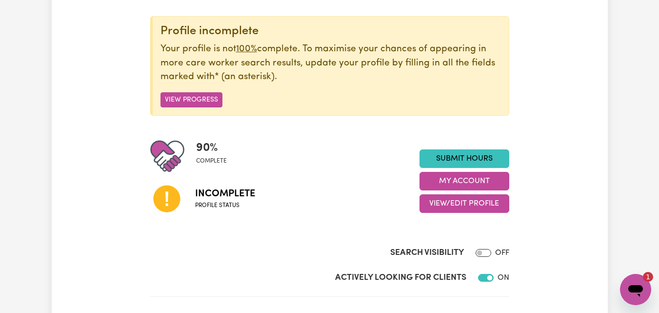
scroll to position [117, 0]
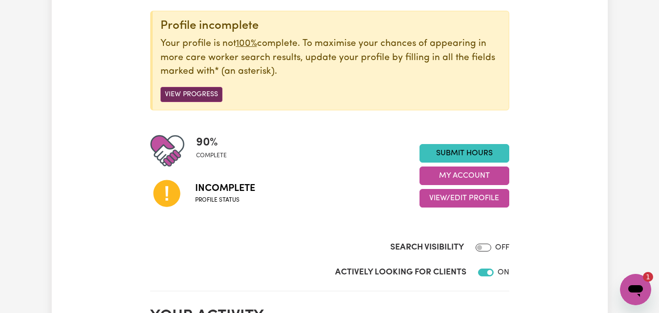
click at [190, 94] on button "View Progress" at bounding box center [191, 94] width 62 height 15
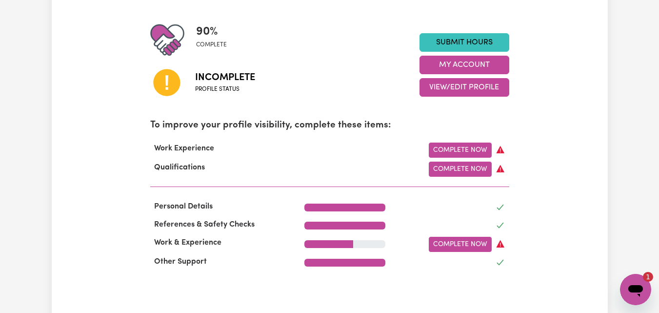
scroll to position [260, 0]
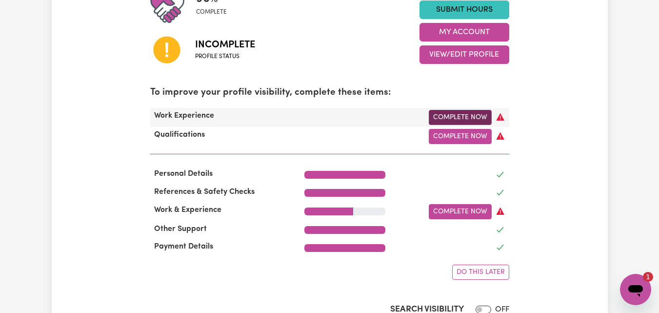
click at [483, 120] on link "Complete Now" at bounding box center [460, 117] width 63 height 15
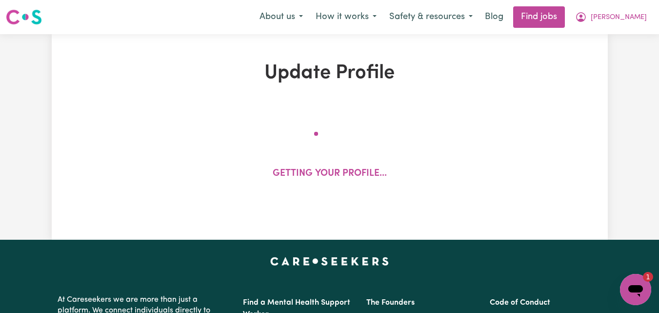
select select "Certificate III (Individual Support)"
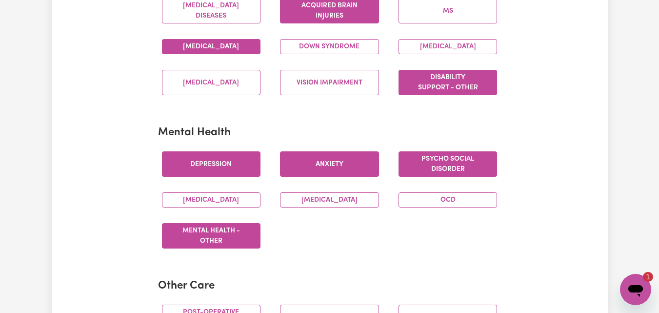
scroll to position [515, 0]
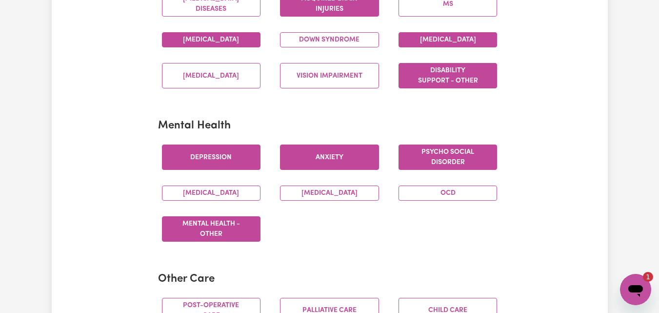
click at [470, 43] on button "[MEDICAL_DATA]" at bounding box center [447, 39] width 99 height 15
click at [352, 47] on button "Down syndrome" at bounding box center [329, 39] width 99 height 15
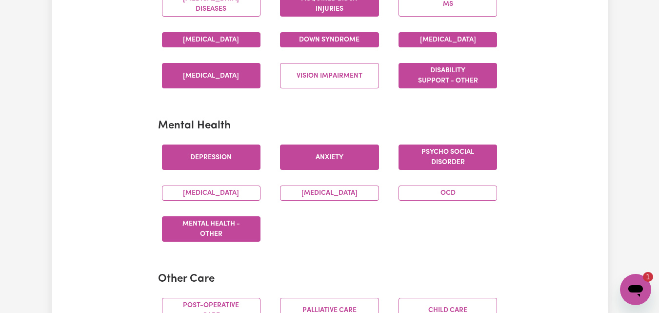
click at [229, 88] on button "[MEDICAL_DATA]" at bounding box center [211, 75] width 99 height 25
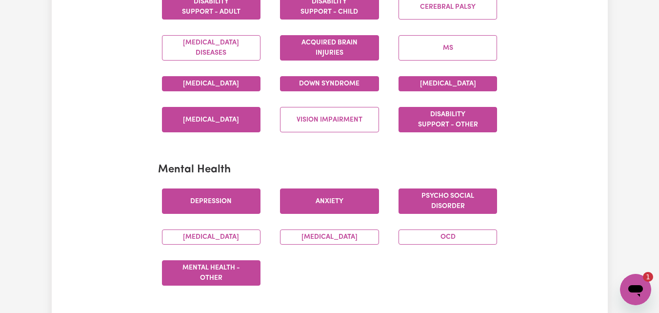
scroll to position [457, 0]
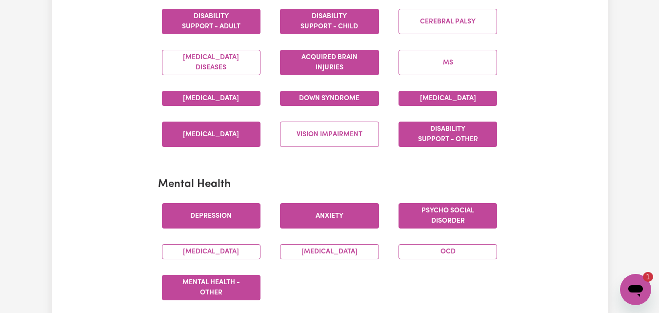
click at [216, 143] on button "[MEDICAL_DATA]" at bounding box center [211, 133] width 99 height 25
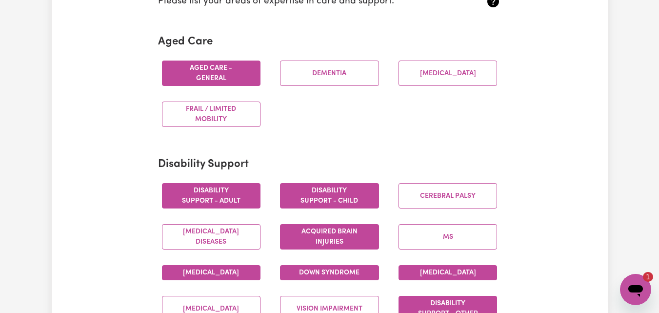
scroll to position [281, 0]
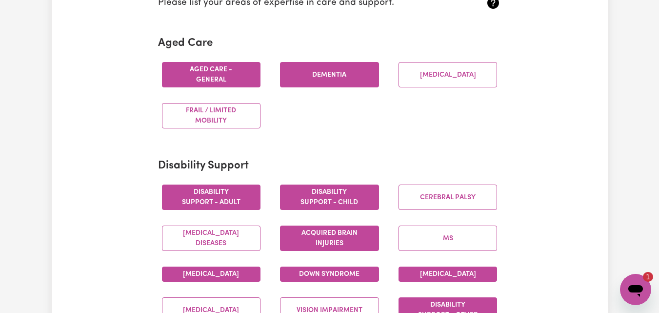
click at [364, 85] on button "Dementia" at bounding box center [329, 74] width 99 height 25
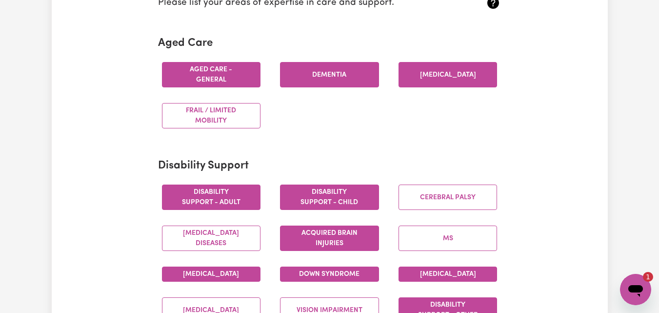
click at [441, 75] on button "[MEDICAL_DATA]" at bounding box center [447, 74] width 99 height 25
click at [461, 72] on button "[MEDICAL_DATA]" at bounding box center [447, 74] width 99 height 25
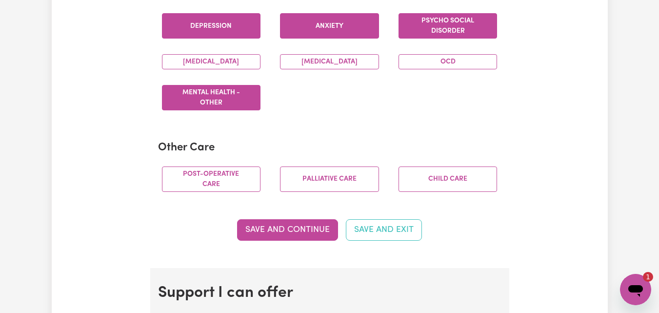
scroll to position [659, 0]
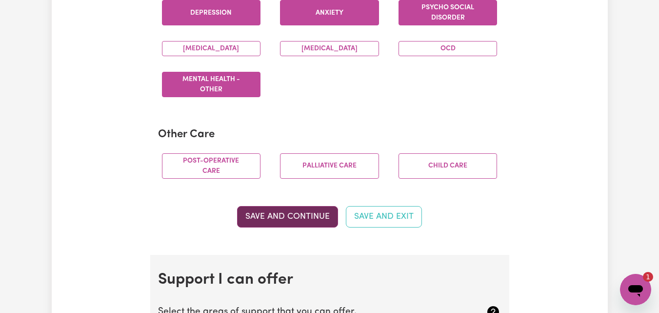
click at [325, 227] on button "Save and Continue" at bounding box center [287, 216] width 101 height 21
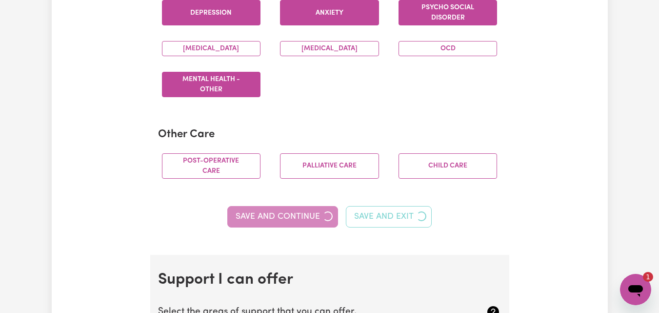
click at [311, 227] on div "Save and Continue Save and Exit" at bounding box center [329, 216] width 343 height 21
click at [289, 227] on div "Save and Continue Save and Exit" at bounding box center [329, 216] width 343 height 21
type textarea "x"
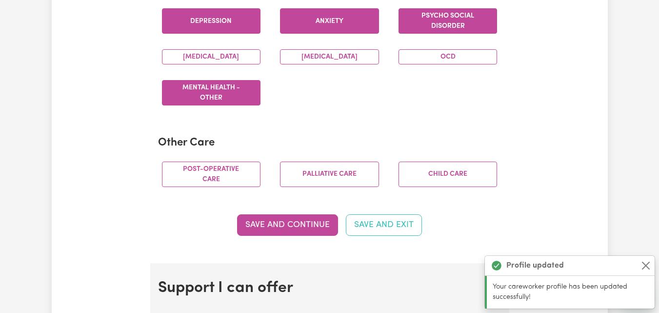
scroll to position [0, 0]
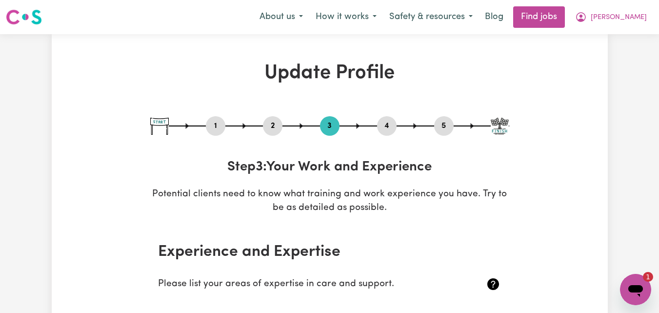
click at [450, 126] on button "5" at bounding box center [444, 125] width 20 height 13
select select "I am providing services by being employed by an organisation"
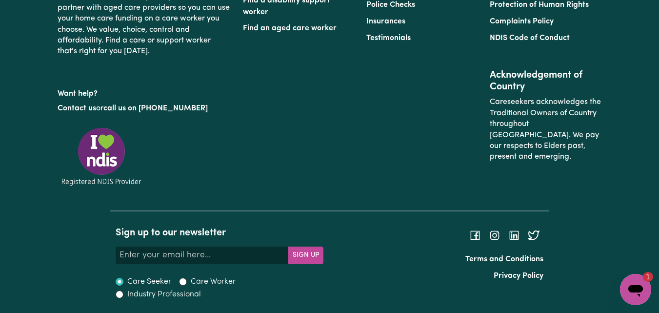
scroll to position [894, 0]
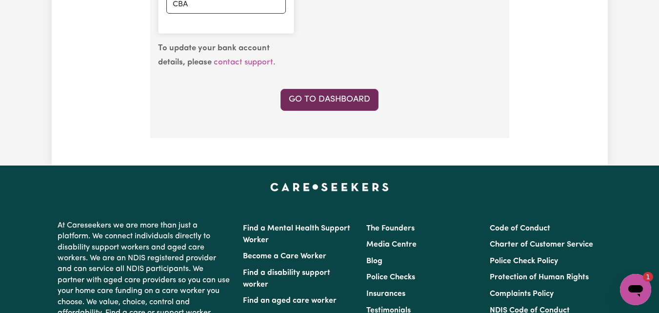
click at [309, 101] on link "Go to Dashboard" at bounding box center [329, 99] width 98 height 21
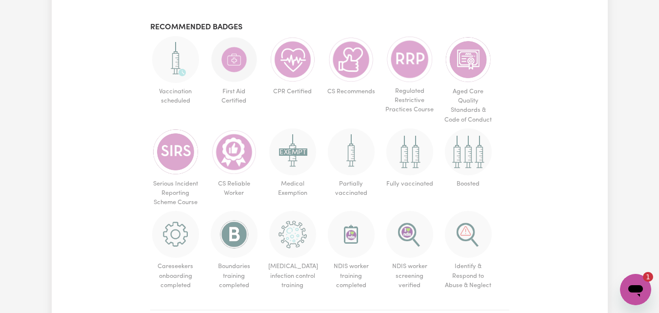
scroll to position [644, 0]
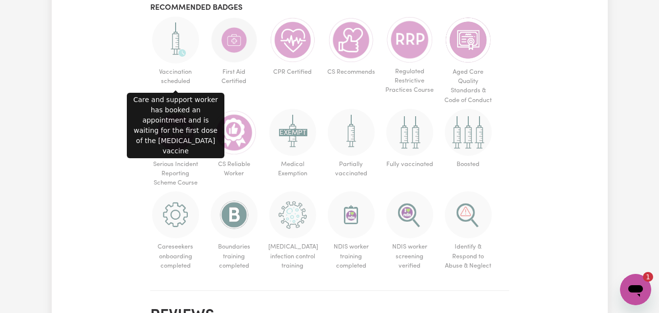
click at [164, 59] on img at bounding box center [175, 40] width 47 height 47
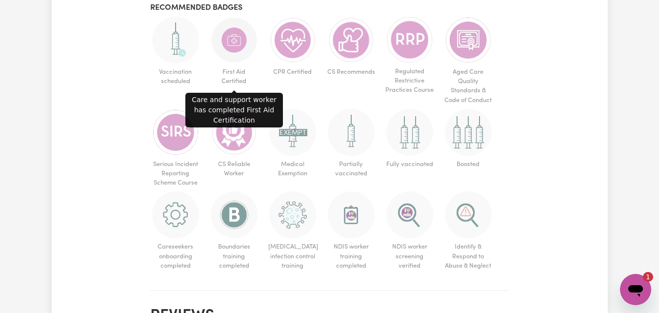
click at [242, 51] on img at bounding box center [234, 40] width 47 height 47
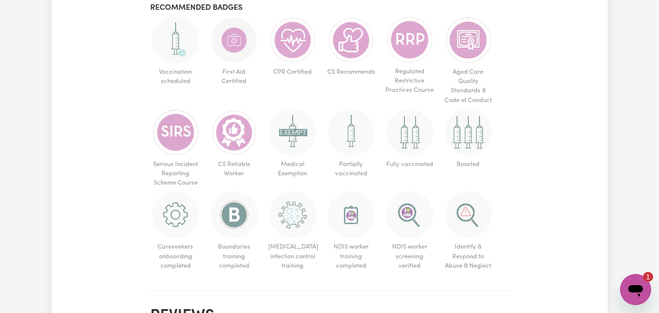
click at [242, 51] on img at bounding box center [234, 40] width 47 height 47
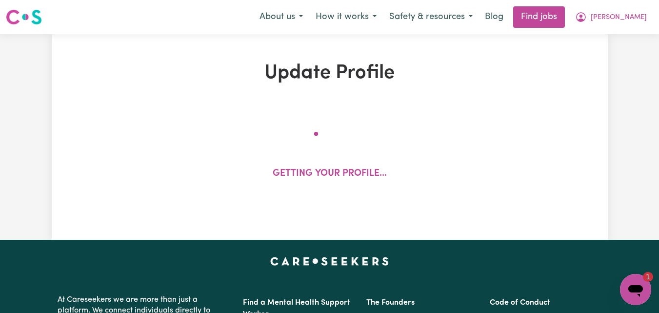
select select "Certificate III (Individual Support)"
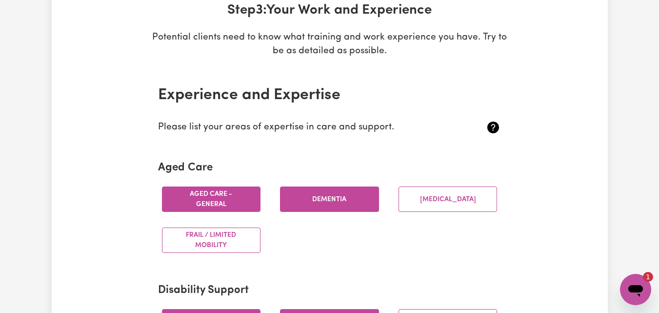
scroll to position [163, 0]
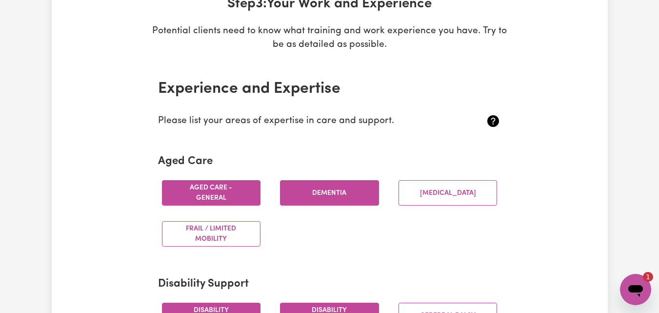
click at [357, 190] on button "Dementia" at bounding box center [329, 192] width 99 height 25
click at [351, 192] on button "Dementia" at bounding box center [329, 192] width 99 height 25
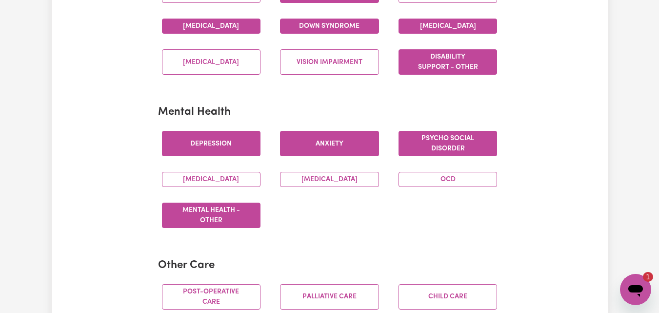
scroll to position [555, 0]
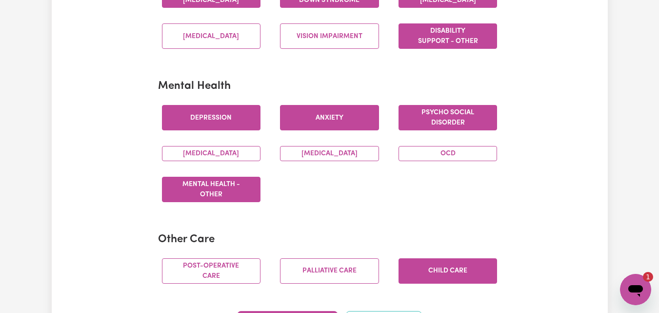
click at [458, 283] on button "Child care" at bounding box center [447, 270] width 99 height 25
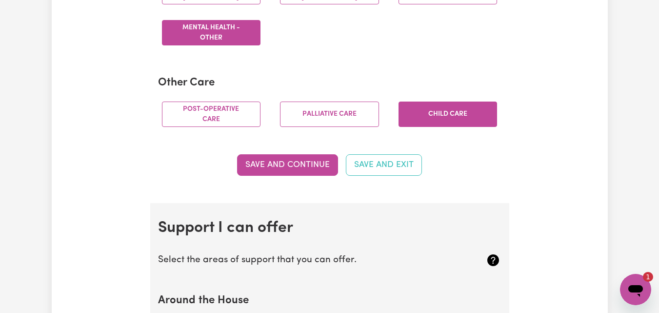
scroll to position [737, 0]
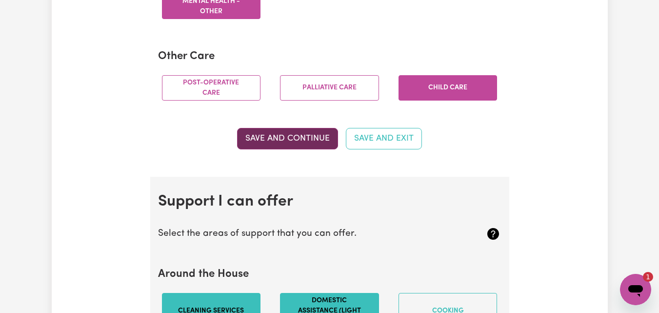
click at [295, 149] on button "Save and Continue" at bounding box center [287, 138] width 101 height 21
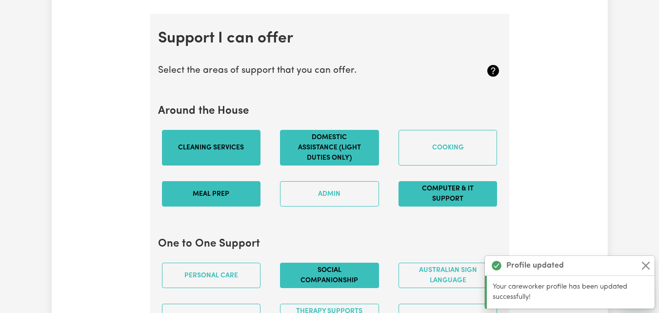
scroll to position [924, 0]
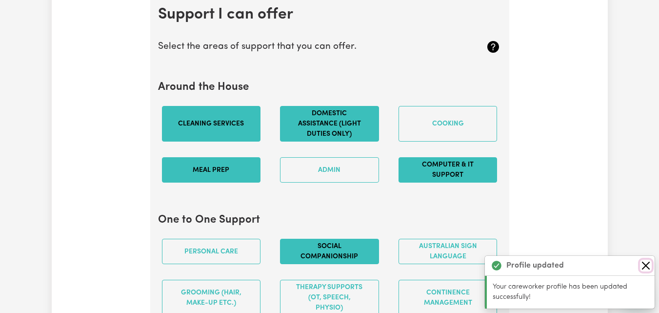
click at [646, 262] on button "Close" at bounding box center [646, 265] width 12 height 12
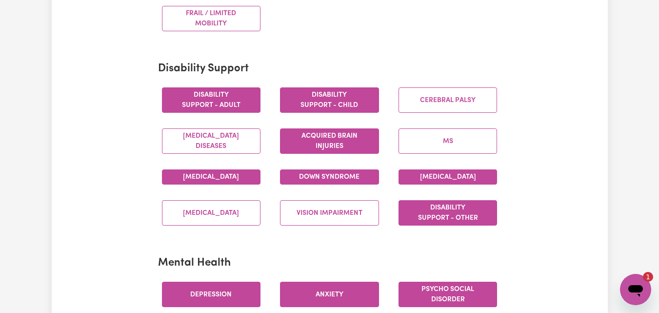
scroll to position [105, 0]
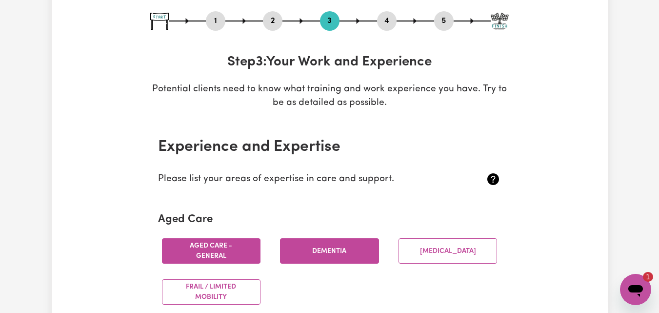
click at [453, 19] on button "5" at bounding box center [444, 21] width 20 height 13
select select "I am providing services by being employed by an organisation"
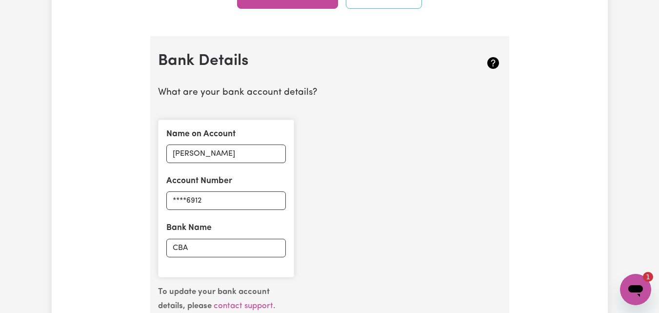
scroll to position [924, 0]
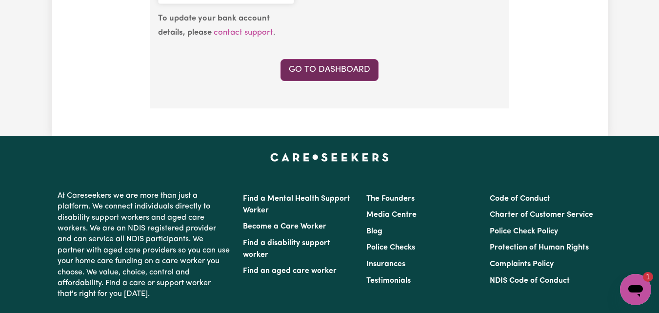
click at [324, 64] on link "Go to Dashboard" at bounding box center [329, 69] width 98 height 21
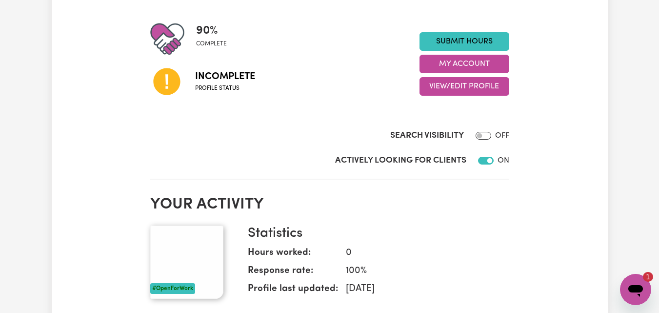
scroll to position [235, 0]
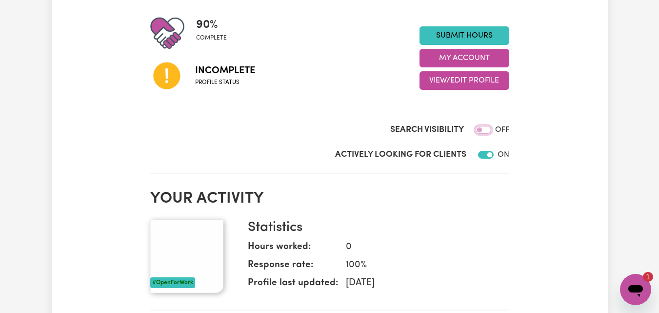
click at [487, 131] on input "Search Visibility" at bounding box center [484, 130] width 16 height 8
checkbox input "true"
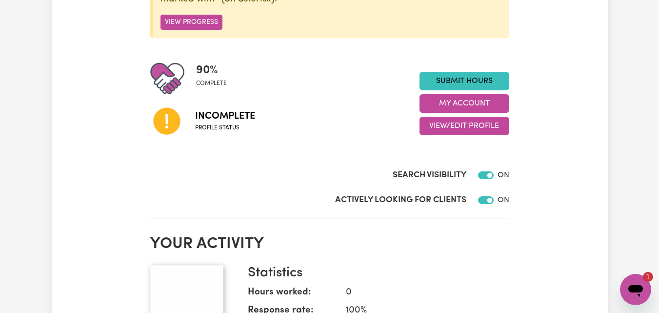
scroll to position [176, 0]
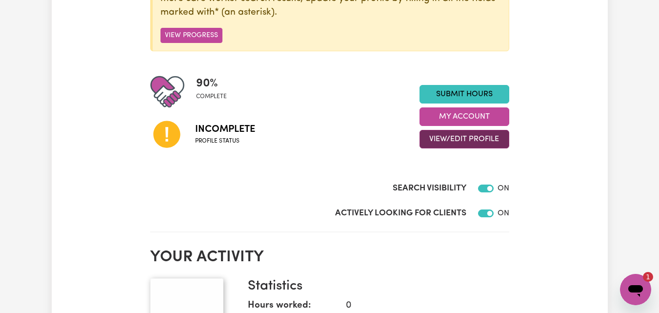
click at [476, 143] on button "View/Edit Profile" at bounding box center [464, 139] width 90 height 19
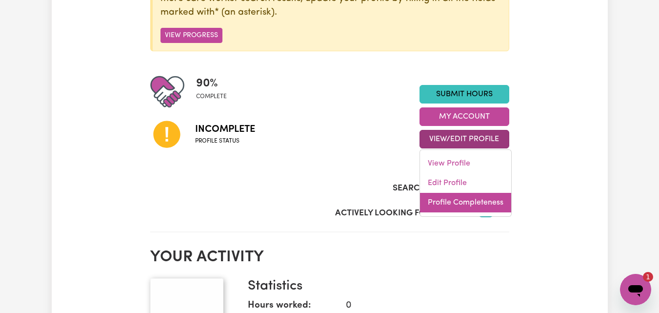
click at [463, 202] on link "Profile Completeness" at bounding box center [465, 203] width 91 height 20
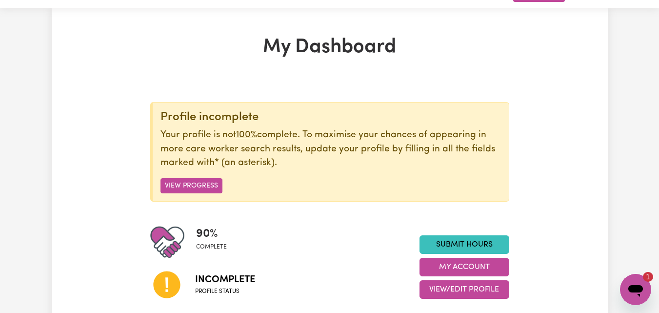
scroll to position [13, 0]
